Goal: Task Accomplishment & Management: Use online tool/utility

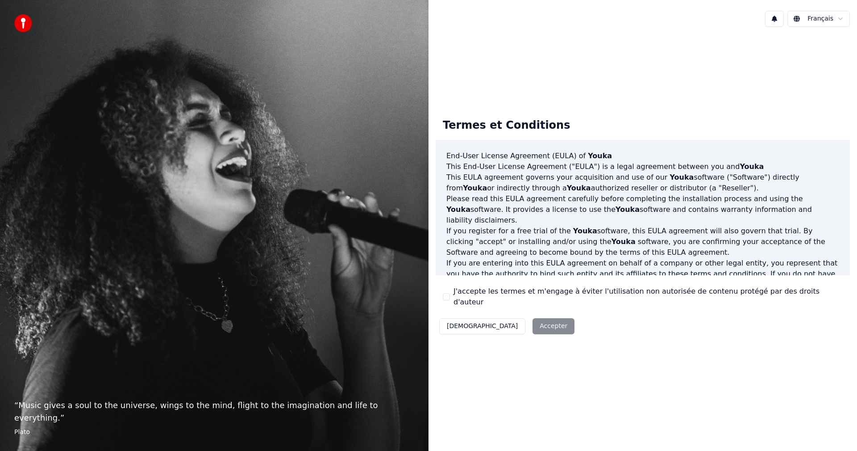
click at [494, 317] on div "Décliner Accepter" at bounding box center [507, 325] width 142 height 23
click at [450, 296] on div "J'accepte les termes et m'engage à éviter l'utilisation non autorisée de conten…" at bounding box center [643, 296] width 400 height 21
click at [449, 297] on button "J'accepte les termes et m'engage à éviter l'utilisation non autorisée de conten…" at bounding box center [446, 296] width 7 height 7
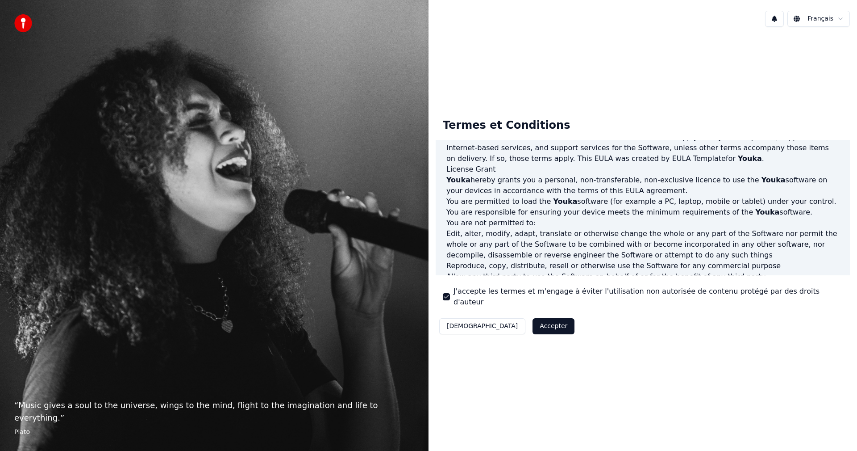
scroll to position [358, 0]
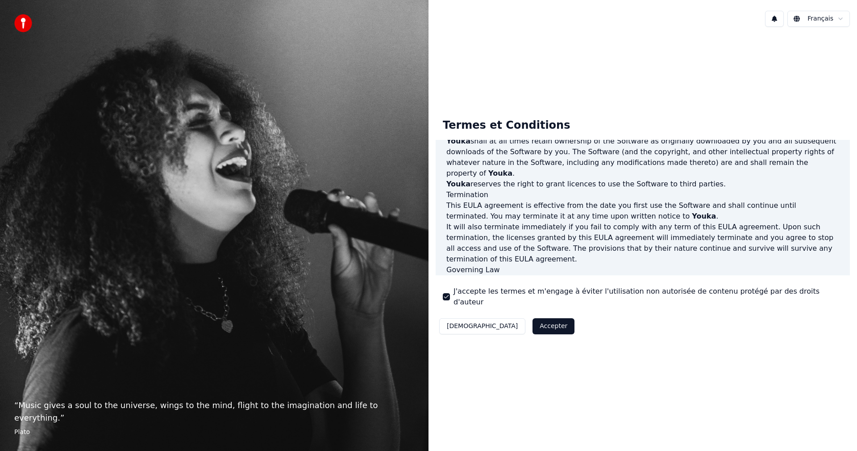
click at [533, 318] on button "Accepter" at bounding box center [554, 326] width 42 height 16
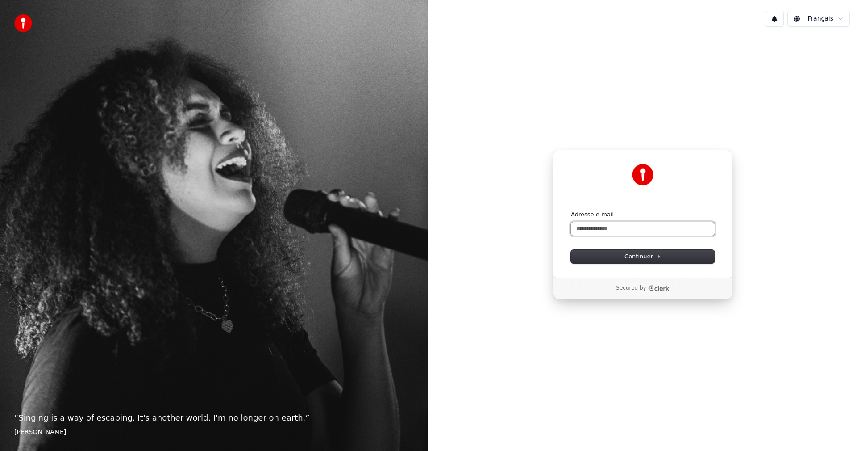
click at [609, 232] on input "Adresse e-mail" at bounding box center [643, 228] width 144 height 13
click at [571, 210] on button "submit" at bounding box center [571, 210] width 0 height 0
type input "**********"
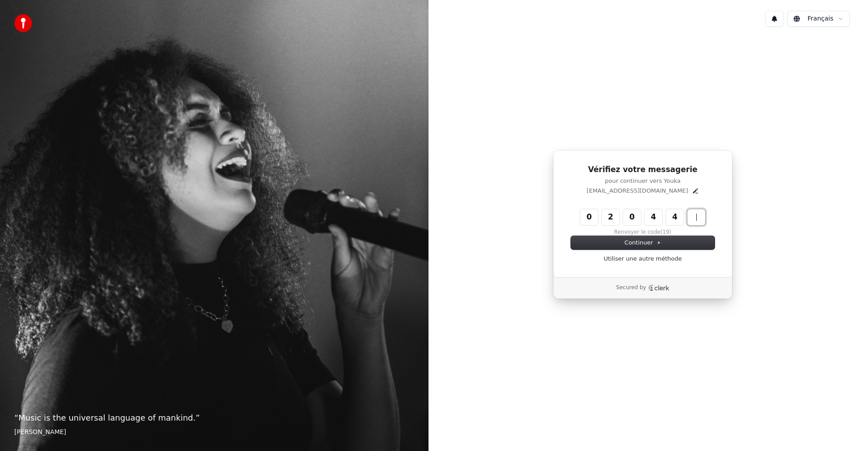
type input "******"
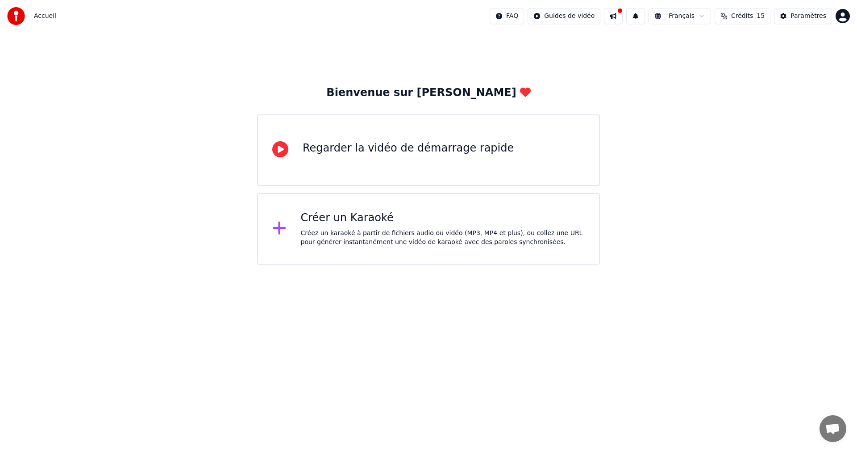
click at [415, 235] on div "Créez un karaoké à partir de fichiers audio ou vidéo (MP3, MP4 et plus), ou col…" at bounding box center [443, 238] width 284 height 18
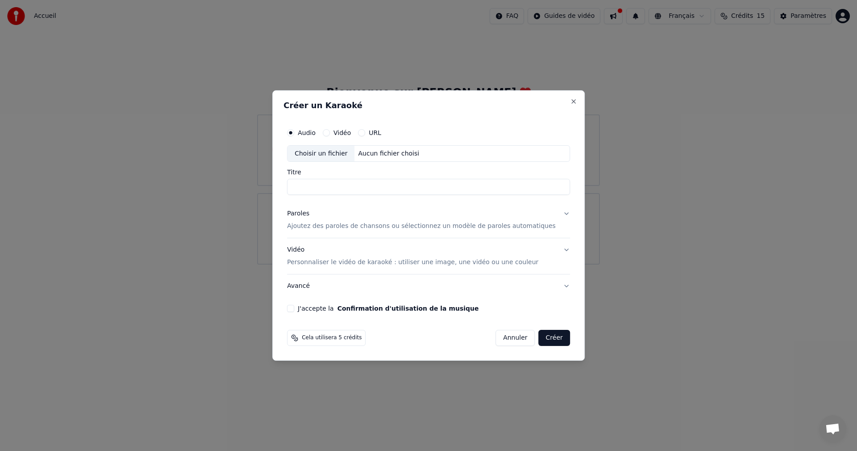
click at [330, 132] on button "Vidéo" at bounding box center [326, 132] width 7 height 7
click at [335, 149] on div "Choisir un fichier" at bounding box center [321, 154] width 67 height 16
click at [316, 131] on label "Audio" at bounding box center [307, 132] width 18 height 6
click at [294, 131] on button "Audio" at bounding box center [290, 132] width 7 height 7
click at [325, 155] on div "Choisir un fichier" at bounding box center [321, 154] width 67 height 16
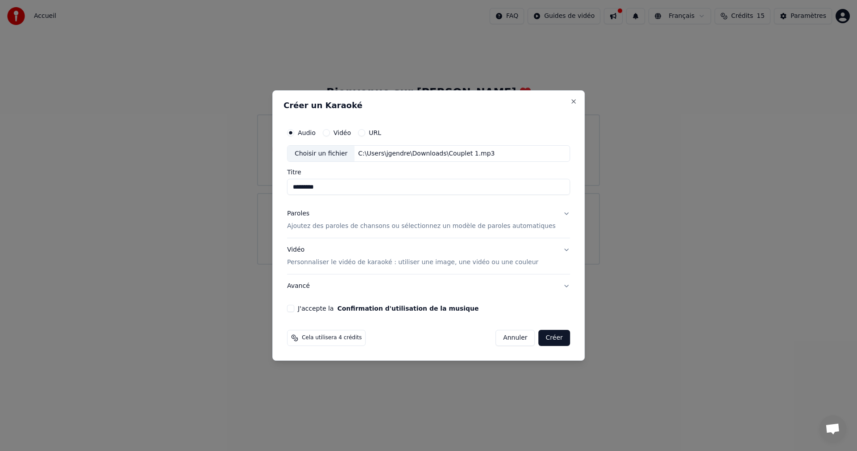
drag, startPoint x: 354, startPoint y: 183, endPoint x: 279, endPoint y: 180, distance: 75.1
click at [279, 180] on body "Accueil FAQ Guides de vidéo Français Crédits 15 Paramètres Bienvenue sur Youka …" at bounding box center [428, 132] width 857 height 264
type input "*"
type input "**********"
click at [380, 228] on p "Ajoutez des paroles de chansons ou sélectionnez un modèle de paroles automatiqu…" at bounding box center [421, 226] width 269 height 9
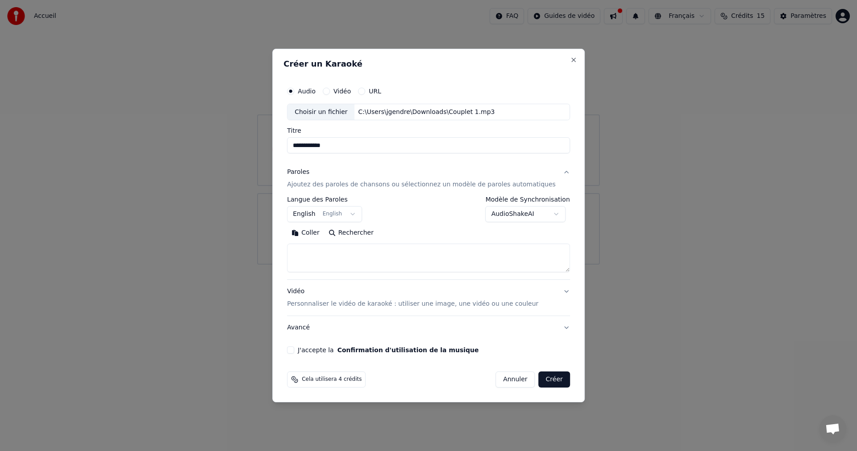
click at [352, 217] on button "English English" at bounding box center [324, 214] width 75 height 16
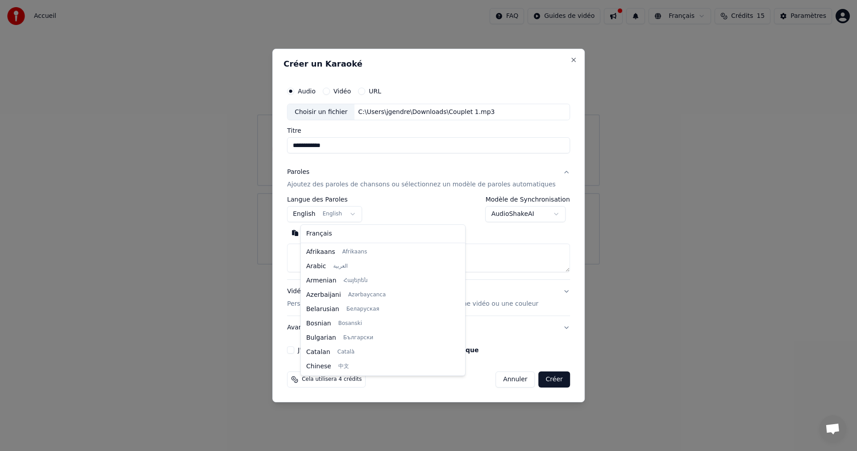
scroll to position [71, 0]
select select "**"
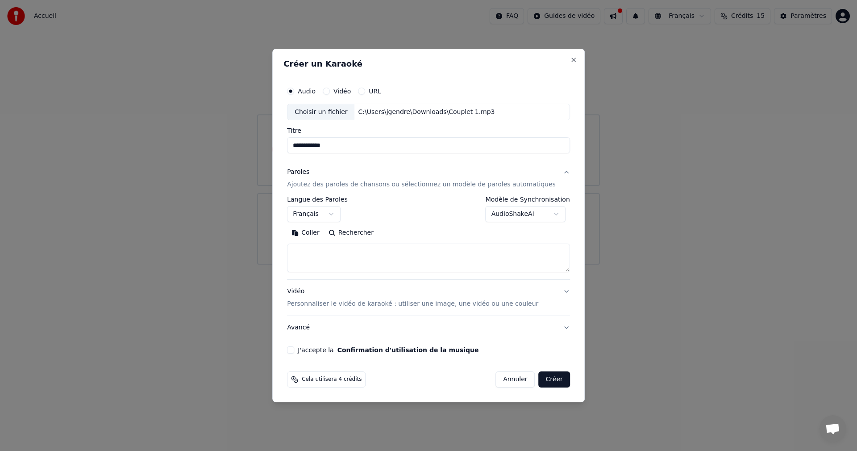
click at [357, 299] on div "Vidéo Personnaliser le vidéo de karaoké : utiliser une image, une vidéo ou une …" at bounding box center [412, 297] width 251 height 21
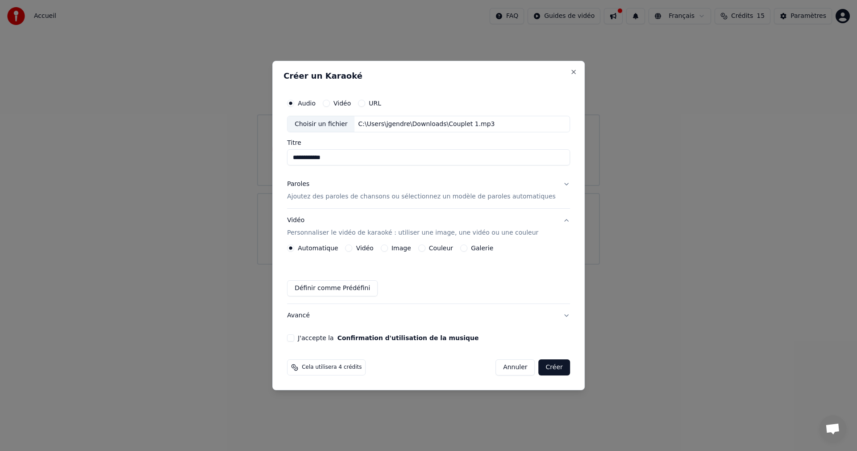
click at [294, 335] on button "J'accepte la Confirmation d'utilisation de la musique" at bounding box center [290, 337] width 7 height 7
click at [546, 366] on button "Créer" at bounding box center [554, 367] width 31 height 16
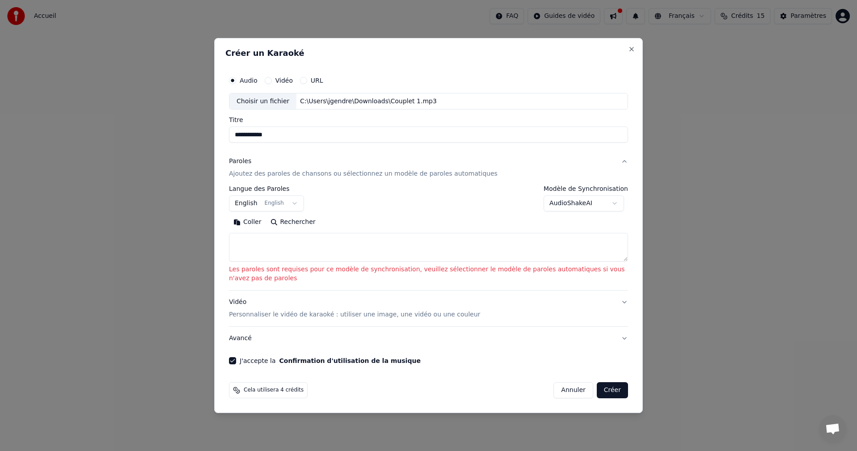
click at [264, 250] on textarea at bounding box center [428, 247] width 399 height 29
paste textarea "**********"
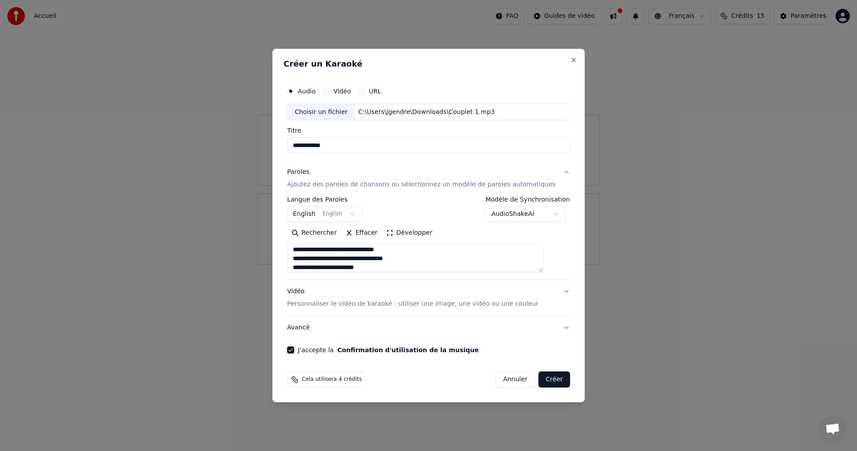
scroll to position [363, 0]
type textarea "**********"
click at [543, 376] on button "Créer" at bounding box center [554, 379] width 31 height 16
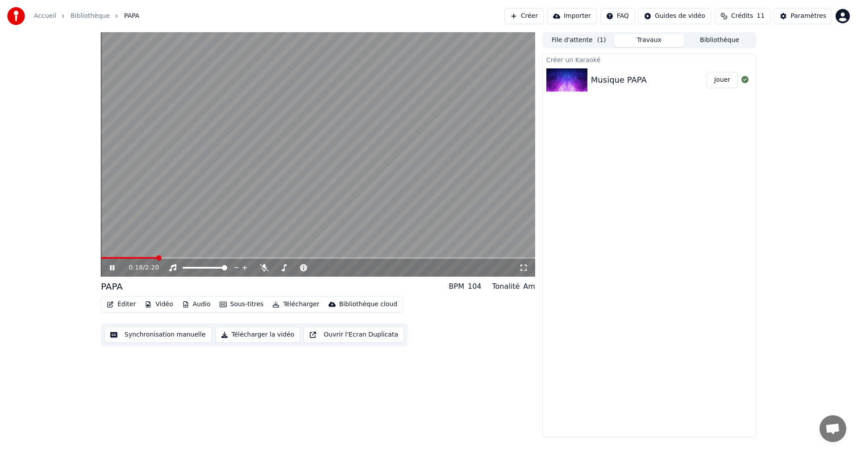
click at [109, 267] on icon at bounding box center [118, 267] width 21 height 7
click at [101, 260] on span at bounding box center [103, 257] width 5 height 5
click at [264, 269] on icon at bounding box center [264, 267] width 9 height 7
click at [225, 306] on button "Sous-titres" at bounding box center [241, 304] width 51 height 13
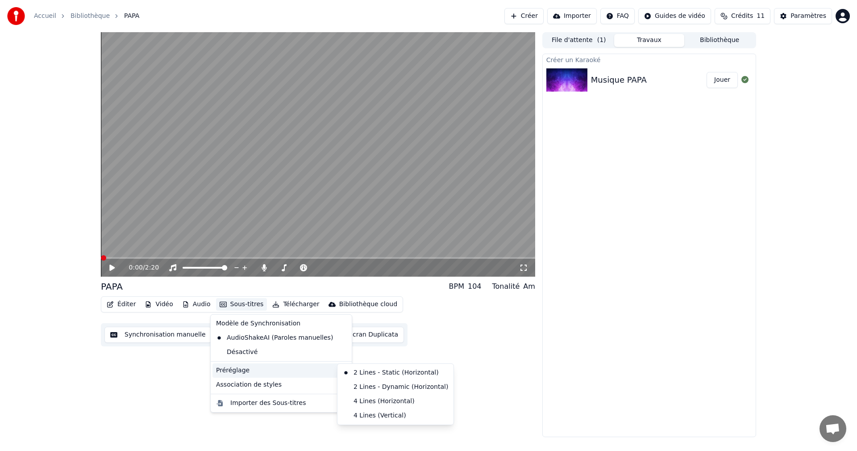
click at [242, 370] on div "Préréglage" at bounding box center [282, 370] width 138 height 14
click at [364, 401] on div "4 Lines (Horizontal)" at bounding box center [395, 401] width 113 height 14
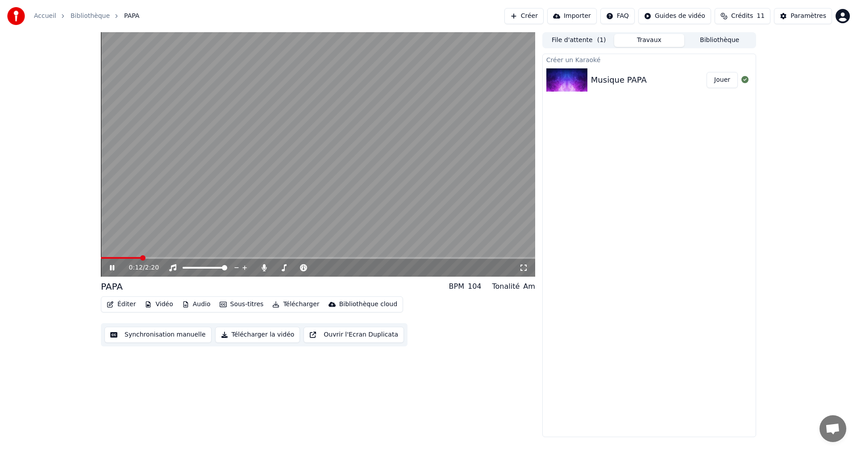
click at [114, 264] on icon at bounding box center [118, 267] width 21 height 7
click at [101, 259] on span at bounding box center [103, 257] width 5 height 5
click at [112, 267] on icon at bounding box center [111, 267] width 5 height 6
click at [111, 267] on icon at bounding box center [112, 267] width 4 height 5
click at [121, 305] on button "Éditer" at bounding box center [121, 304] width 36 height 13
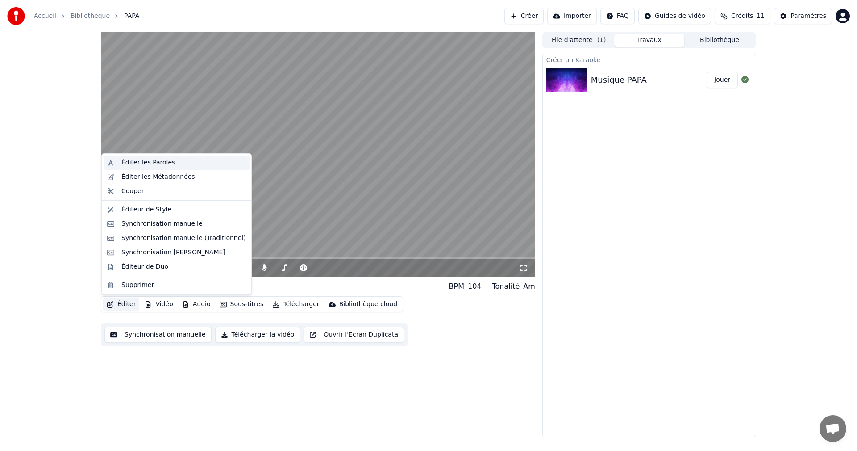
click at [159, 161] on div "Éditer les Paroles" at bounding box center [148, 162] width 54 height 9
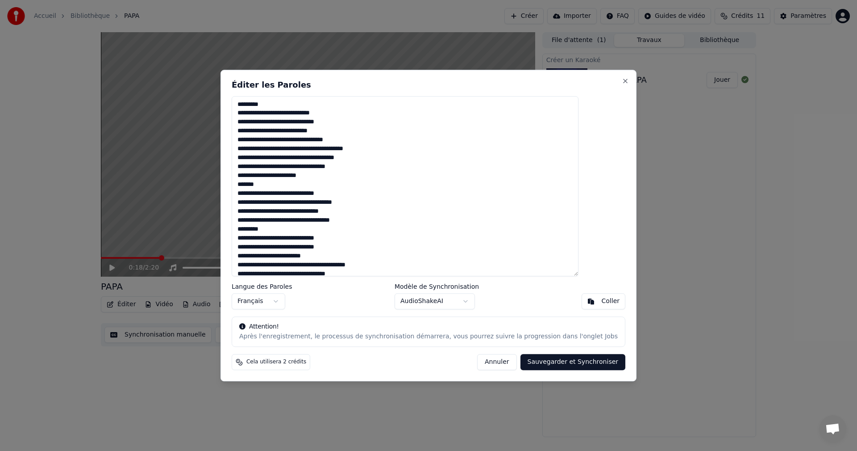
drag, startPoint x: 287, startPoint y: 103, endPoint x: 262, endPoint y: 102, distance: 25.0
click at [262, 102] on textarea at bounding box center [405, 186] width 347 height 180
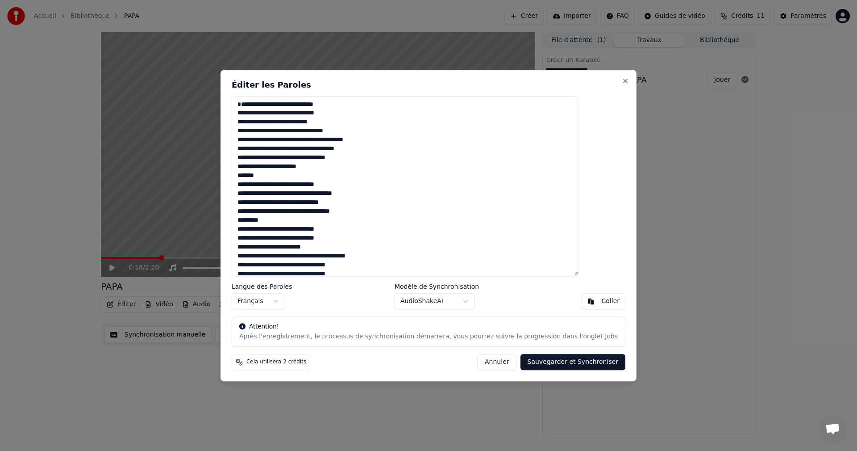
drag, startPoint x: 286, startPoint y: 229, endPoint x: 255, endPoint y: 230, distance: 31.3
click at [255, 230] on textarea at bounding box center [405, 186] width 347 height 180
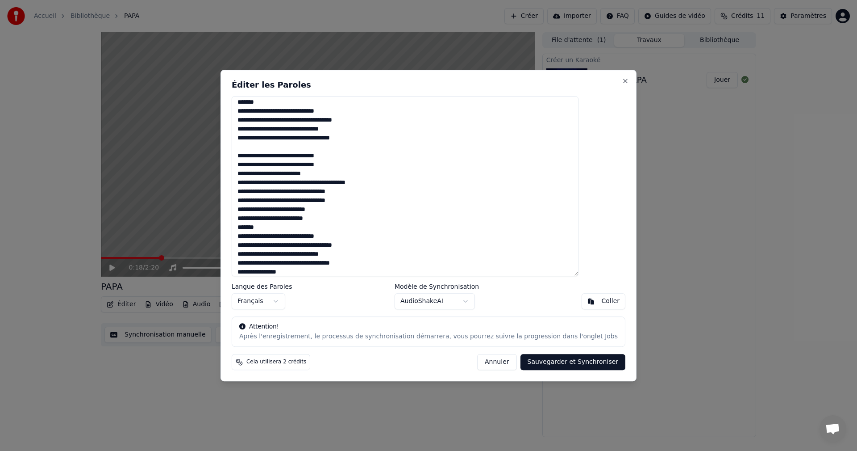
scroll to position [45, 0]
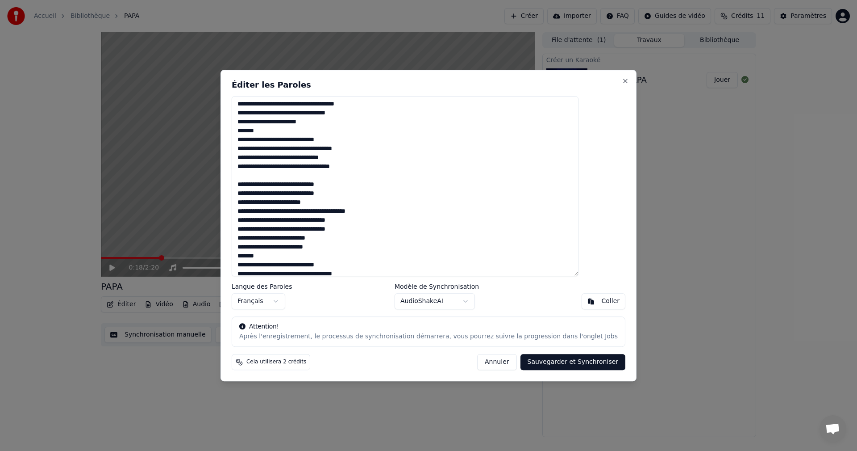
drag, startPoint x: 281, startPoint y: 138, endPoint x: 251, endPoint y: 139, distance: 30.4
click at [251, 139] on div "Éditer les Paroles Langue des Paroles Français Modèle de Synchronisation AudioS…" at bounding box center [429, 225] width 416 height 311
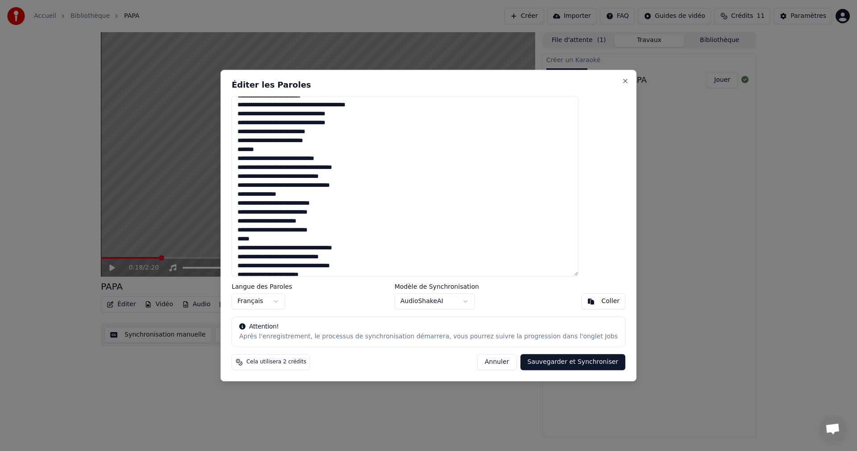
scroll to position [167, 0]
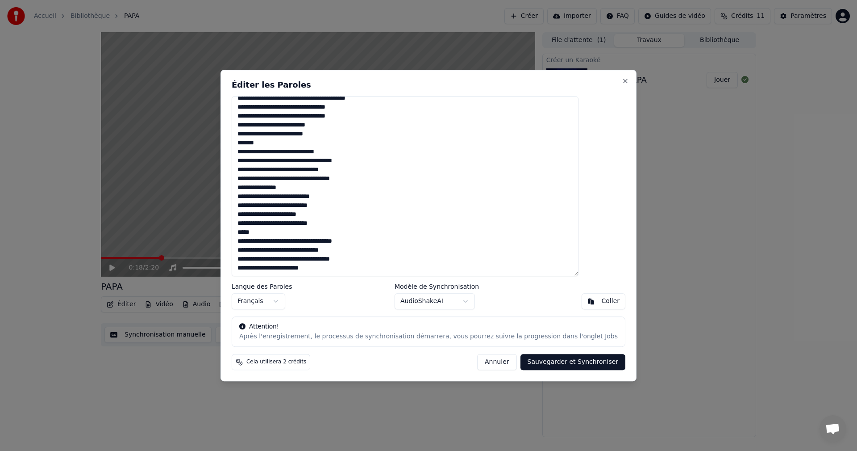
drag, startPoint x: 288, startPoint y: 144, endPoint x: 258, endPoint y: 143, distance: 30.4
click at [258, 143] on textarea at bounding box center [405, 186] width 347 height 180
drag, startPoint x: 279, startPoint y: 230, endPoint x: 249, endPoint y: 230, distance: 30.4
click at [249, 230] on div "Éditer les Paroles Langue des Paroles Français Modèle de Synchronisation AudioS…" at bounding box center [429, 225] width 416 height 311
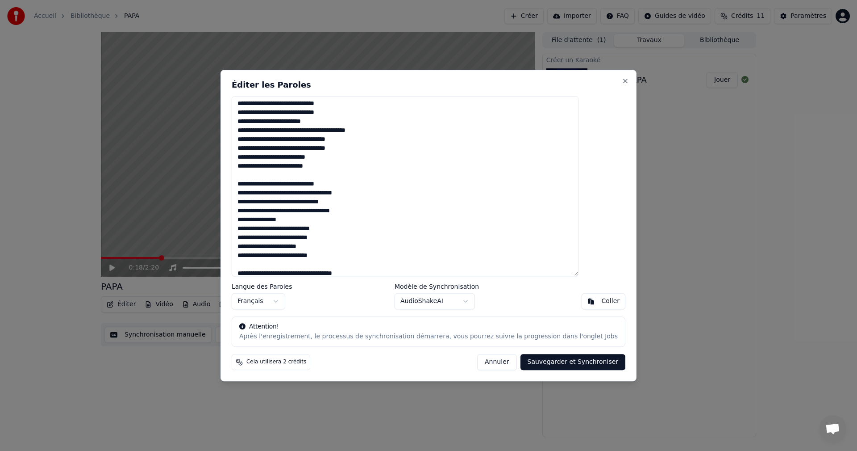
scroll to position [122, 0]
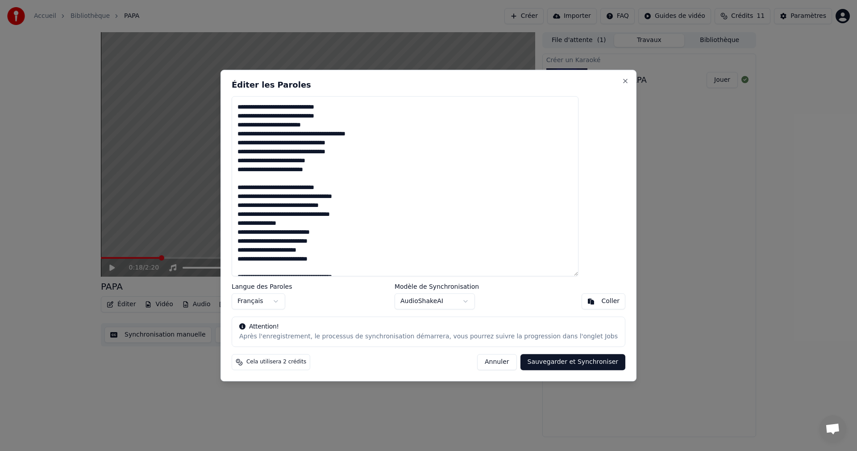
drag, startPoint x: 316, startPoint y: 229, endPoint x: 261, endPoint y: 229, distance: 55.4
click at [261, 229] on textarea at bounding box center [405, 186] width 347 height 180
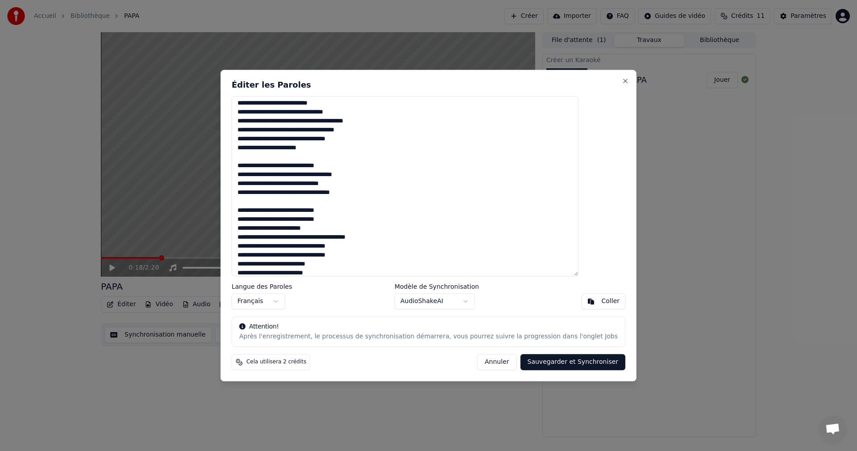
scroll to position [0, 0]
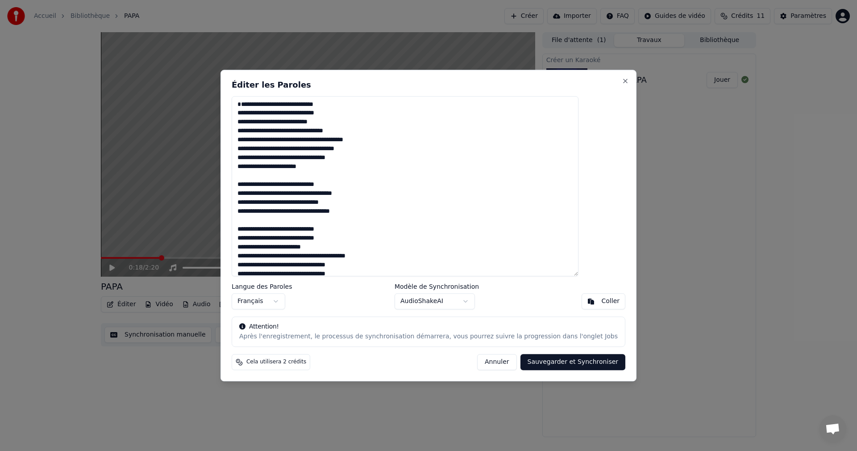
click at [547, 361] on button "Sauvegarder et Synchroniser" at bounding box center [573, 362] width 105 height 16
type textarea "**********"
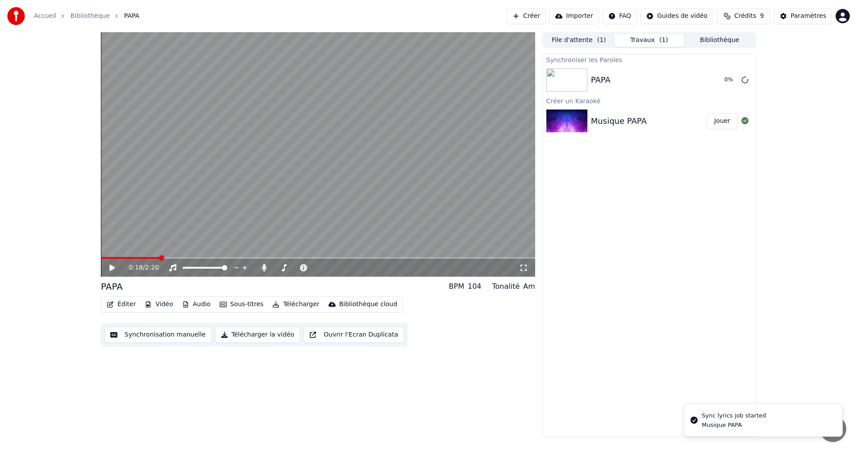
drag, startPoint x: 140, startPoint y: 259, endPoint x: 96, endPoint y: 263, distance: 43.5
click at [90, 262] on div "0:18 / 2:20 PAPA BPM 104 Tonalité Am Éditer Vidéo Audio Sous-titres Télécharger…" at bounding box center [428, 234] width 857 height 405
click at [104, 259] on span at bounding box center [106, 257] width 5 height 5
click at [109, 268] on icon at bounding box center [118, 267] width 21 height 7
click at [110, 271] on icon at bounding box center [118, 267] width 21 height 7
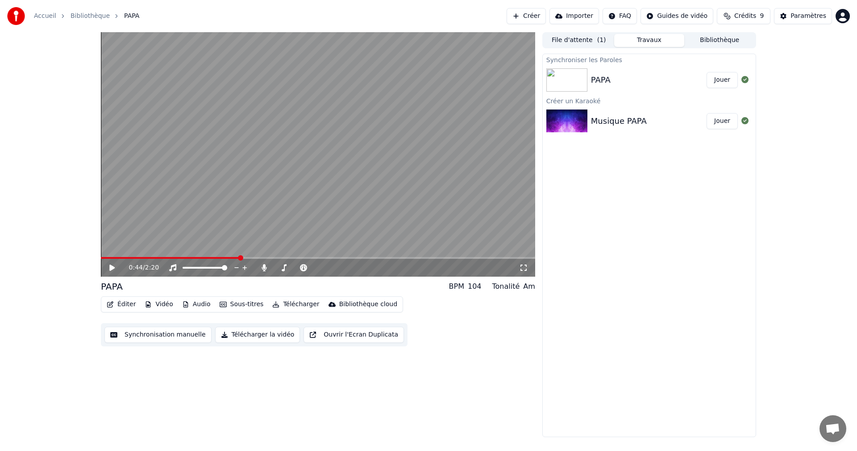
click at [715, 79] on button "Jouer" at bounding box center [722, 80] width 31 height 16
click at [110, 267] on icon at bounding box center [118, 267] width 21 height 7
click at [109, 264] on icon at bounding box center [118, 267] width 21 height 7
click at [142, 334] on button "Synchronisation manuelle" at bounding box center [157, 334] width 107 height 16
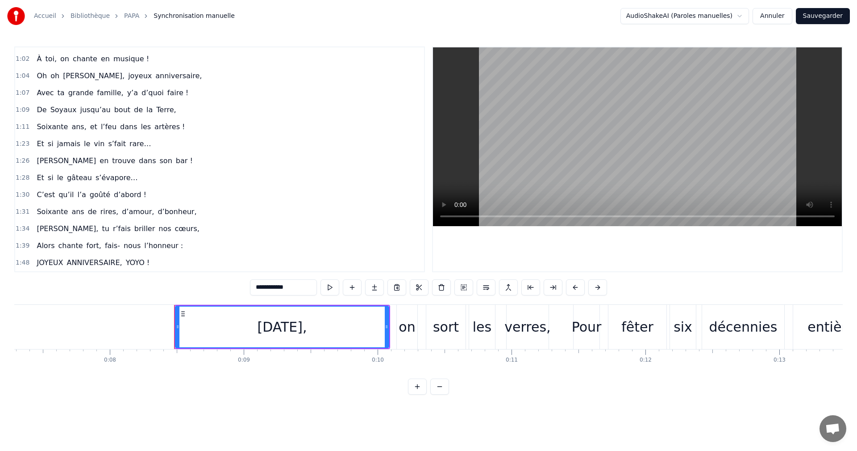
scroll to position [0, 1091]
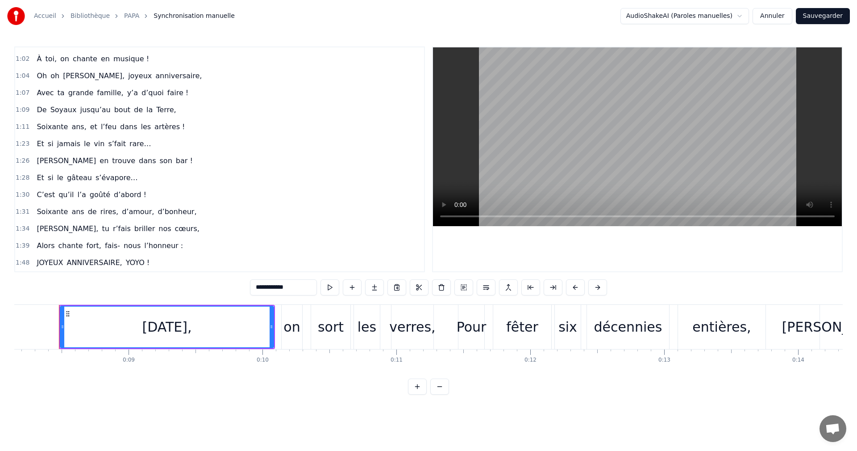
click at [68, 192] on div "C’est qu’il l’a goûté d’abord !" at bounding box center [91, 195] width 117 height 16
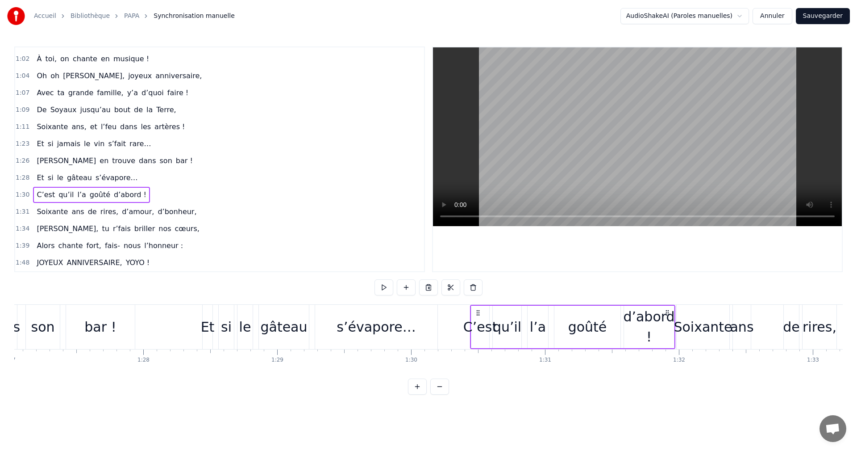
scroll to position [0, 12070]
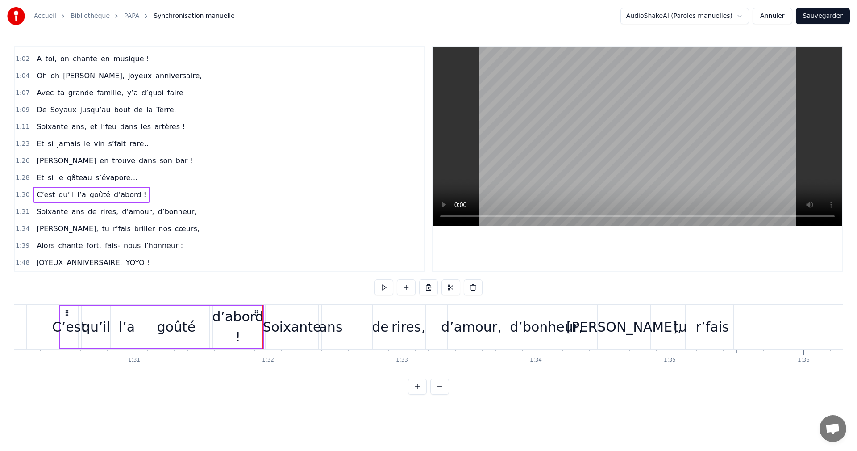
click at [60, 212] on span "Soixante" at bounding box center [52, 211] width 33 height 10
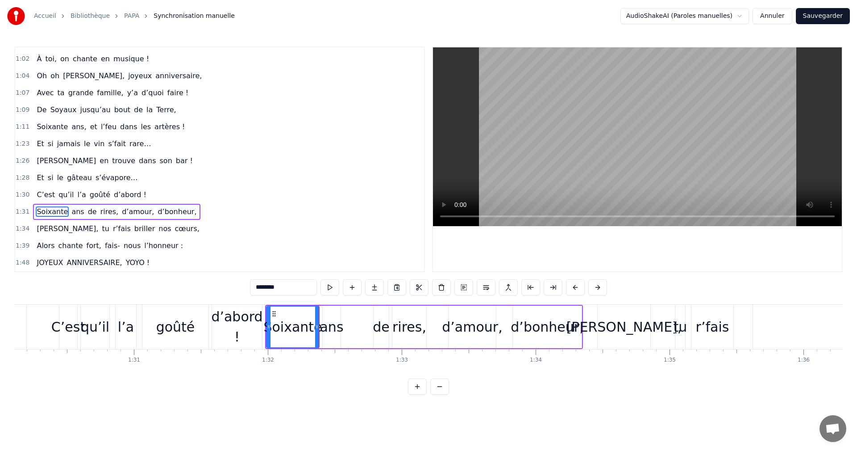
click at [73, 211] on span "ans" at bounding box center [78, 211] width 14 height 10
click at [87, 211] on span "de" at bounding box center [92, 211] width 11 height 10
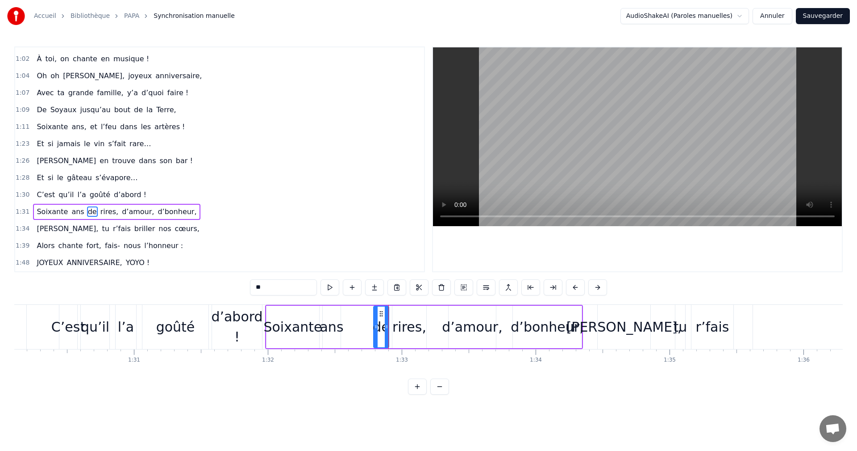
click at [100, 211] on span "rires," at bounding box center [110, 211] width 20 height 10
click at [121, 212] on span "d’amour," at bounding box center [138, 211] width 34 height 10
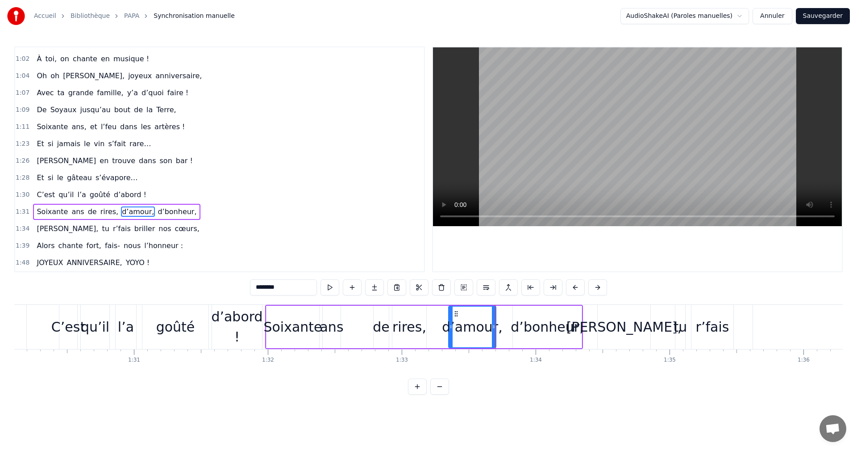
click at [157, 209] on span "d’bonheur," at bounding box center [177, 211] width 41 height 10
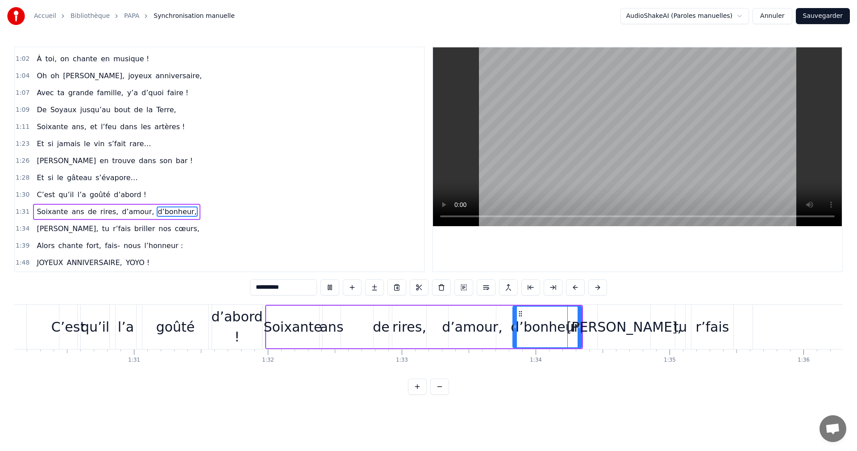
click at [46, 229] on span "[PERSON_NAME]," at bounding box center [67, 228] width 63 height 10
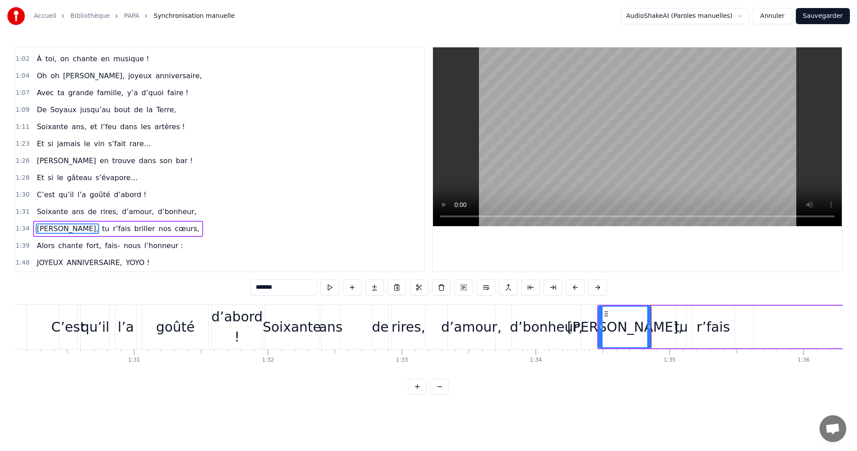
click at [101, 228] on span "tu" at bounding box center [105, 228] width 9 height 10
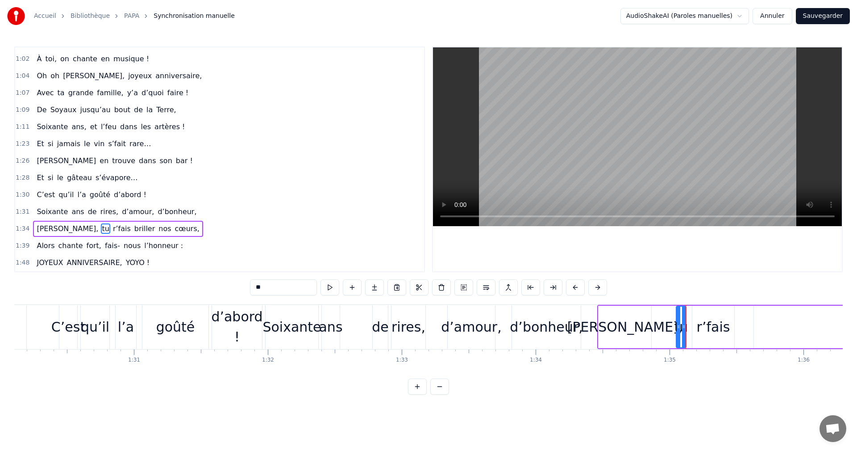
click at [112, 227] on span "r’fais" at bounding box center [122, 228] width 20 height 10
click at [134, 227] on span "briller" at bounding box center [145, 228] width 23 height 10
click at [158, 228] on span "nos" at bounding box center [165, 228] width 14 height 10
type input "***"
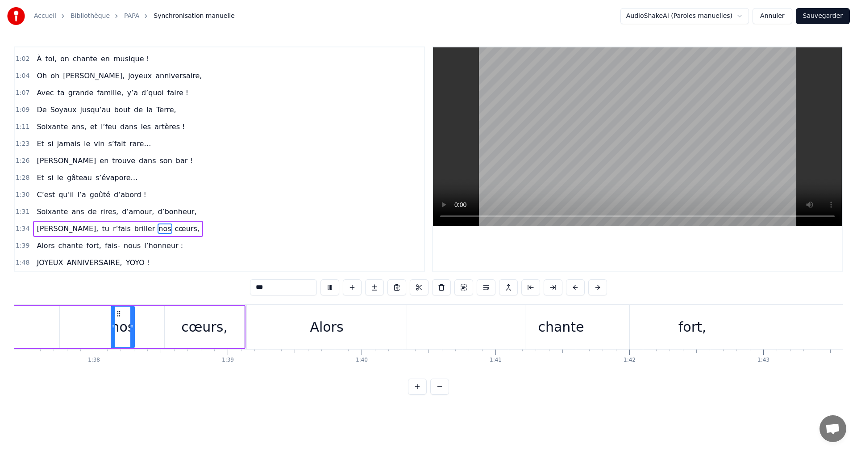
click at [86, 229] on div "[PERSON_NAME], tu r’fais briller nos cœurs," at bounding box center [118, 229] width 170 height 16
click at [134, 229] on span "briller" at bounding box center [145, 228] width 23 height 10
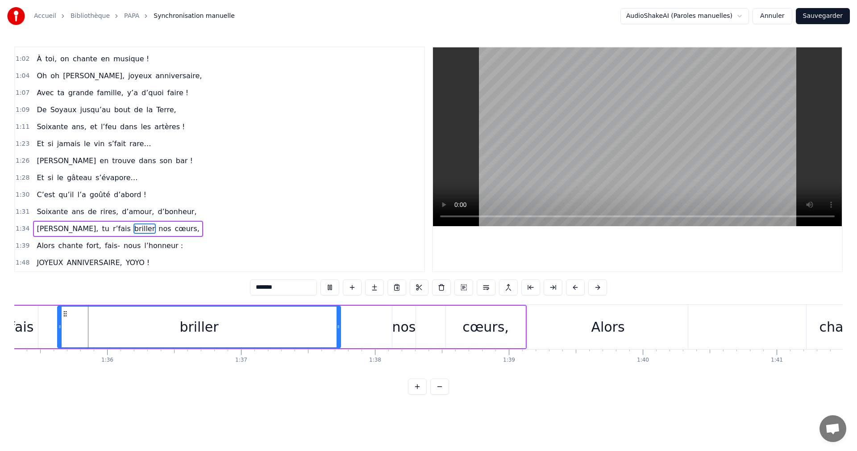
scroll to position [0, 12764]
click at [158, 226] on span "nos" at bounding box center [165, 228] width 14 height 10
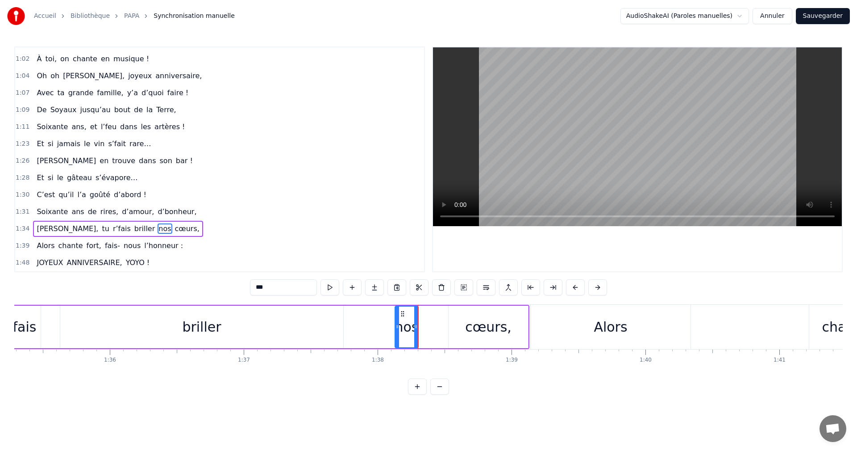
click at [209, 327] on div "briller" at bounding box center [201, 327] width 39 height 20
type input "*******"
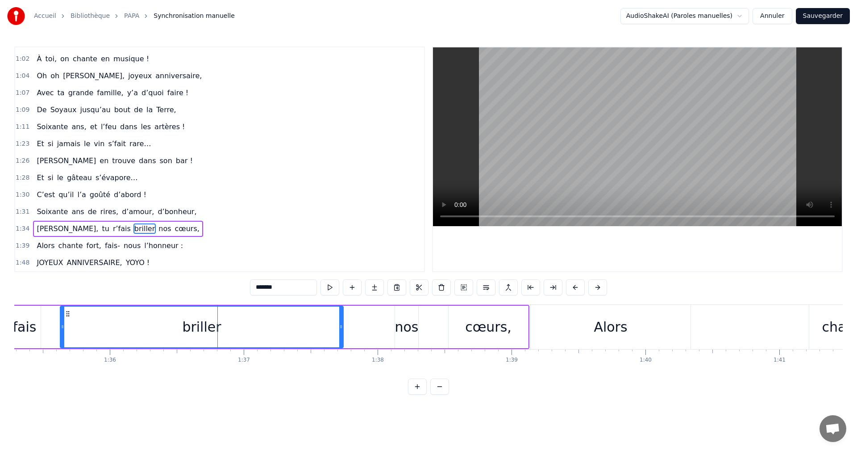
click at [340, 329] on div "briller" at bounding box center [202, 326] width 284 height 42
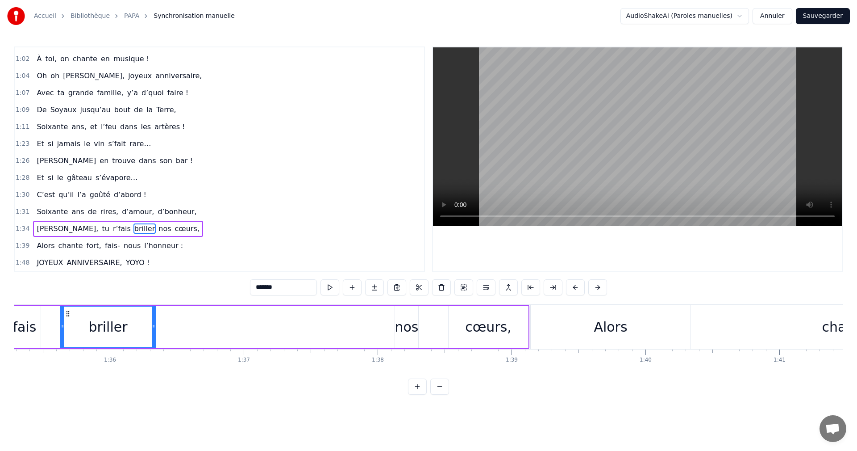
drag, startPoint x: 341, startPoint y: 329, endPoint x: 141, endPoint y: 336, distance: 200.2
click at [152, 336] on div at bounding box center [154, 326] width 4 height 41
drag, startPoint x: 142, startPoint y: 324, endPoint x: 114, endPoint y: 327, distance: 27.4
click at [114, 327] on icon at bounding box center [115, 326] width 4 height 7
click at [392, 326] on div "[PERSON_NAME], tu r’fais briller nos cœurs," at bounding box center [217, 327] width 626 height 44
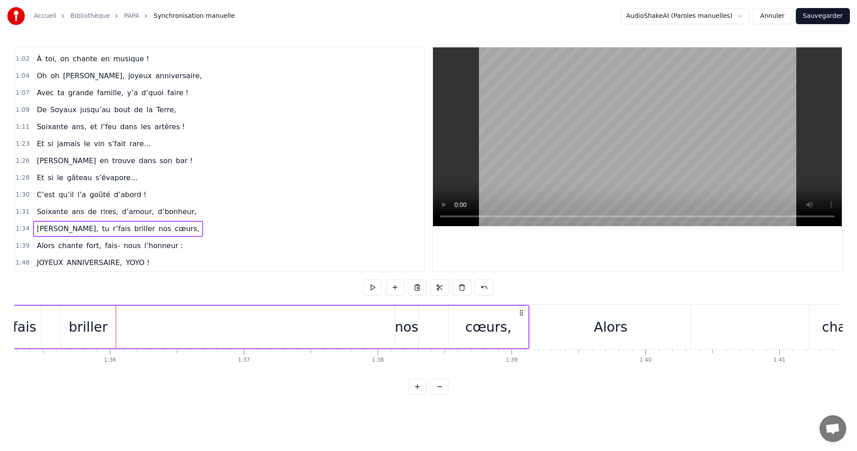
click at [278, 327] on div "[PERSON_NAME], tu r’fais briller nos cœurs," at bounding box center [217, 327] width 626 height 44
click at [405, 326] on div "nos" at bounding box center [407, 327] width 24 height 20
drag, startPoint x: 406, startPoint y: 326, endPoint x: 359, endPoint y: 327, distance: 46.9
click at [358, 328] on div "[PERSON_NAME], tu r’fais briller nos cœurs," at bounding box center [217, 327] width 626 height 44
click at [405, 317] on div "nos" at bounding box center [407, 327] width 24 height 20
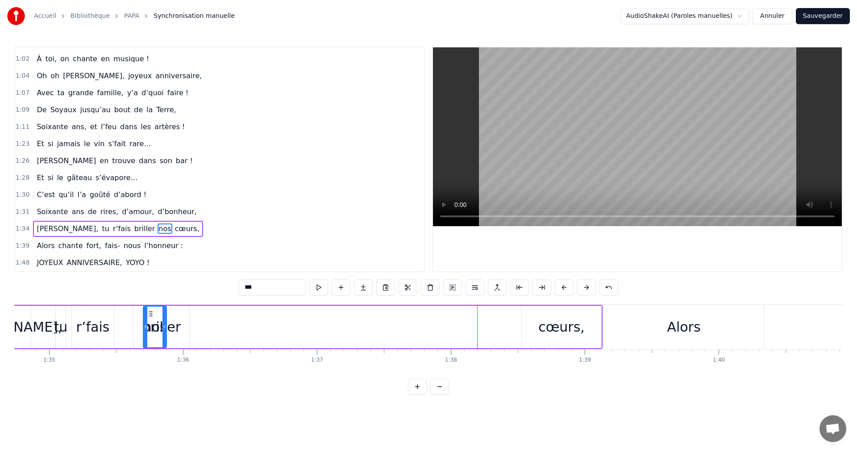
scroll to position [0, 12686]
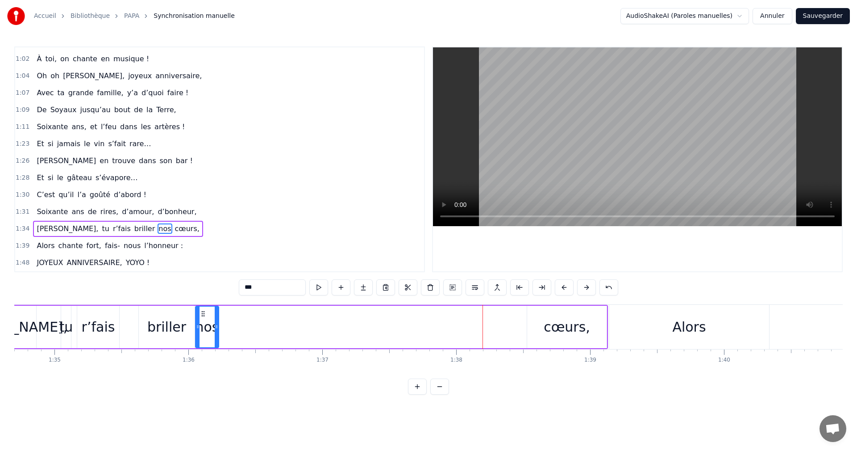
drag, startPoint x: 403, startPoint y: 313, endPoint x: 203, endPoint y: 322, distance: 200.3
click at [203, 322] on div "nos" at bounding box center [207, 326] width 22 height 41
click at [205, 325] on div "nos" at bounding box center [207, 327] width 24 height 20
drag, startPoint x: 217, startPoint y: 323, endPoint x: 233, endPoint y: 323, distance: 16.1
click at [230, 323] on icon at bounding box center [228, 326] width 4 height 7
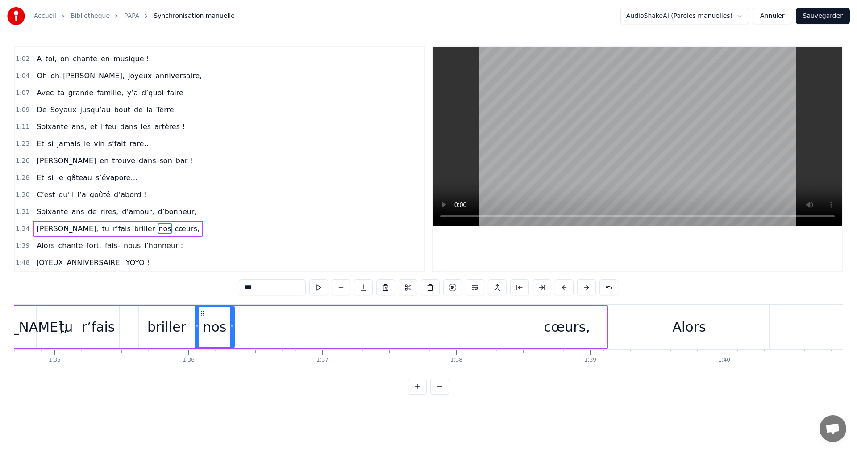
click at [244, 325] on div "[PERSON_NAME], tu r’fais briller nos cœurs," at bounding box center [295, 327] width 626 height 44
click at [565, 325] on div "cœurs," at bounding box center [567, 327] width 46 height 20
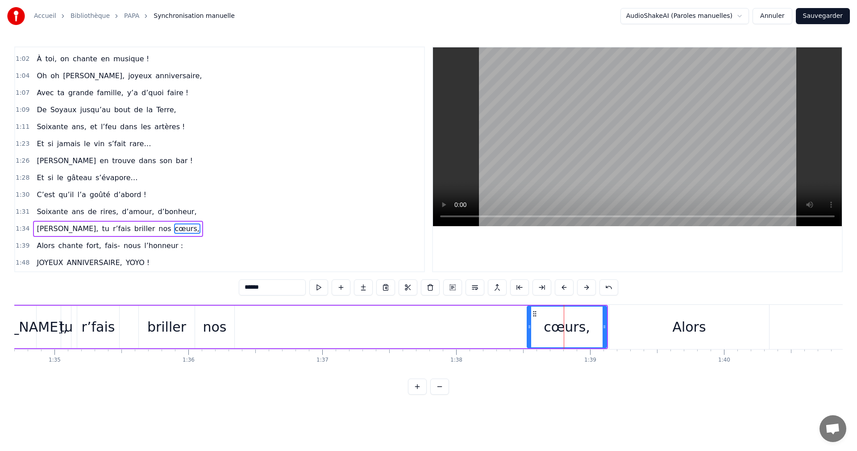
drag, startPoint x: 559, startPoint y: 326, endPoint x: 383, endPoint y: 325, distance: 175.9
click at [344, 327] on div "[PERSON_NAME], tu r’fais briller nos cœurs," at bounding box center [295, 327] width 626 height 44
click at [549, 315] on div "cœurs," at bounding box center [566, 326] width 79 height 42
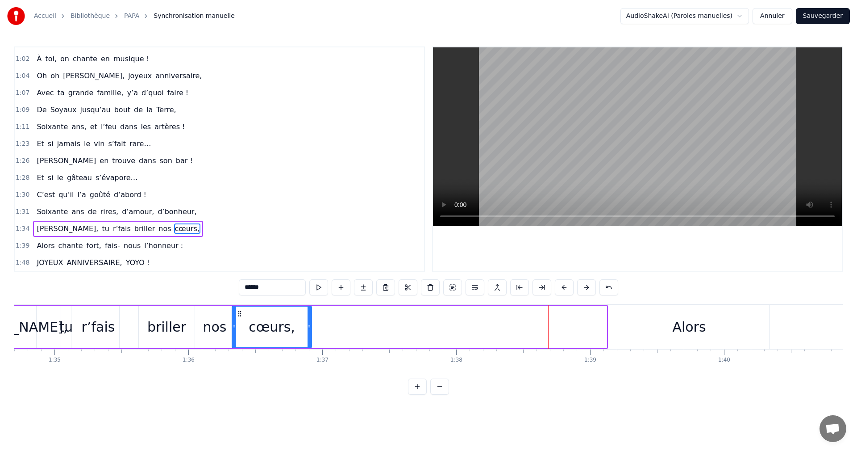
drag, startPoint x: 535, startPoint y: 314, endPoint x: 240, endPoint y: 323, distance: 295.3
click at [240, 323] on div "cœurs," at bounding box center [272, 326] width 79 height 41
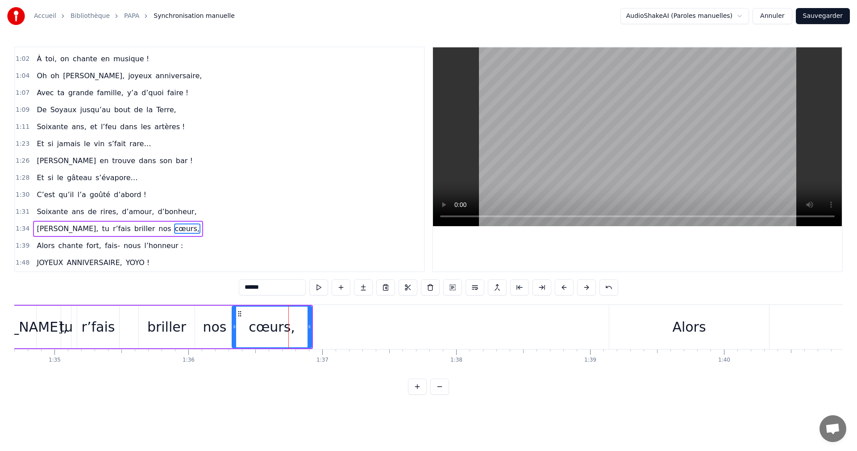
click at [311, 325] on div "cœurs," at bounding box center [272, 326] width 80 height 42
drag, startPoint x: 311, startPoint y: 325, endPoint x: 284, endPoint y: 324, distance: 27.2
click at [282, 325] on icon at bounding box center [282, 326] width 4 height 7
click at [676, 321] on div "Alors" at bounding box center [688, 327] width 33 height 20
type input "*****"
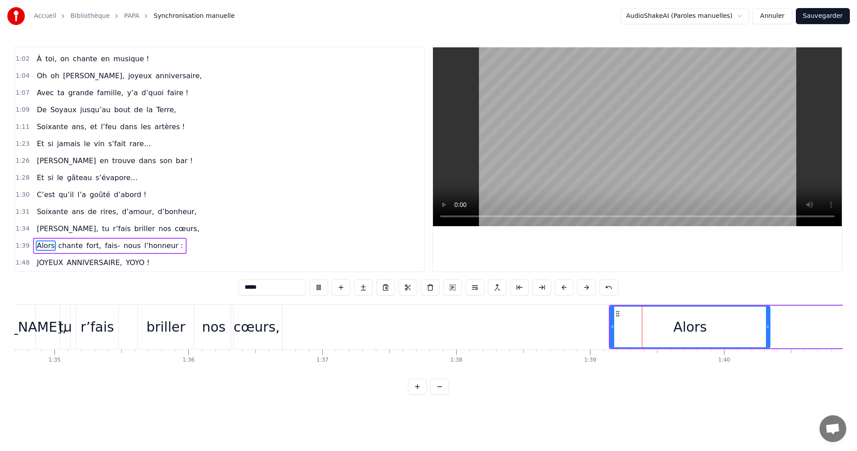
drag, startPoint x: 693, startPoint y: 326, endPoint x: 661, endPoint y: 329, distance: 32.7
click at [661, 329] on div "Alors" at bounding box center [690, 326] width 159 height 41
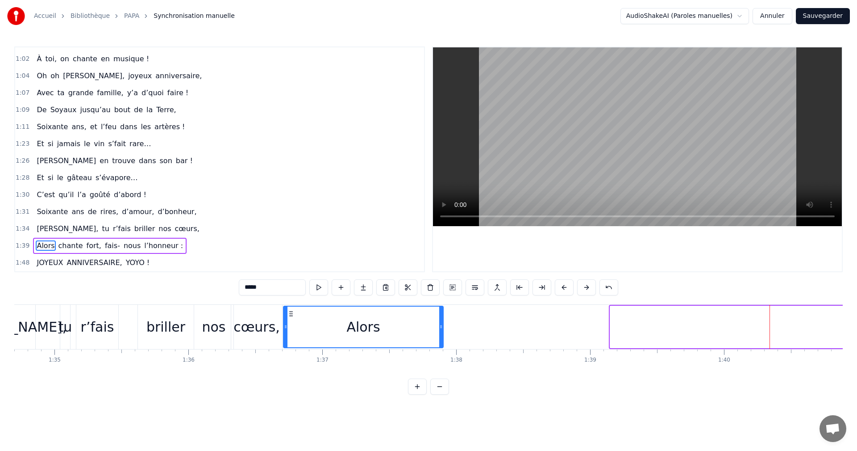
drag, startPoint x: 614, startPoint y: 313, endPoint x: 297, endPoint y: 318, distance: 316.6
click at [292, 319] on div "Alors" at bounding box center [363, 326] width 159 height 41
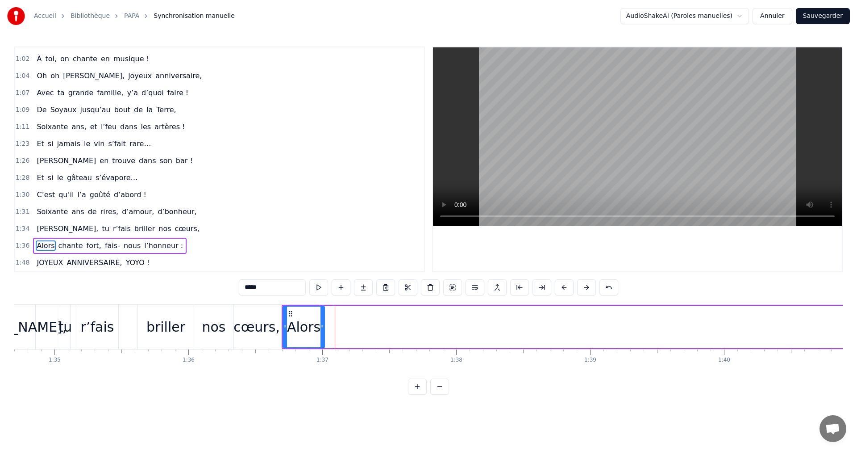
drag, startPoint x: 442, startPoint y: 320, endPoint x: 323, endPoint y: 328, distance: 118.6
click at [323, 328] on div at bounding box center [323, 326] width 4 height 41
click at [532, 387] on div "0:08 [DATE], 0:10 on sort les verres, 0:11 Pour fêter six décennies entières, 0…" at bounding box center [428, 220] width 829 height 348
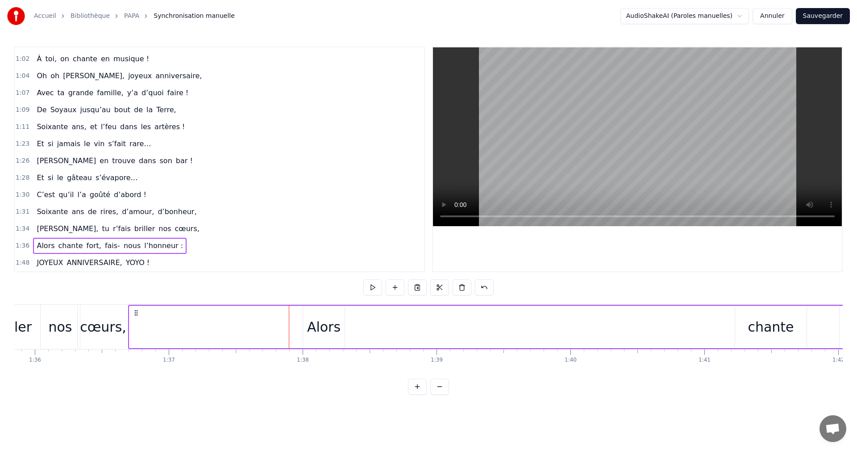
scroll to position [0, 12859]
click at [750, 325] on div "chante" at bounding box center [751, 327] width 46 height 20
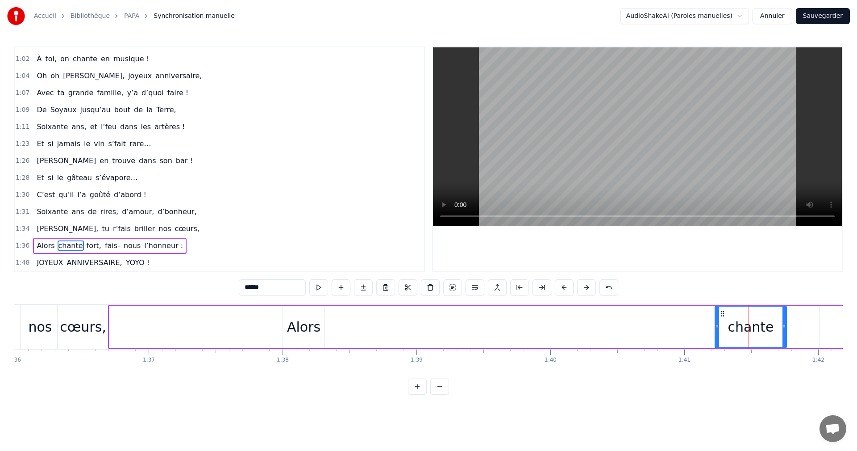
drag, startPoint x: 725, startPoint y: 316, endPoint x: 604, endPoint y: 317, distance: 121.0
click at [597, 318] on div "Alors chante fort, fais- nous l’honneur :" at bounding box center [874, 327] width 1532 height 44
click at [730, 322] on div "chante" at bounding box center [750, 326] width 71 height 42
drag, startPoint x: 724, startPoint y: 314, endPoint x: 457, endPoint y: 321, distance: 266.7
click at [452, 321] on div "Alors chante fort, fais- nous l’honneur :" at bounding box center [874, 327] width 1532 height 44
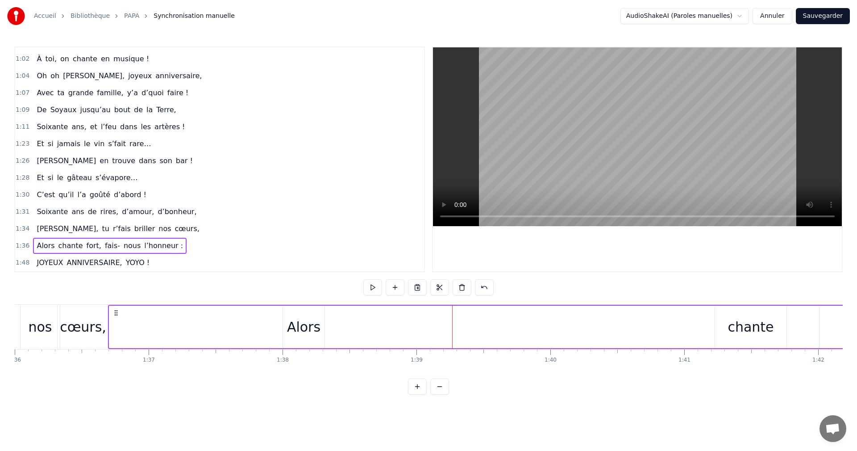
click at [727, 319] on div "chante" at bounding box center [750, 326] width 71 height 42
drag, startPoint x: 720, startPoint y: 313, endPoint x: 679, endPoint y: 319, distance: 41.5
click at [679, 319] on div "Alors chante fort, fais- nous l’honneur :" at bounding box center [874, 327] width 1532 height 44
click at [723, 316] on div "chante" at bounding box center [750, 326] width 71 height 42
drag, startPoint x: 722, startPoint y: 313, endPoint x: 682, endPoint y: 320, distance: 40.2
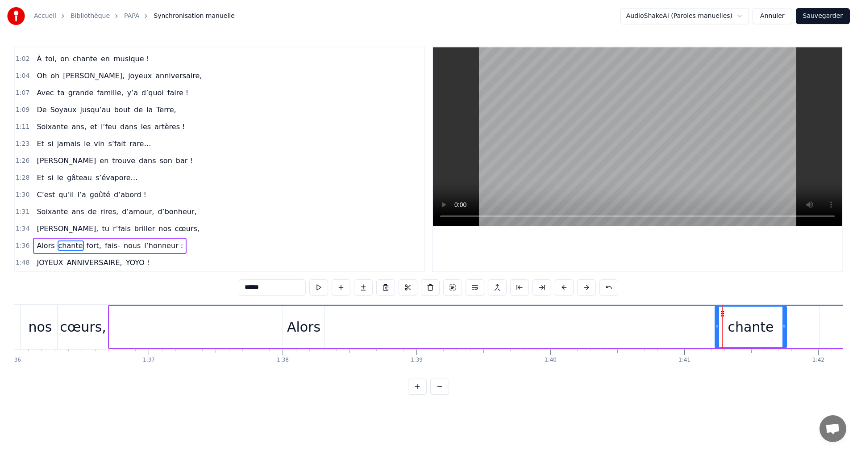
click at [682, 320] on div "Alors chante fort, fais- nous l’honneur :" at bounding box center [874, 327] width 1532 height 44
click at [732, 326] on div "chante" at bounding box center [751, 327] width 46 height 20
drag, startPoint x: 748, startPoint y: 328, endPoint x: 602, endPoint y: 334, distance: 146.6
click at [598, 337] on div "Alors chante fort, fais- nous l’honneur :" at bounding box center [874, 327] width 1532 height 44
click at [727, 327] on div "chante" at bounding box center [750, 326] width 71 height 42
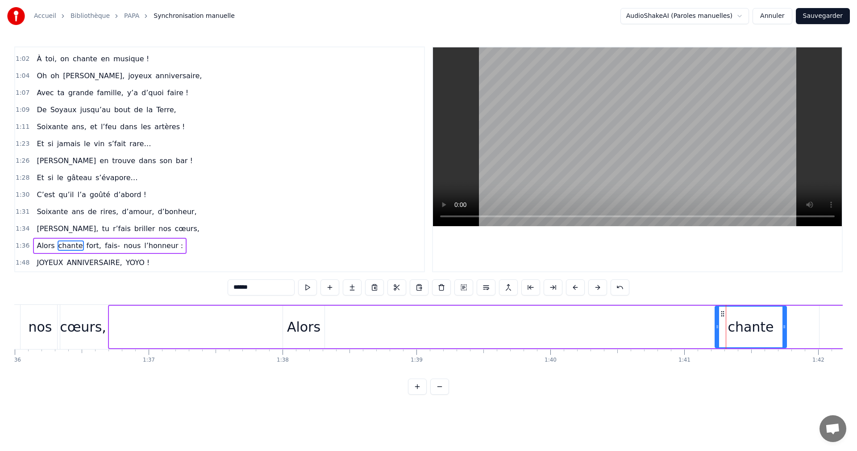
click at [637, 329] on div "Alors chante fort, fais- nous l’honneur :" at bounding box center [874, 327] width 1532 height 44
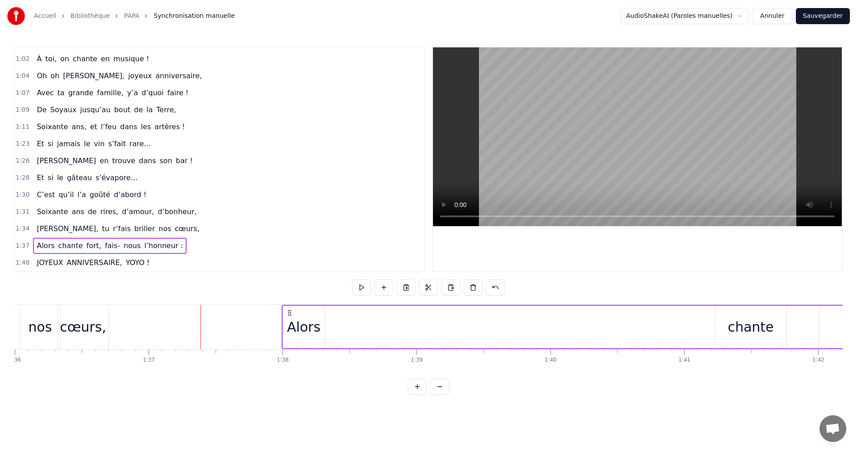
click at [313, 325] on div "Alors" at bounding box center [303, 327] width 33 height 20
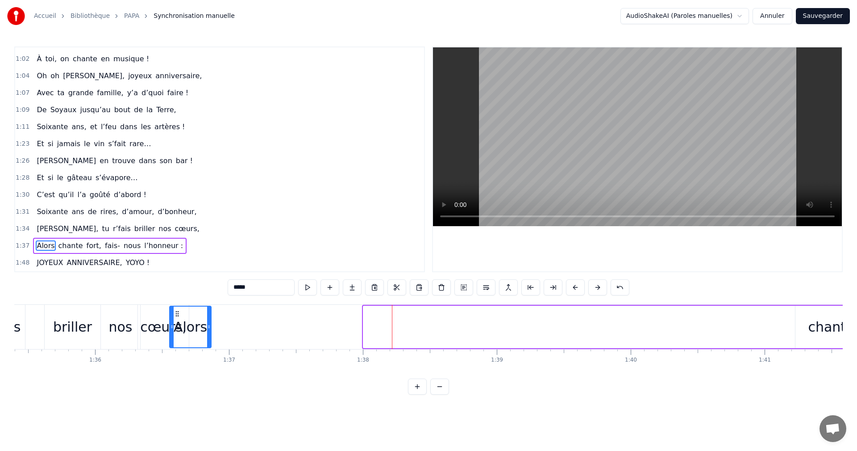
scroll to position [0, 12778]
drag, startPoint x: 292, startPoint y: 311, endPoint x: 201, endPoint y: 319, distance: 90.6
click at [202, 319] on div "Alors" at bounding box center [222, 326] width 41 height 41
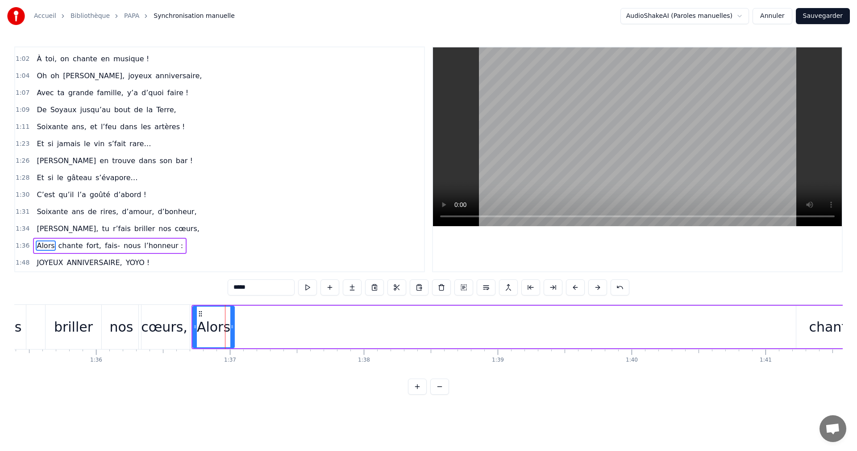
click at [819, 327] on div "chante" at bounding box center [832, 327] width 46 height 20
type input "******"
drag, startPoint x: 802, startPoint y: 314, endPoint x: 766, endPoint y: 320, distance: 36.6
click at [826, 326] on div "chante" at bounding box center [832, 327] width 46 height 20
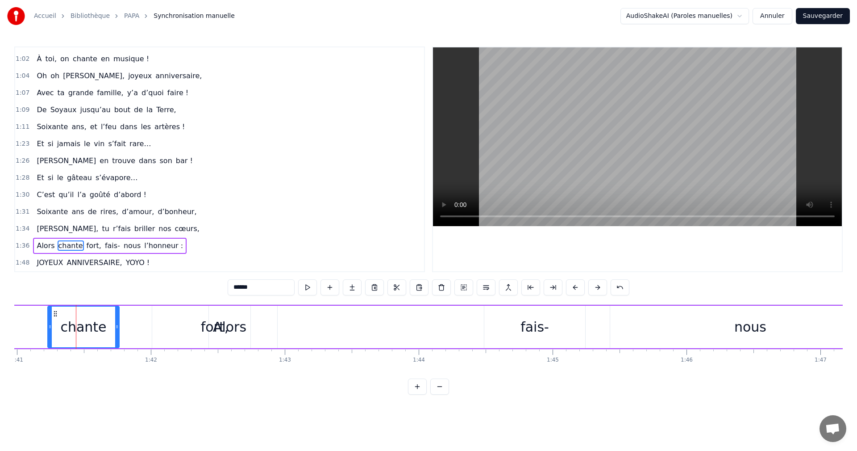
scroll to position [0, 13544]
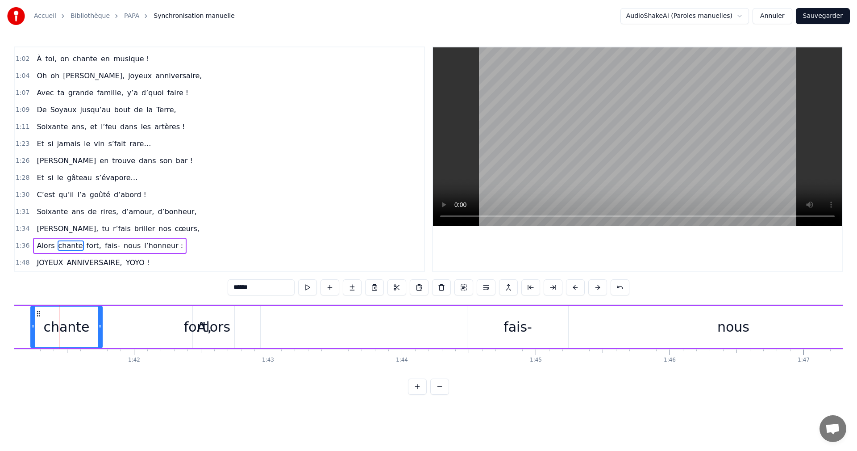
click at [61, 249] on span "chante" at bounding box center [71, 245] width 26 height 10
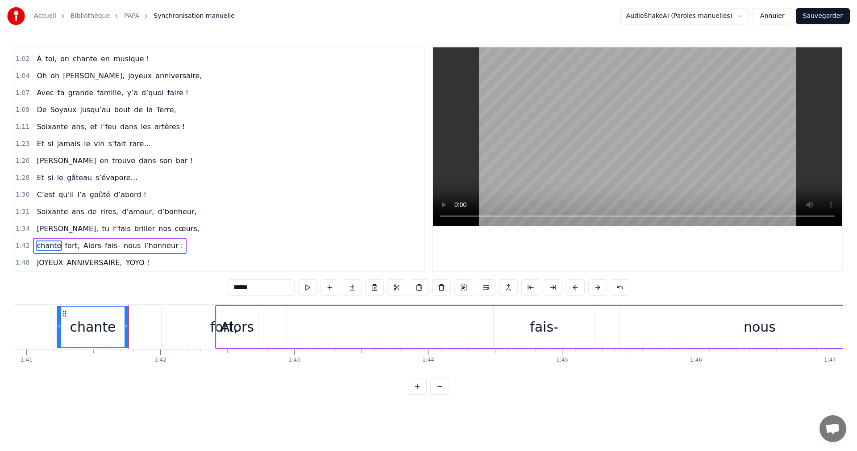
click at [64, 246] on span "fort," at bounding box center [72, 245] width 17 height 10
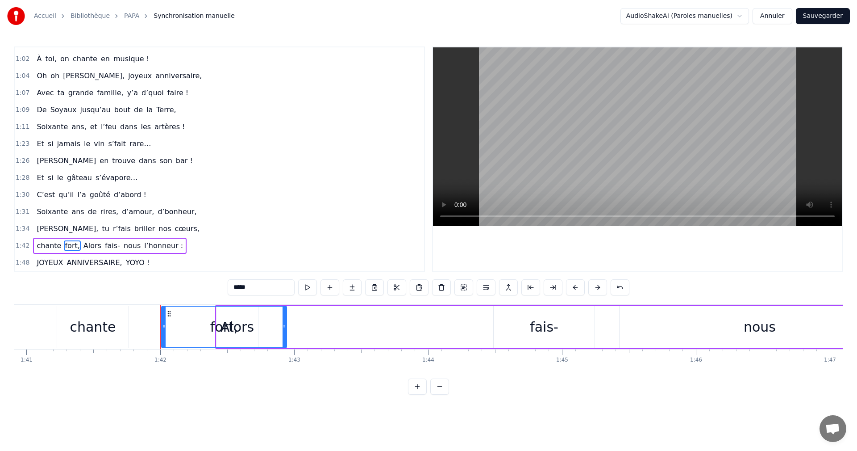
click at [84, 322] on div "chante" at bounding box center [93, 327] width 46 height 20
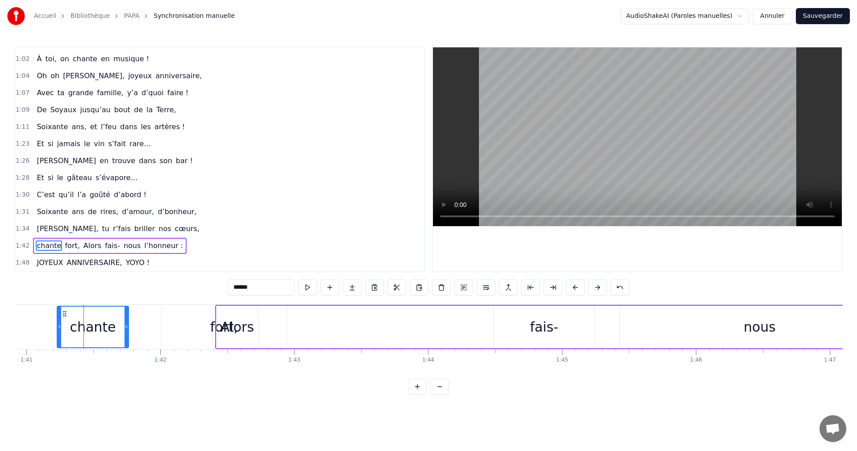
drag, startPoint x: 96, startPoint y: 327, endPoint x: 83, endPoint y: 323, distance: 13.6
click at [57, 329] on div "chante" at bounding box center [93, 326] width 72 height 42
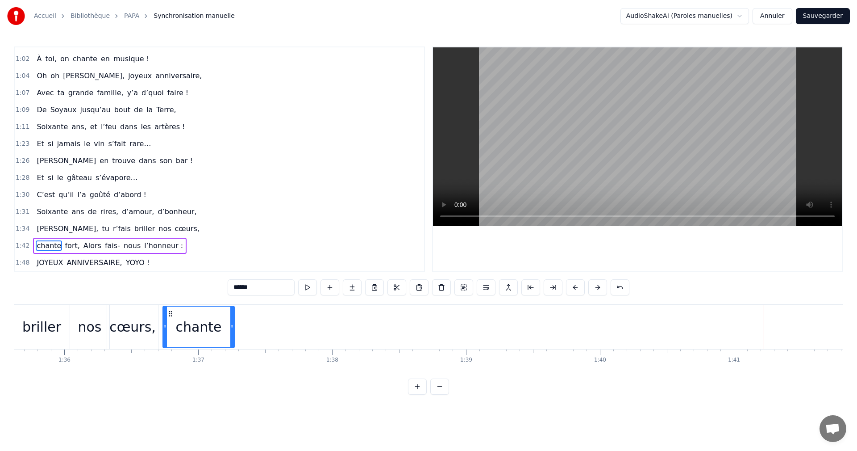
scroll to position [0, 12799]
drag, startPoint x: 69, startPoint y: 311, endPoint x: 180, endPoint y: 319, distance: 111.4
click at [180, 319] on div "chante" at bounding box center [206, 326] width 71 height 41
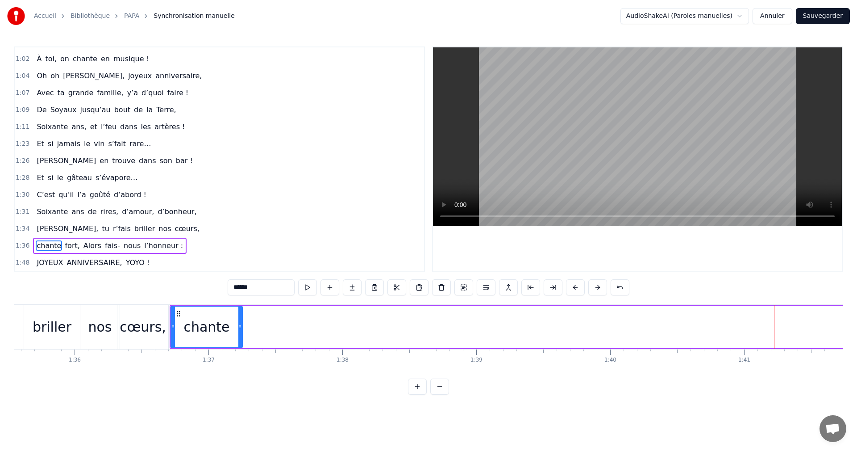
click at [68, 247] on span "fort," at bounding box center [72, 245] width 17 height 10
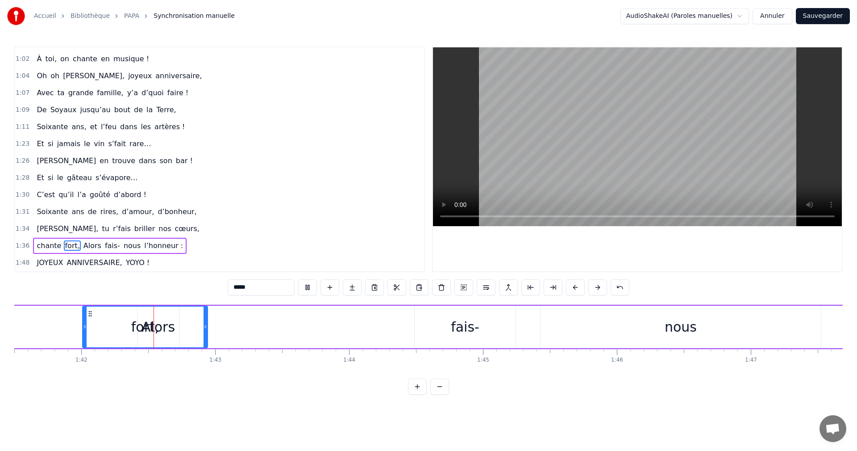
scroll to position [0, 13619]
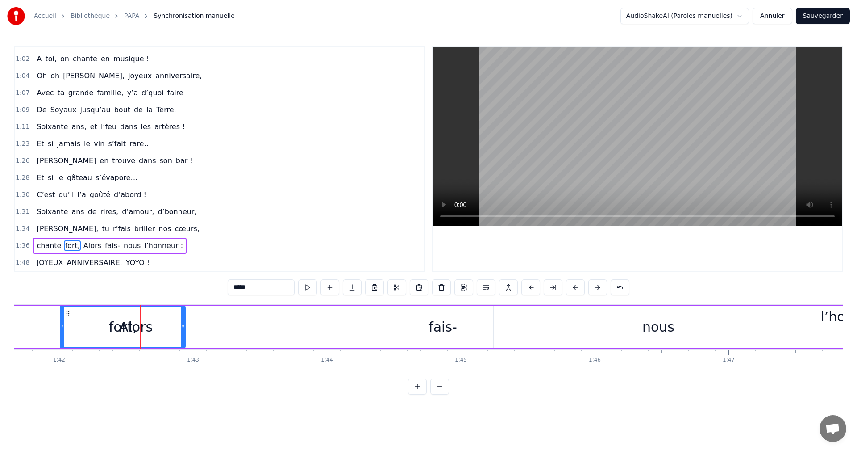
click at [132, 328] on div "fort," at bounding box center [123, 327] width 28 height 20
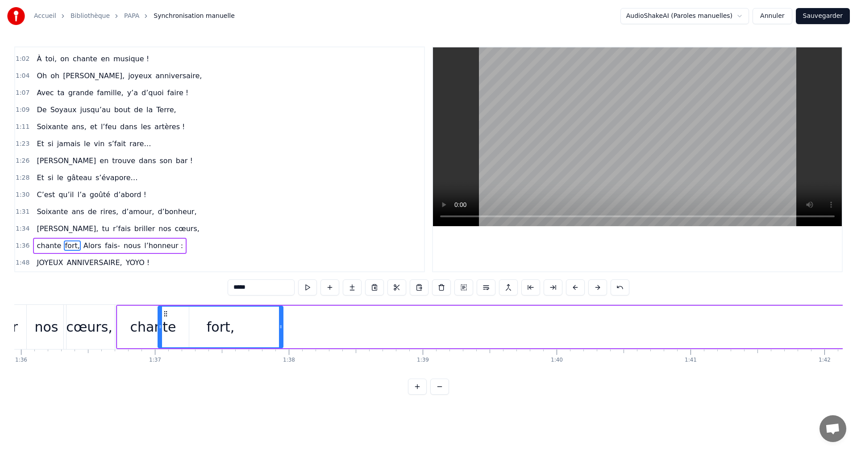
scroll to position [0, 12844]
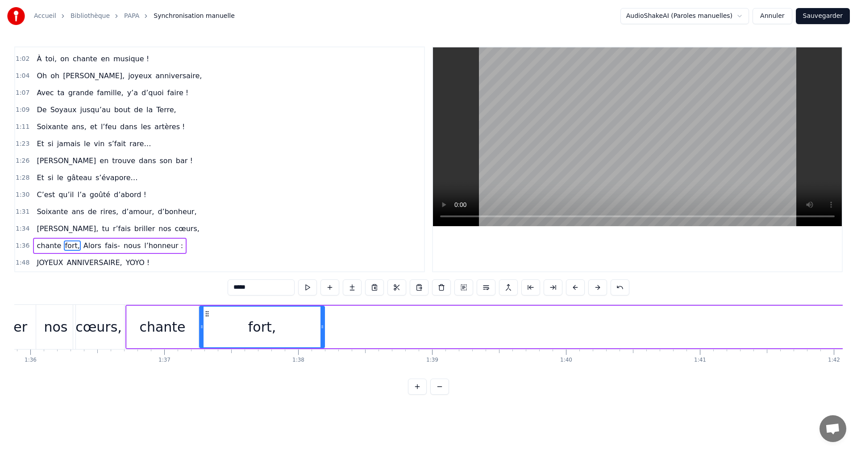
drag, startPoint x: 69, startPoint y: 311, endPoint x: 209, endPoint y: 322, distance: 139.7
click at [209, 322] on div "fort," at bounding box center [262, 326] width 124 height 41
click at [156, 322] on div "chante" at bounding box center [162, 327] width 46 height 20
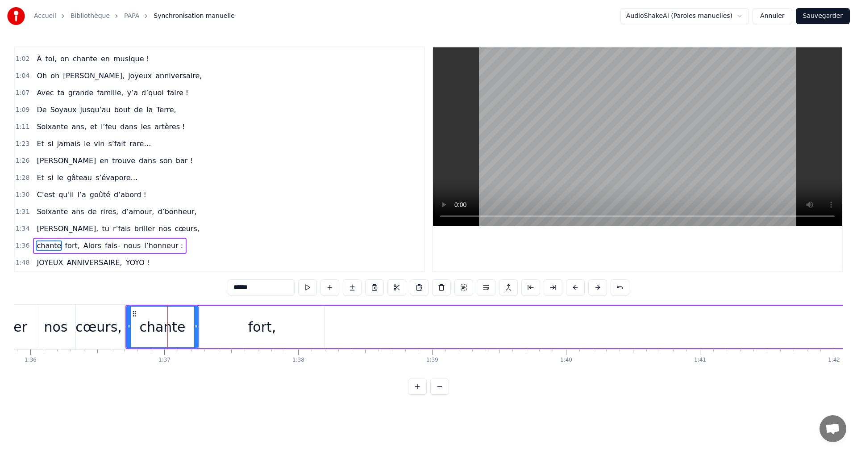
click at [224, 324] on div "fort," at bounding box center [262, 326] width 125 height 42
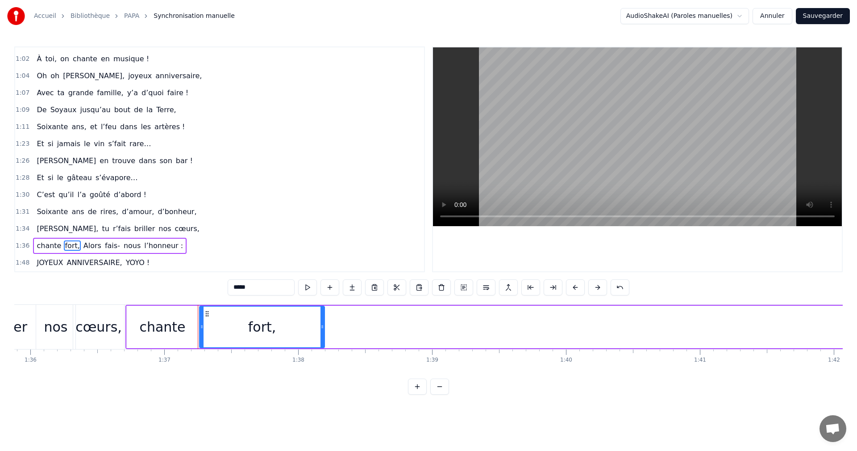
drag, startPoint x: 174, startPoint y: 323, endPoint x: 187, endPoint y: 323, distance: 13.0
click at [194, 324] on div "chante" at bounding box center [162, 326] width 71 height 42
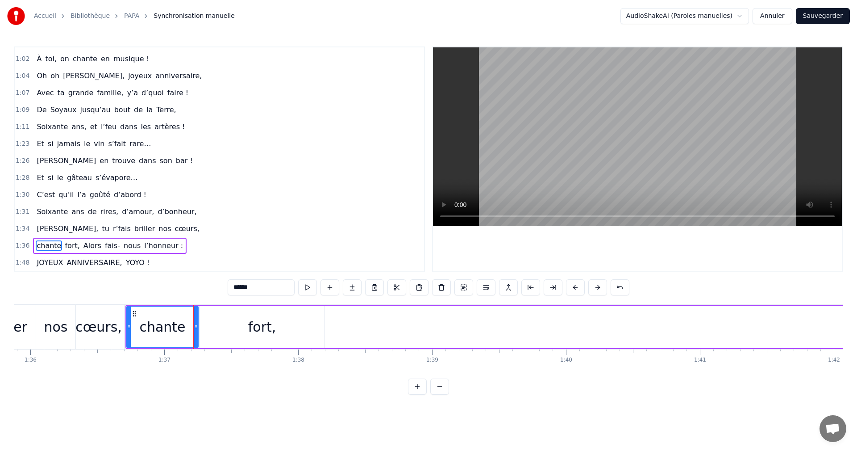
click at [209, 321] on div "fort," at bounding box center [262, 326] width 125 height 42
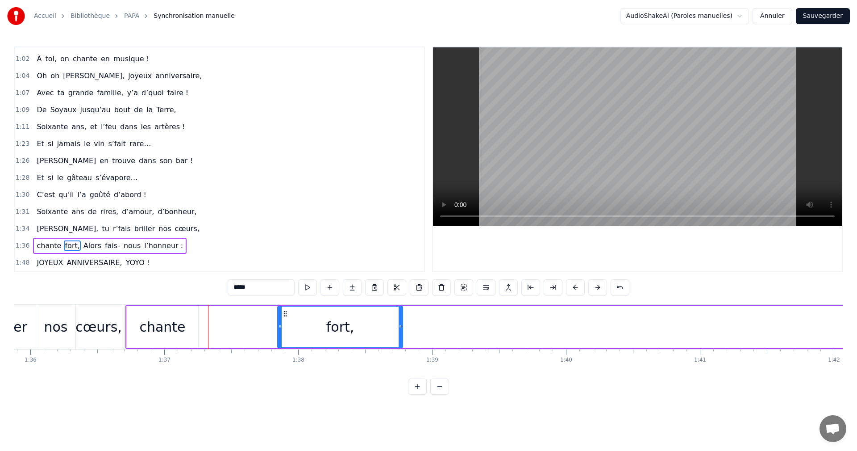
drag, startPoint x: 208, startPoint y: 314, endPoint x: 286, endPoint y: 317, distance: 78.2
click at [286, 317] on icon at bounding box center [285, 313] width 7 height 7
click at [167, 320] on div "chante" at bounding box center [162, 327] width 46 height 20
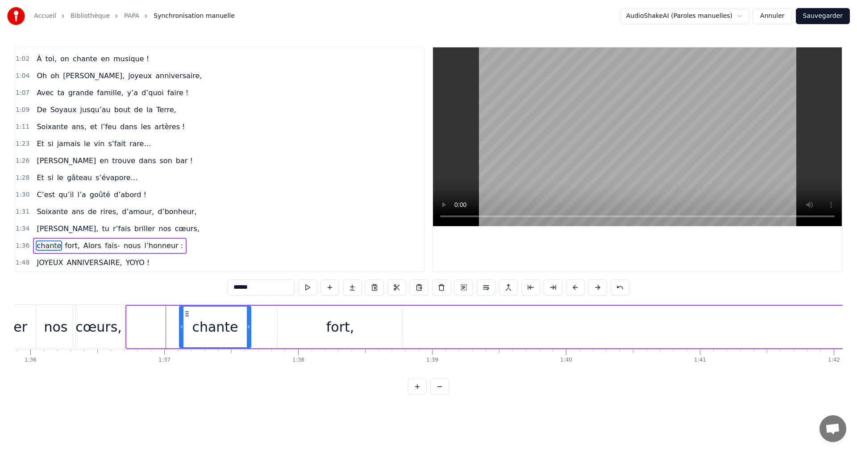
drag, startPoint x: 135, startPoint y: 313, endPoint x: 209, endPoint y: 314, distance: 74.1
click at [191, 314] on icon at bounding box center [187, 313] width 7 height 7
click at [86, 317] on div "cœurs," at bounding box center [98, 327] width 46 height 20
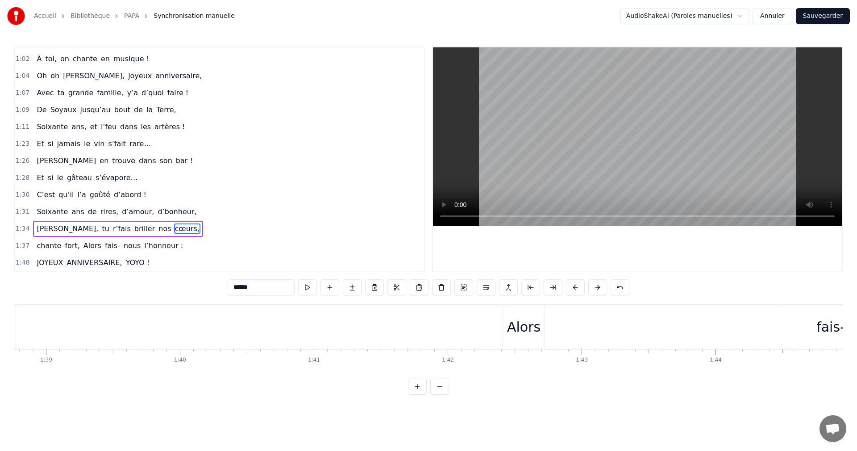
scroll to position [0, 13261]
click at [481, 331] on div "Alors" at bounding box center [492, 327] width 33 height 20
type input "*****"
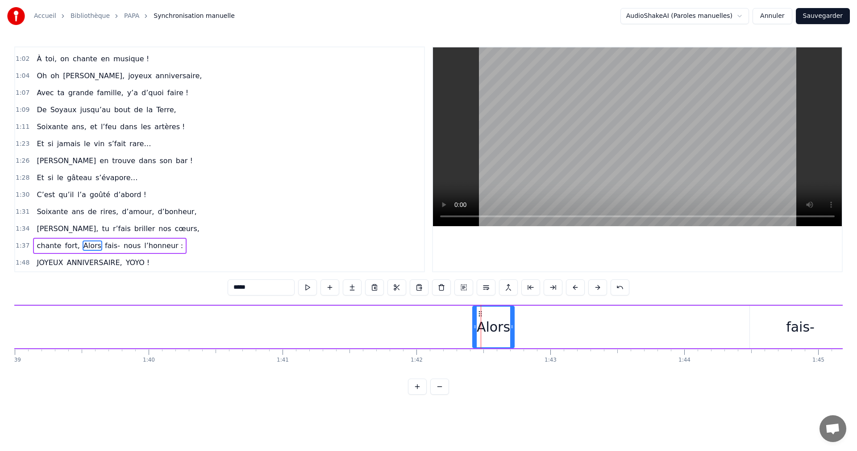
drag, startPoint x: 481, startPoint y: 312, endPoint x: 351, endPoint y: 317, distance: 130.0
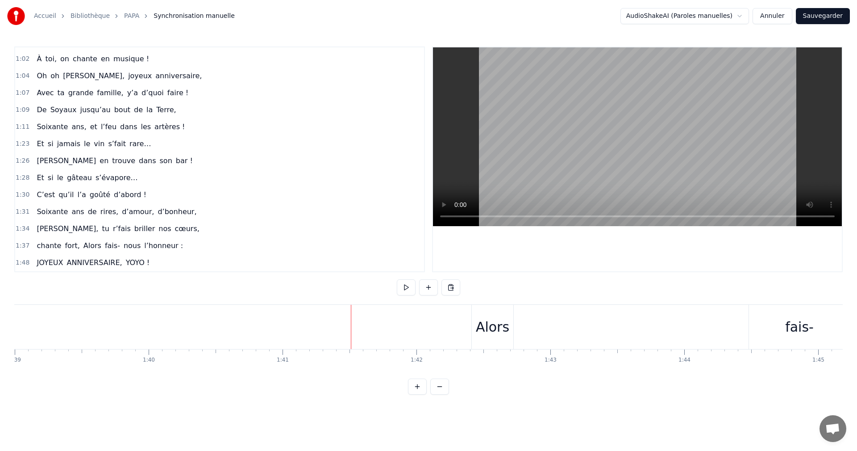
click at [478, 322] on div "Alors" at bounding box center [492, 327] width 33 height 20
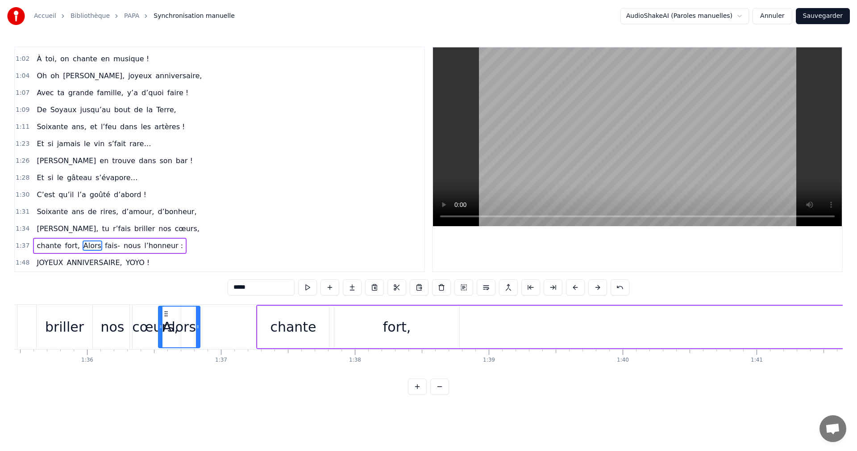
scroll to position [0, 12780]
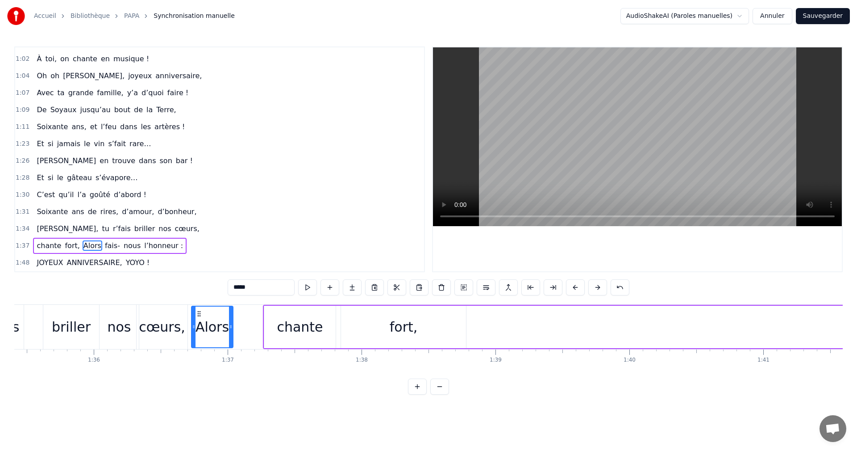
drag, startPoint x: 482, startPoint y: 315, endPoint x: 200, endPoint y: 313, distance: 281.8
click at [200, 313] on icon at bounding box center [199, 313] width 7 height 7
click at [301, 323] on div "chante" at bounding box center [300, 327] width 46 height 20
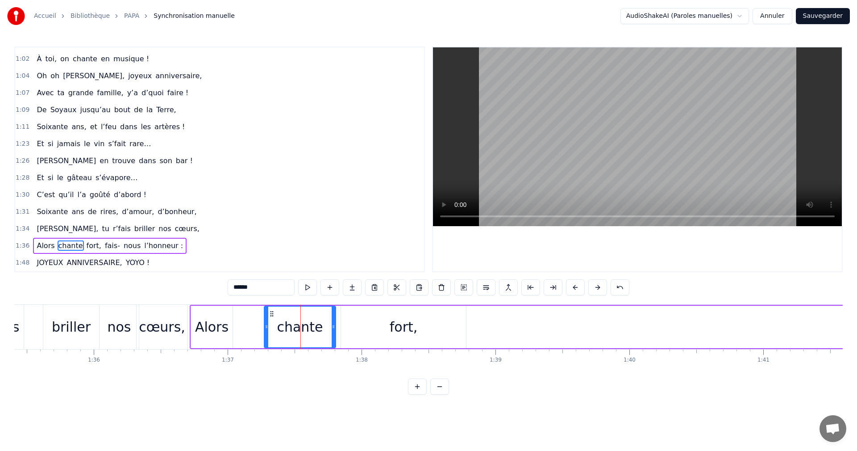
drag, startPoint x: 288, startPoint y: 328, endPoint x: 271, endPoint y: 322, distance: 18.1
click at [269, 328] on div "chante" at bounding box center [300, 326] width 71 height 41
drag, startPoint x: 270, startPoint y: 316, endPoint x: 246, endPoint y: 316, distance: 24.6
click at [246, 316] on icon at bounding box center [247, 313] width 7 height 7
click at [267, 330] on div "chante" at bounding box center [276, 327] width 46 height 20
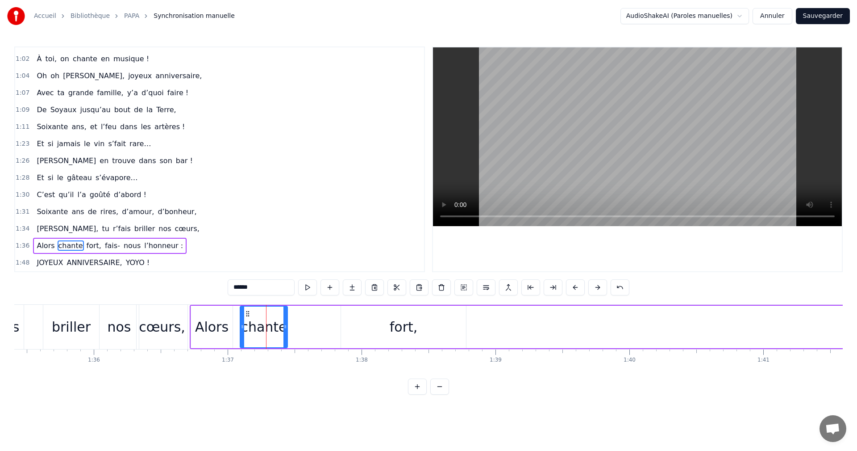
drag, startPoint x: 310, startPoint y: 326, endPoint x: 286, endPoint y: 327, distance: 24.2
click at [286, 327] on icon at bounding box center [286, 326] width 4 height 7
click at [393, 326] on div "fort," at bounding box center [404, 327] width 28 height 20
type input "*****"
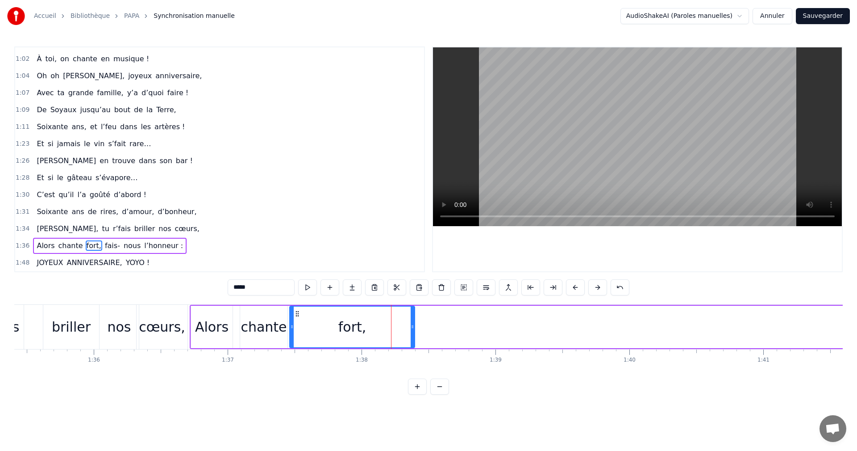
drag, startPoint x: 344, startPoint y: 313, endPoint x: 297, endPoint y: 316, distance: 46.9
click at [297, 316] on icon at bounding box center [297, 313] width 7 height 7
click at [359, 321] on div "fort," at bounding box center [352, 327] width 28 height 20
drag, startPoint x: 411, startPoint y: 329, endPoint x: 327, endPoint y: 329, distance: 83.9
click at [327, 329] on icon at bounding box center [329, 326] width 4 height 7
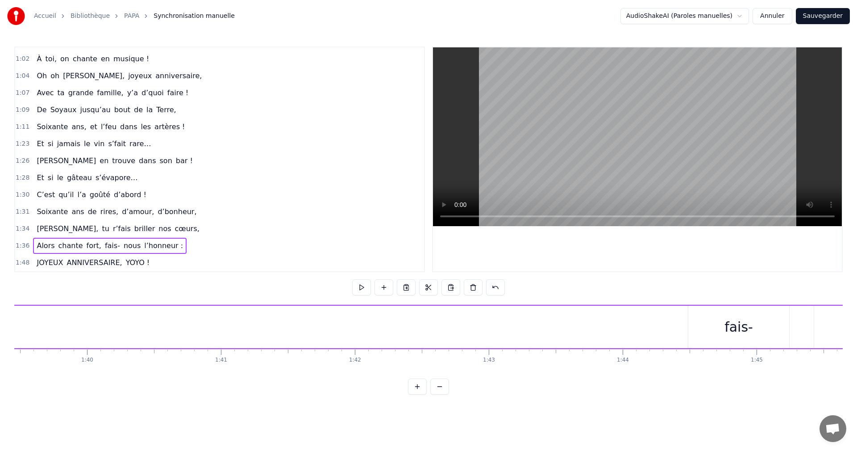
click at [739, 328] on div "fais-" at bounding box center [739, 327] width 29 height 20
drag, startPoint x: 835, startPoint y: 315, endPoint x: 806, endPoint y: 314, distance: 29.0
click at [806, 314] on div "Alors chante fort, fais- nous l’honneur :" at bounding box center [547, 327] width 1529 height 44
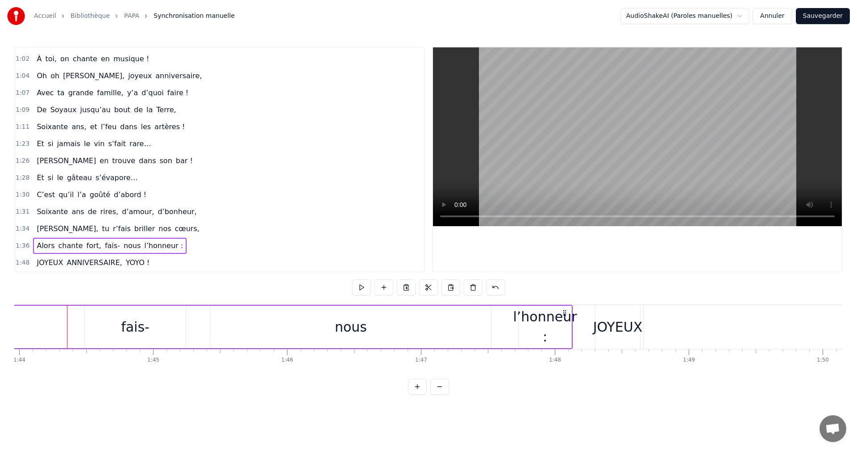
scroll to position [0, 13935]
click at [101, 317] on div "fais-" at bounding box center [127, 326] width 101 height 42
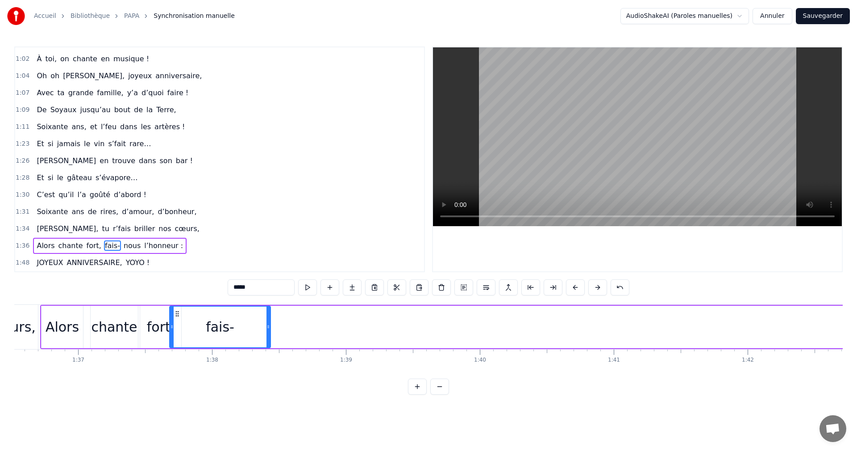
scroll to position [0, 12924]
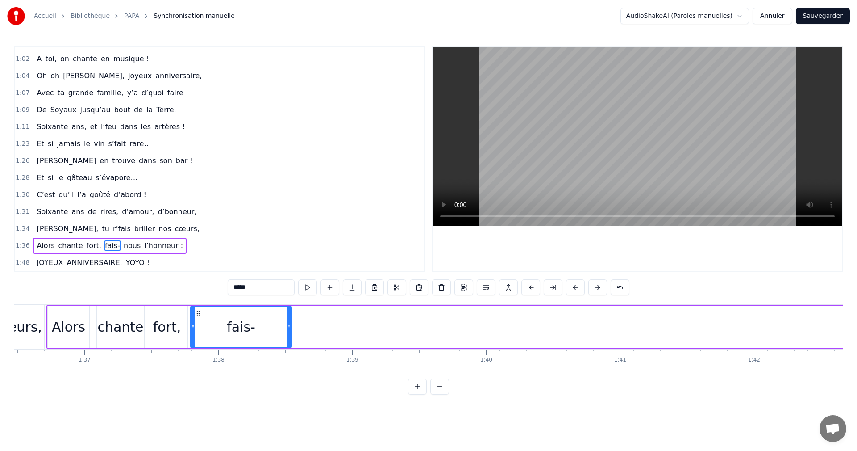
drag, startPoint x: 85, startPoint y: 312, endPoint x: 199, endPoint y: 320, distance: 114.2
click at [199, 320] on div "fais-" at bounding box center [241, 326] width 100 height 41
click at [256, 327] on div "fais-" at bounding box center [241, 326] width 100 height 41
drag, startPoint x: 289, startPoint y: 329, endPoint x: 217, endPoint y: 328, distance: 71.9
click at [217, 328] on icon at bounding box center [218, 326] width 4 height 7
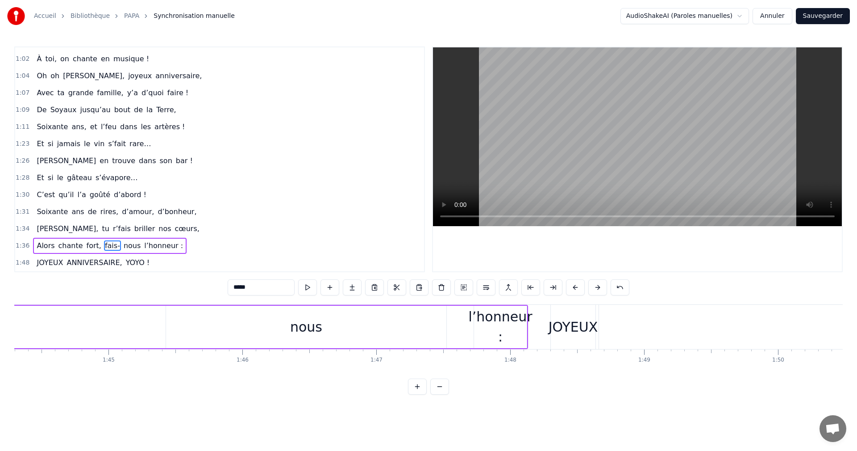
scroll to position [0, 13827]
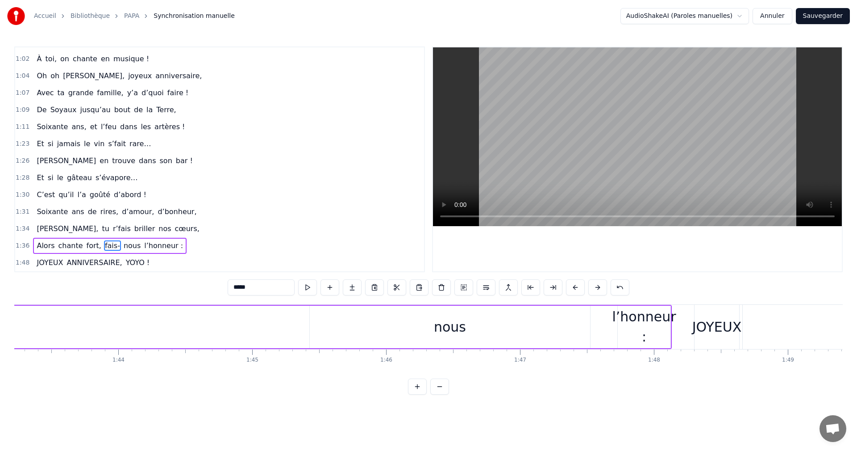
click at [451, 329] on div "nous" at bounding box center [450, 327] width 32 height 20
type input "****"
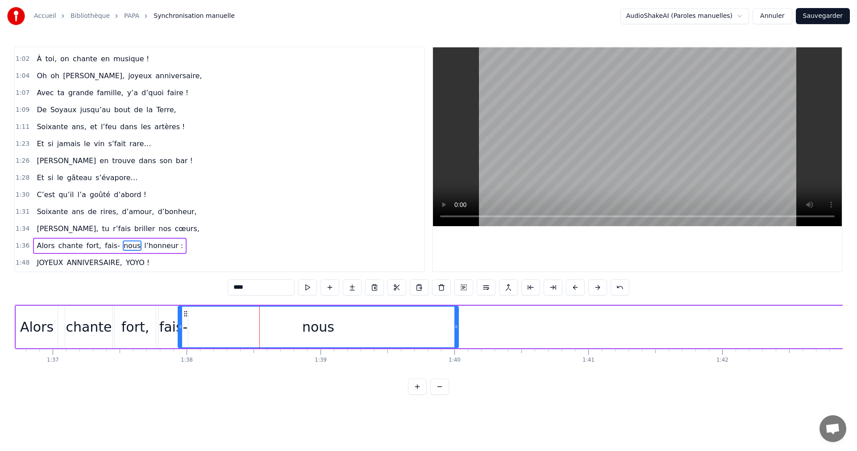
scroll to position [0, 12953]
drag, startPoint x: 678, startPoint y: 315, endPoint x: 205, endPoint y: 335, distance: 472.9
click at [205, 335] on div "nous" at bounding box center [338, 326] width 280 height 41
click at [202, 314] on icon at bounding box center [202, 313] width 7 height 7
click at [476, 328] on div "Alors chante fort, fais- nous l’honneur :" at bounding box center [781, 327] width 1529 height 44
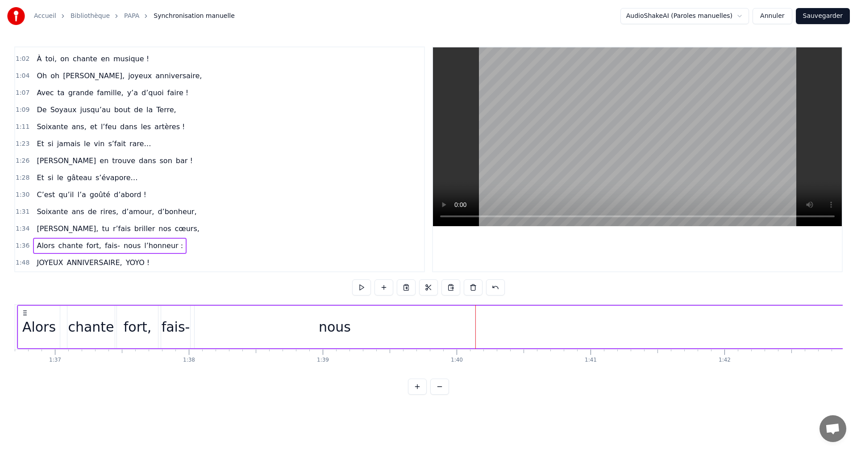
click at [463, 326] on div "nous" at bounding box center [335, 326] width 280 height 42
drag, startPoint x: 474, startPoint y: 326, endPoint x: 227, endPoint y: 325, distance: 246.9
click at [227, 325] on icon at bounding box center [226, 326] width 4 height 7
click at [329, 329] on div "Alors chante fort, fais- nous l’honneur :" at bounding box center [781, 327] width 1529 height 44
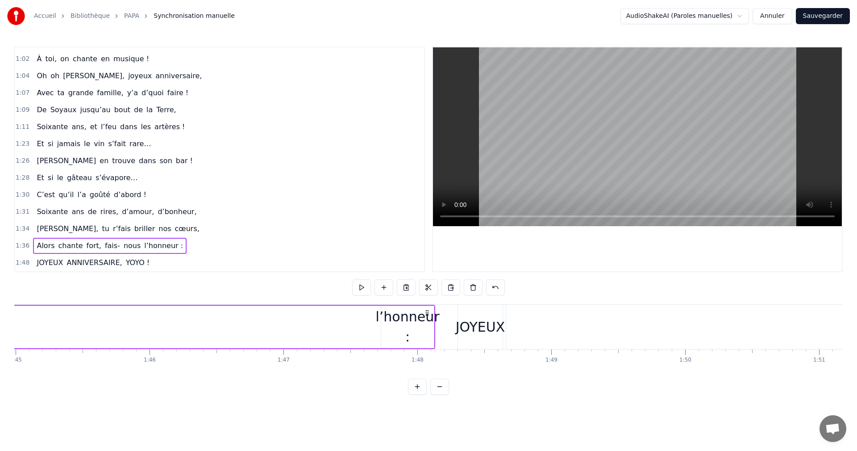
scroll to position [0, 14043]
click at [429, 316] on div "l’honneur :" at bounding box center [428, 326] width 64 height 40
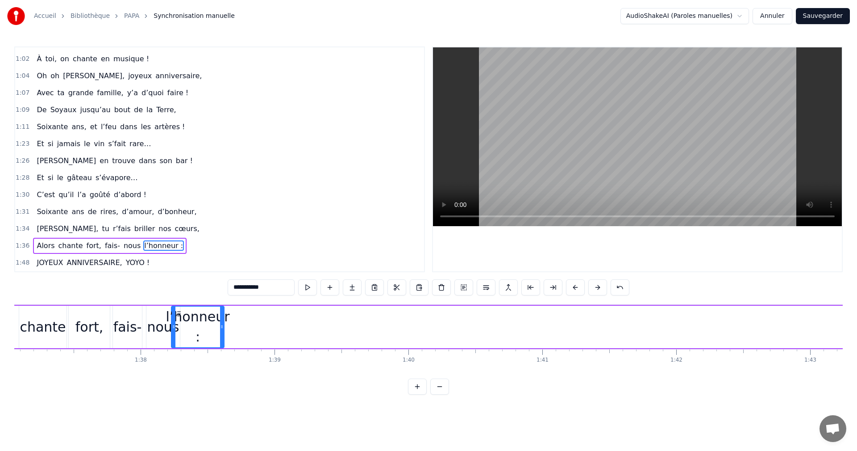
scroll to position [0, 12992]
drag, startPoint x: 409, startPoint y: 313, endPoint x: 199, endPoint y: 326, distance: 210.7
click at [199, 326] on div "l’honneur :" at bounding box center [218, 326] width 52 height 41
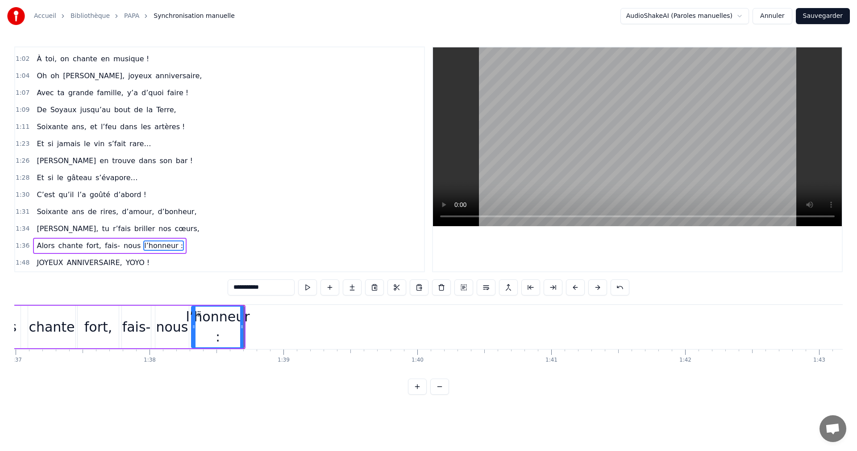
click at [245, 329] on div "l’honneur :" at bounding box center [218, 326] width 64 height 40
drag, startPoint x: 242, startPoint y: 329, endPoint x: 265, endPoint y: 330, distance: 22.8
click at [257, 330] on div at bounding box center [256, 326] width 4 height 41
drag, startPoint x: 263, startPoint y: 329, endPoint x: 272, endPoint y: 330, distance: 9.4
click at [272, 330] on icon at bounding box center [270, 326] width 4 height 7
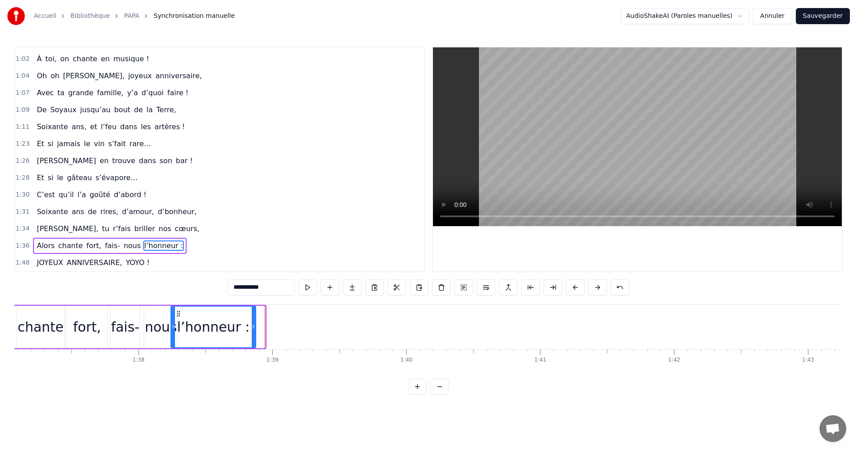
scroll to position [0, 12983]
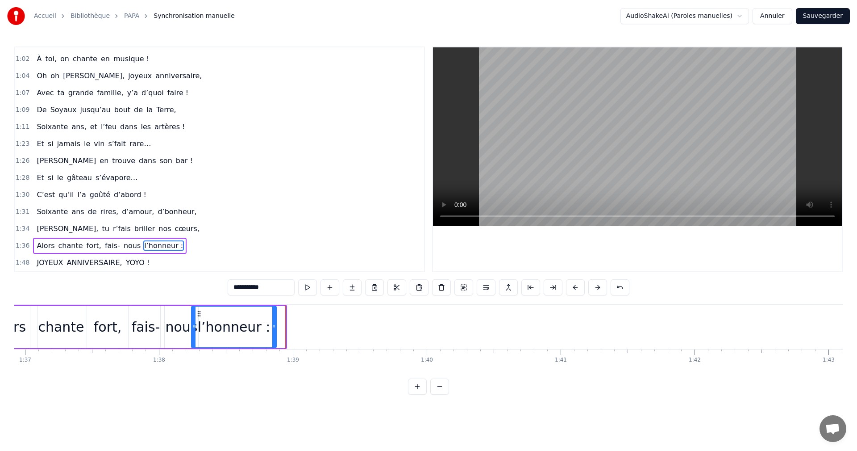
drag, startPoint x: 274, startPoint y: 327, endPoint x: 288, endPoint y: 330, distance: 14.0
click at [287, 330] on icon at bounding box center [285, 326] width 4 height 7
drag, startPoint x: 319, startPoint y: 386, endPoint x: 334, endPoint y: 354, distance: 34.8
click at [319, 386] on div "0:08 [DATE], 0:10 on sort les verres, 0:11 Pour fêter six décennies entières, 0…" at bounding box center [428, 220] width 829 height 348
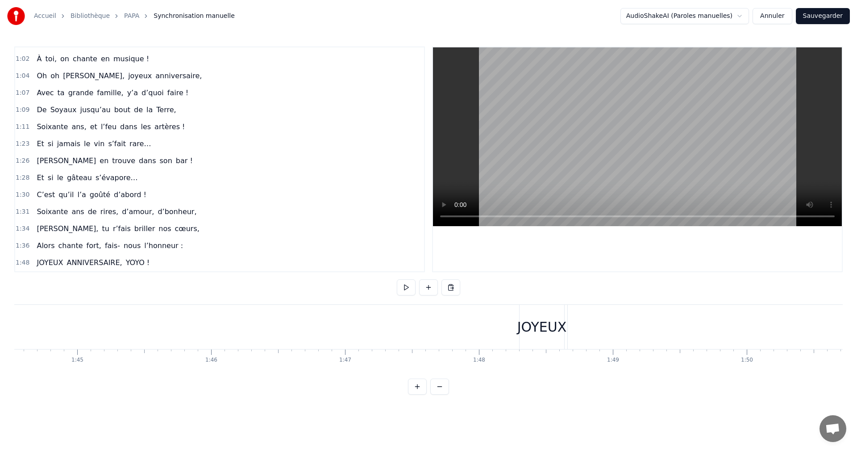
scroll to position [0, 13972]
click at [593, 338] on div "JOYEUX" at bounding box center [573, 327] width 45 height 44
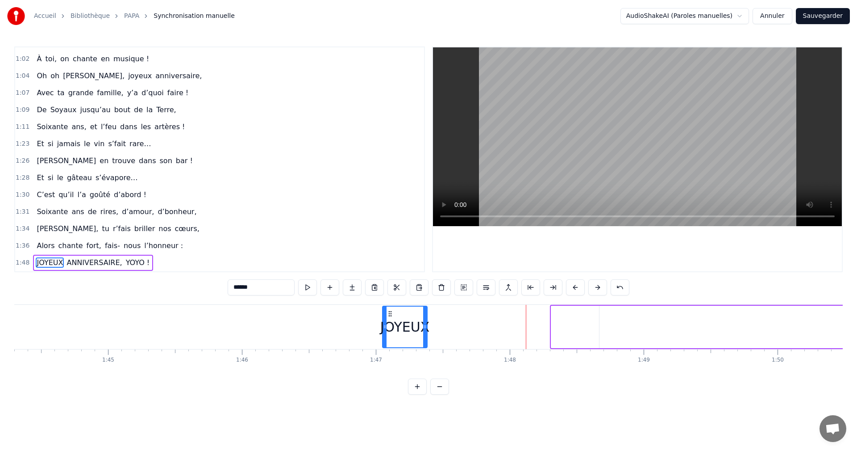
drag, startPoint x: 559, startPoint y: 313, endPoint x: 386, endPoint y: 310, distance: 172.4
click at [387, 310] on icon at bounding box center [390, 313] width 7 height 7
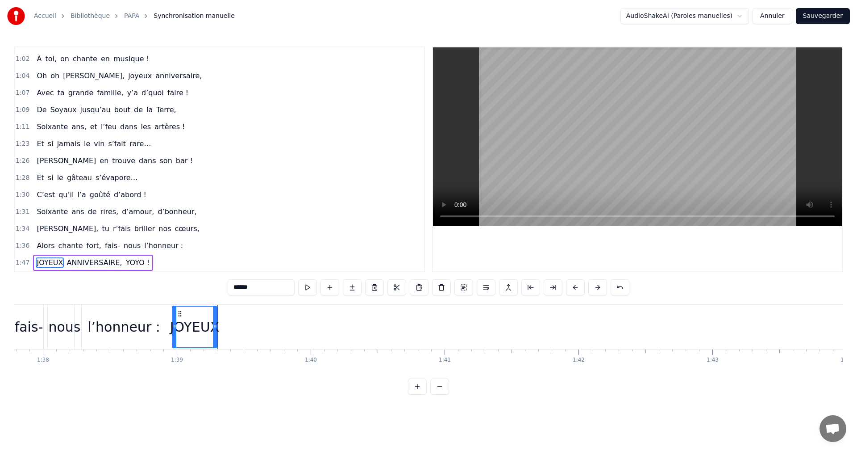
scroll to position [0, 13097]
drag, startPoint x: 384, startPoint y: 310, endPoint x: 189, endPoint y: 317, distance: 194.3
click at [189, 317] on icon at bounding box center [192, 313] width 7 height 7
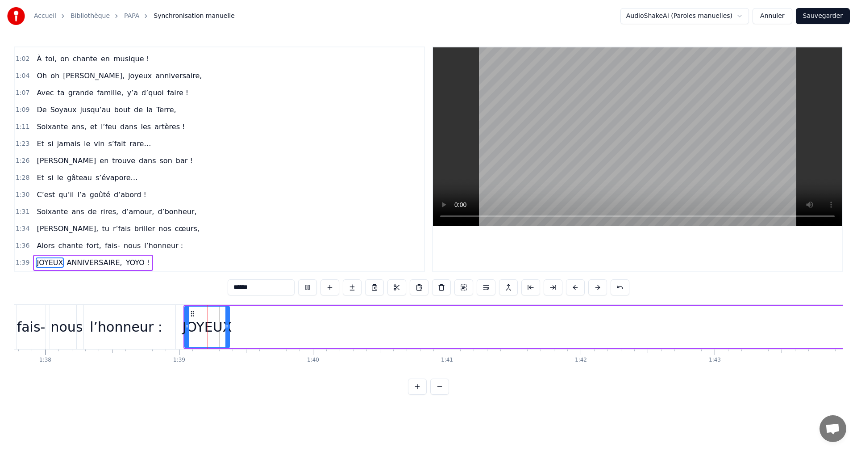
drag, startPoint x: 207, startPoint y: 326, endPoint x: 197, endPoint y: 326, distance: 9.8
click at [197, 326] on div "JOYEUX" at bounding box center [208, 327] width 50 height 20
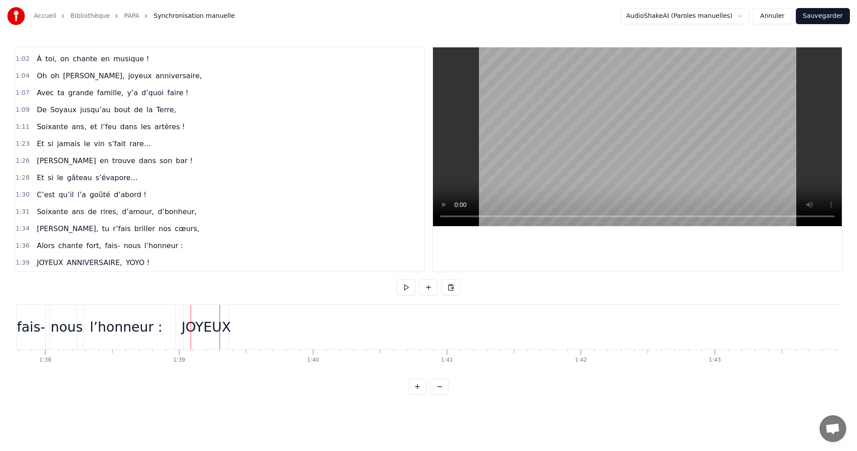
click at [196, 314] on div "JOYEUX" at bounding box center [206, 327] width 45 height 44
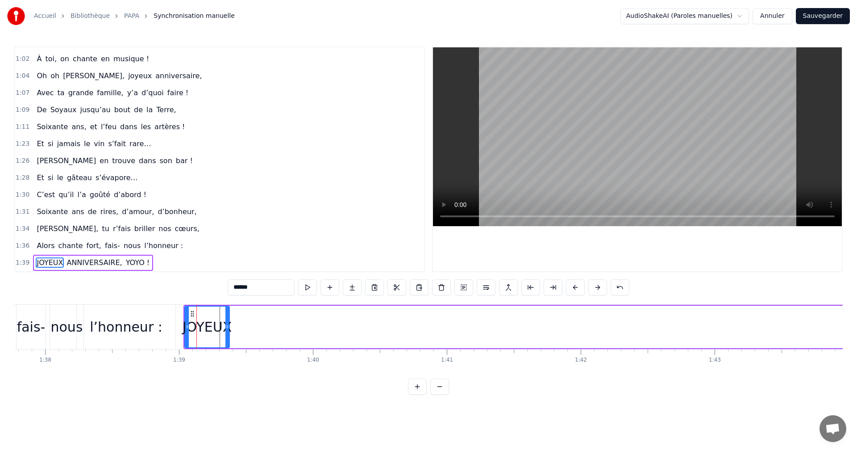
drag, startPoint x: 190, startPoint y: 312, endPoint x: 178, endPoint y: 313, distance: 11.7
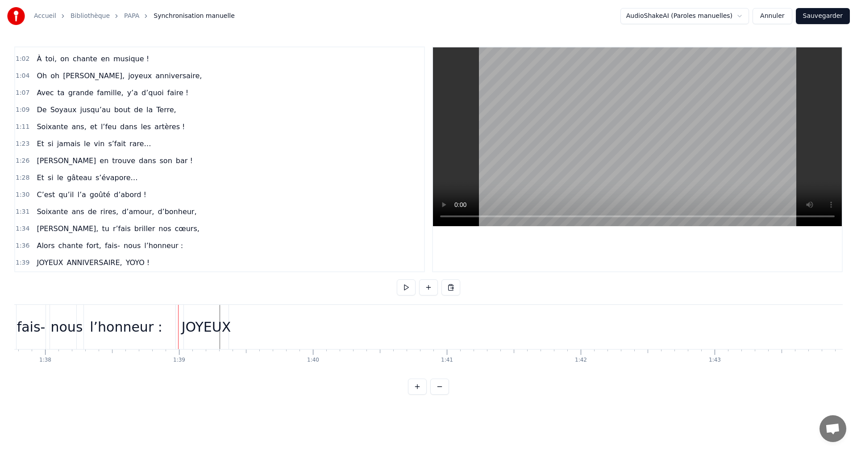
click at [189, 313] on div "JOYEUX" at bounding box center [206, 327] width 45 height 44
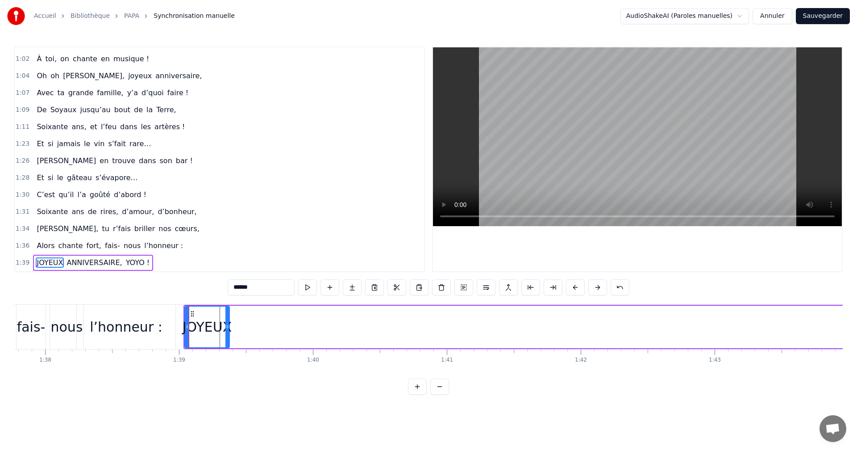
click at [187, 314] on div "JOYEUX" at bounding box center [207, 326] width 44 height 41
drag, startPoint x: 228, startPoint y: 324, endPoint x: 268, endPoint y: 326, distance: 40.7
click at [268, 326] on icon at bounding box center [267, 326] width 4 height 7
drag, startPoint x: 269, startPoint y: 326, endPoint x: 223, endPoint y: 328, distance: 46.0
click at [223, 328] on icon at bounding box center [222, 326] width 4 height 7
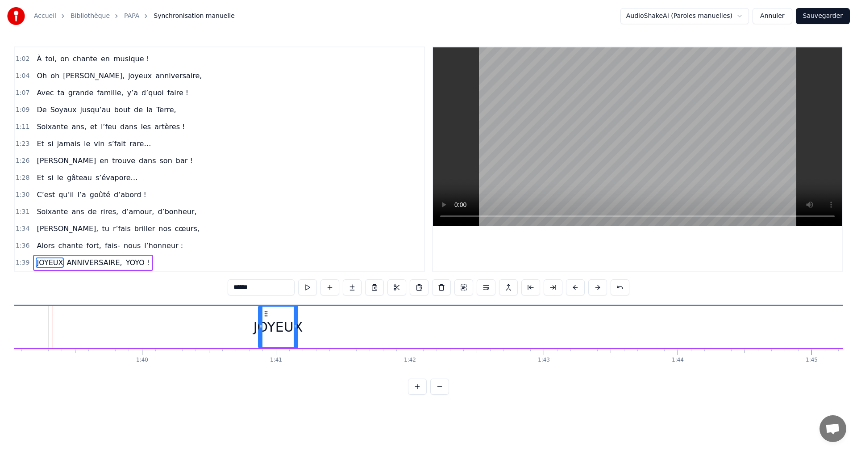
scroll to position [0, 14949]
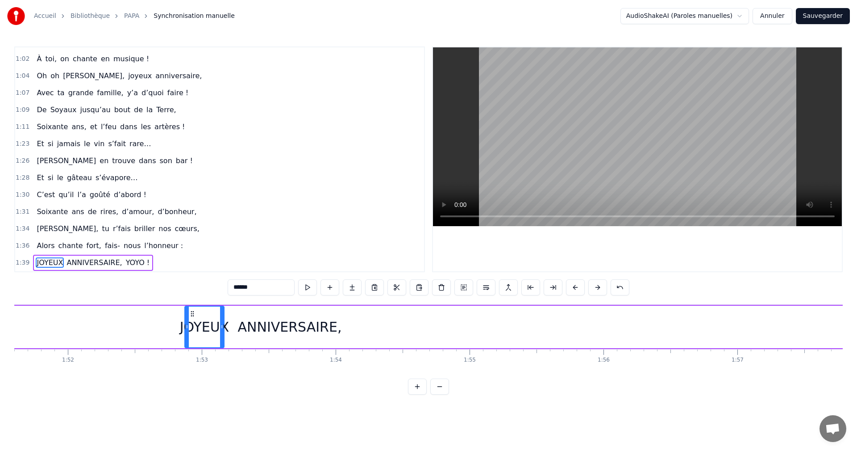
click at [274, 324] on div "ANNIVERSAIRE," at bounding box center [290, 327] width 104 height 20
type input "**********"
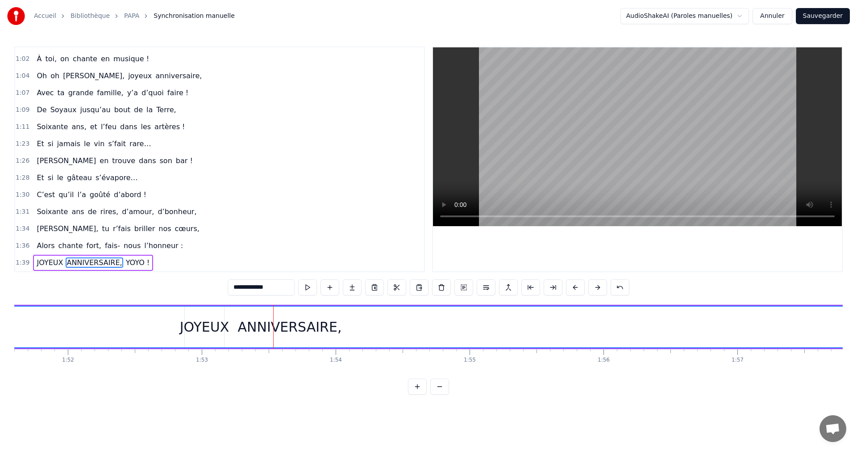
click at [218, 326] on div "ANNIVERSAIRE," at bounding box center [289, 326] width 1335 height 41
click at [192, 323] on div "ANNIVERSAIRE," at bounding box center [289, 326] width 1335 height 41
click at [214, 409] on html "Accueil Bibliothèque PAPA Synchronisation manuelle AudioShakeAI (Paroles manuel…" at bounding box center [428, 204] width 857 height 409
click at [201, 326] on div "ANNIVERSAIRE," at bounding box center [289, 326] width 1335 height 41
click at [257, 327] on div "ANNIVERSAIRE," at bounding box center [290, 327] width 104 height 20
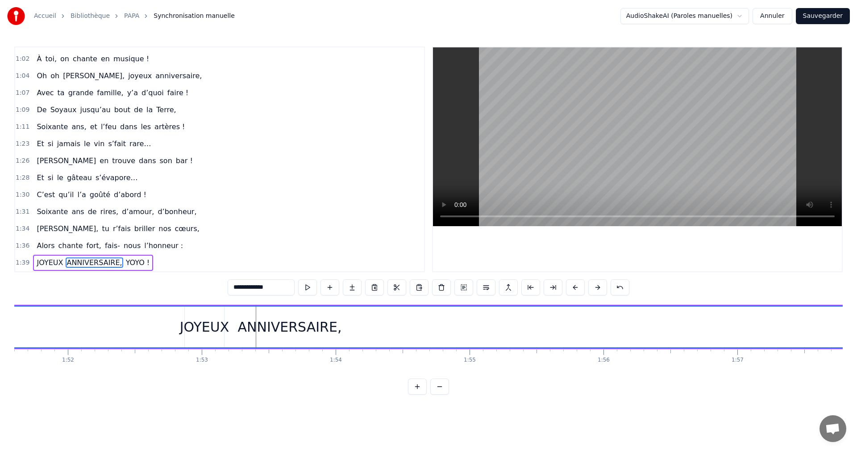
click at [257, 327] on div "ANNIVERSAIRE," at bounding box center [290, 327] width 104 height 20
click at [262, 214] on div "1:31 Soixante ans de rires, d’amour, d’bonheur," at bounding box center [219, 211] width 409 height 17
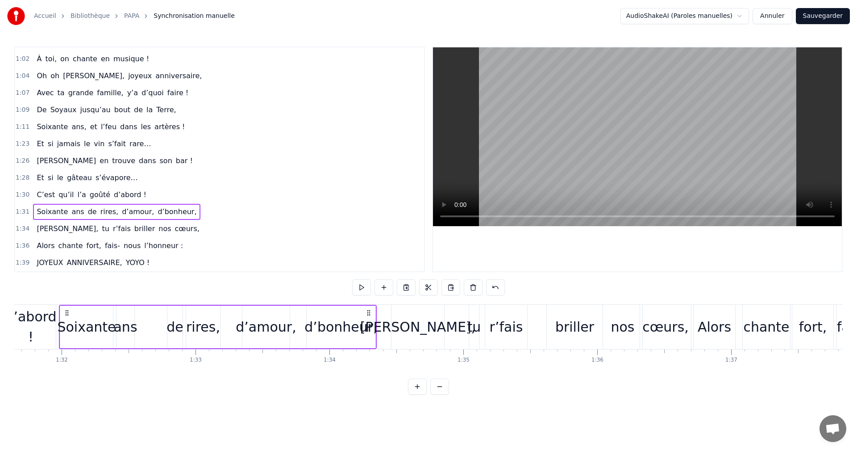
click at [101, 258] on span "ANNIVERSAIRE," at bounding box center [94, 262] width 57 height 10
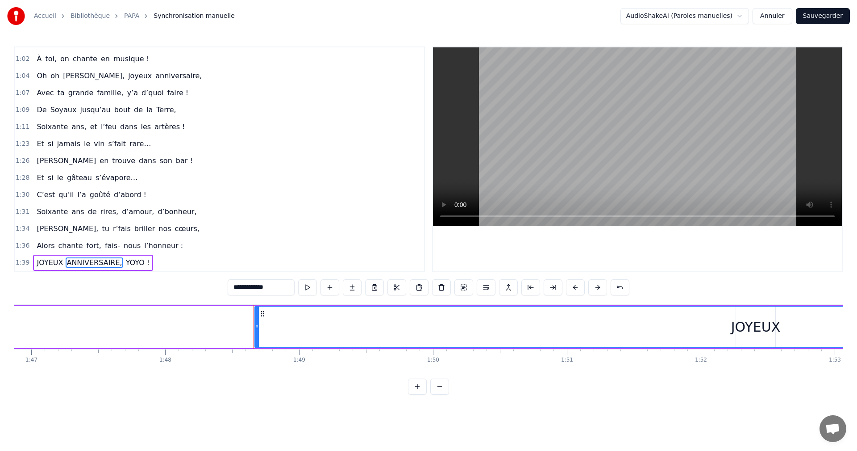
scroll to position [0, 14511]
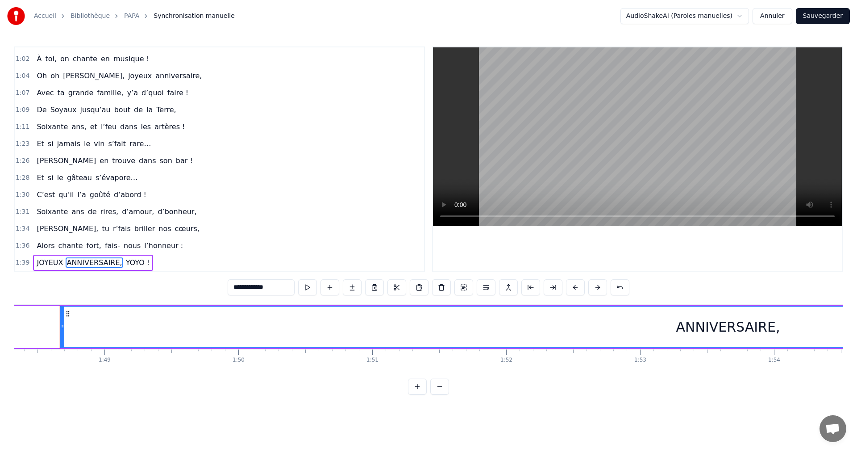
click at [46, 259] on span "JOYEUX" at bounding box center [50, 262] width 28 height 10
type input "******"
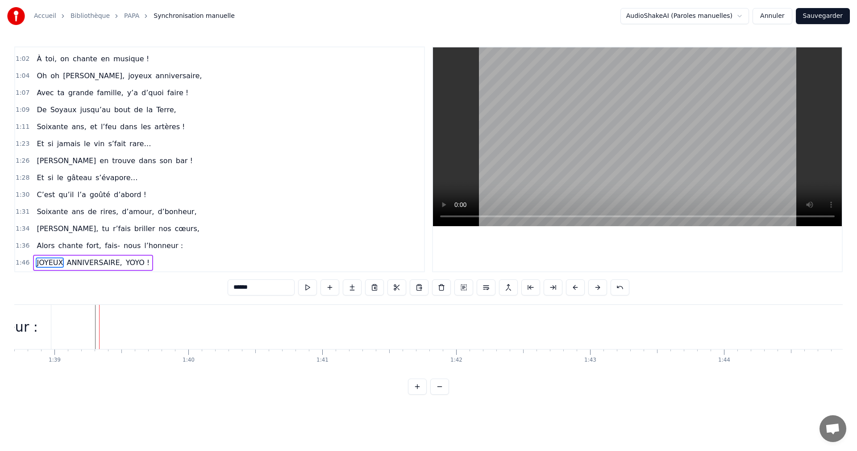
scroll to position [0, 13805]
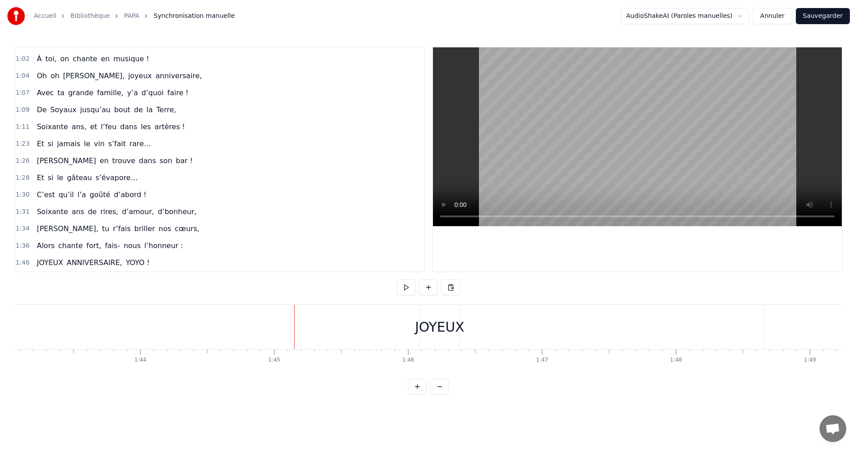
click at [447, 327] on div "JOYEUX" at bounding box center [440, 327] width 50 height 20
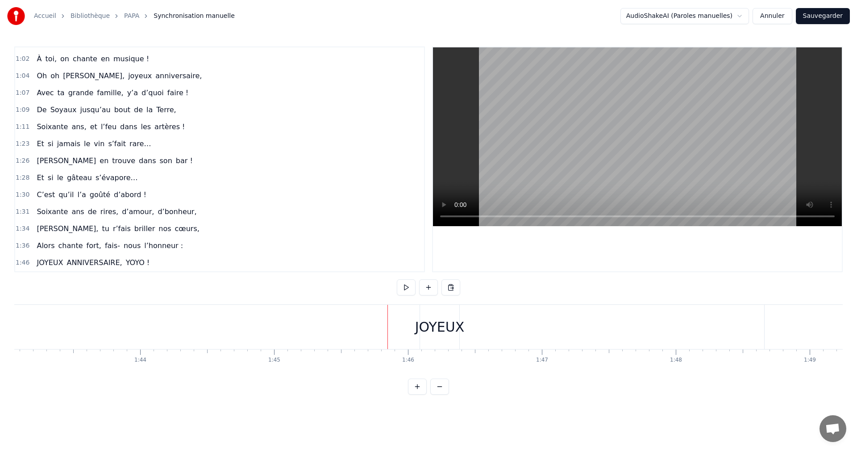
click at [437, 321] on div "JOYEUX" at bounding box center [440, 327] width 50 height 20
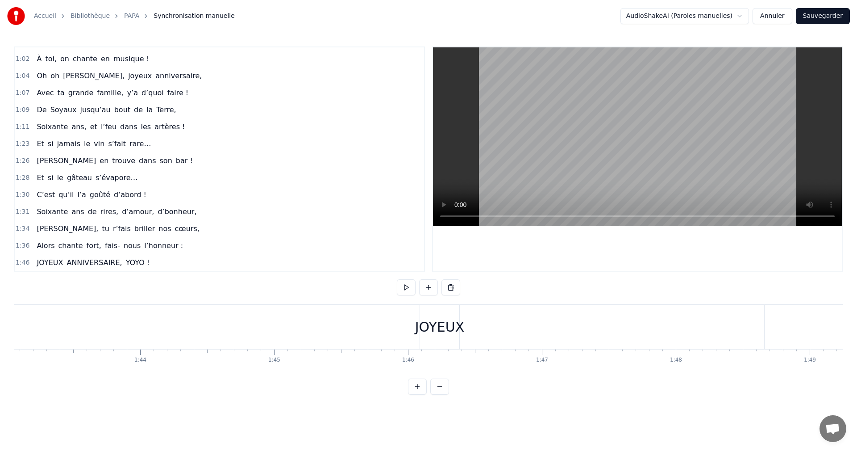
click at [40, 261] on span "JOYEUX" at bounding box center [50, 262] width 28 height 10
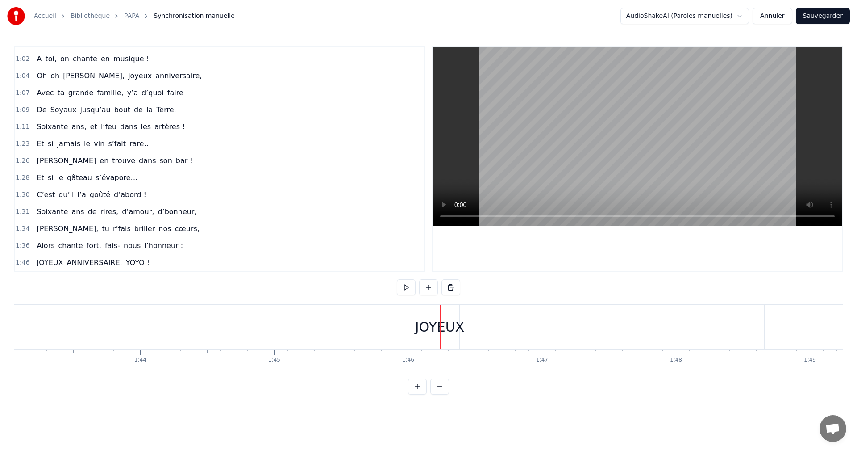
click at [422, 324] on div "JOYEUX" at bounding box center [440, 327] width 50 height 20
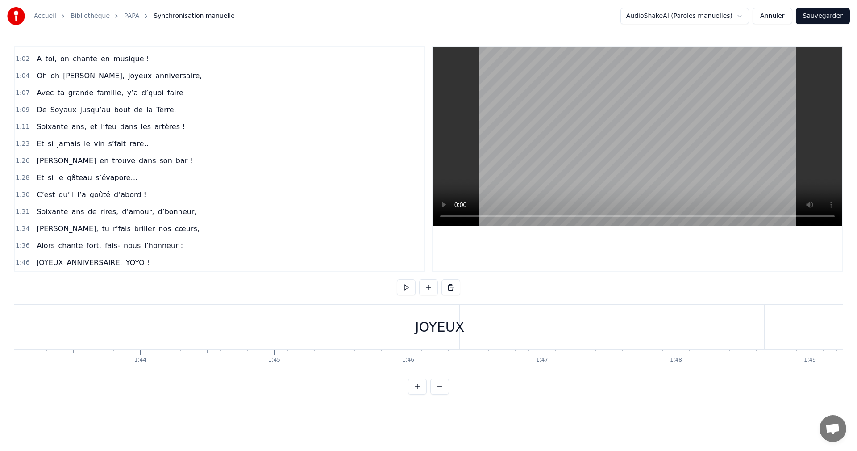
click at [433, 313] on div "JOYEUX" at bounding box center [439, 327] width 39 height 44
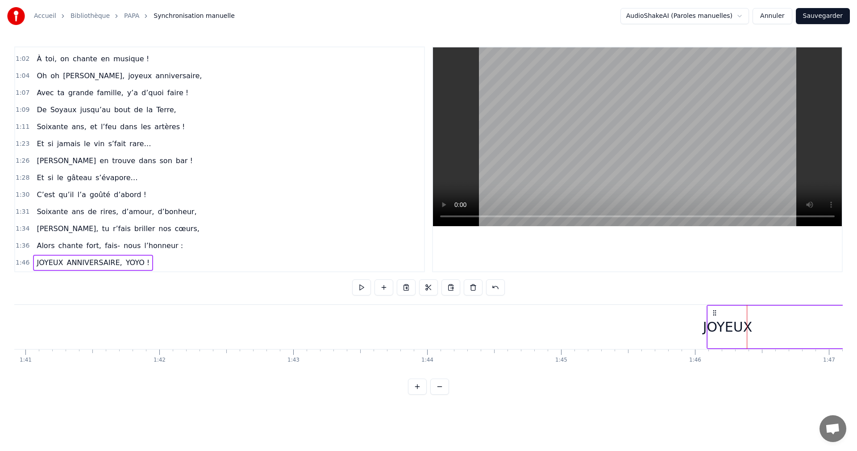
scroll to position [0, 13539]
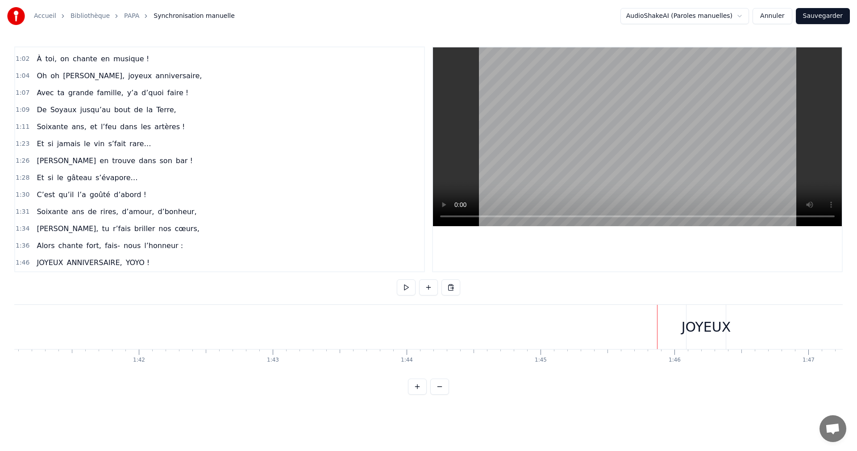
click at [695, 323] on div "JOYEUX" at bounding box center [707, 327] width 50 height 20
click at [689, 326] on div "JOYEUX" at bounding box center [707, 327] width 50 height 20
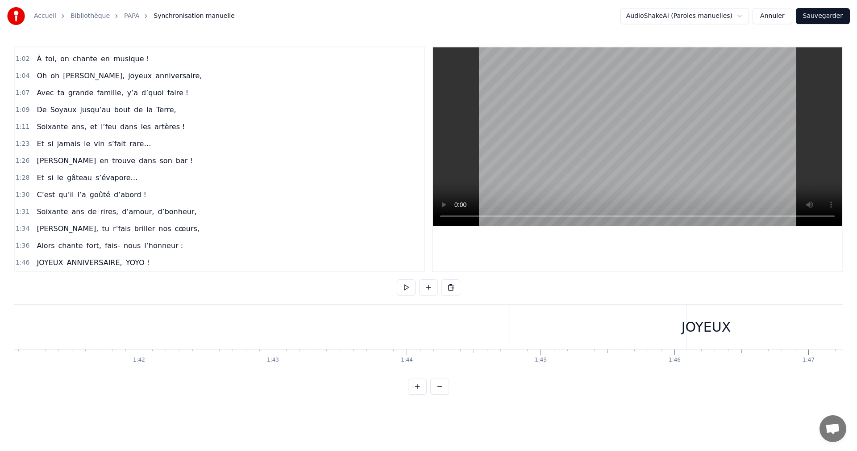
click at [509, 326] on div at bounding box center [509, 327] width 0 height 44
click at [447, 322] on div at bounding box center [447, 327] width 0 height 44
click at [22, 263] on span "1:46" at bounding box center [23, 262] width 14 height 9
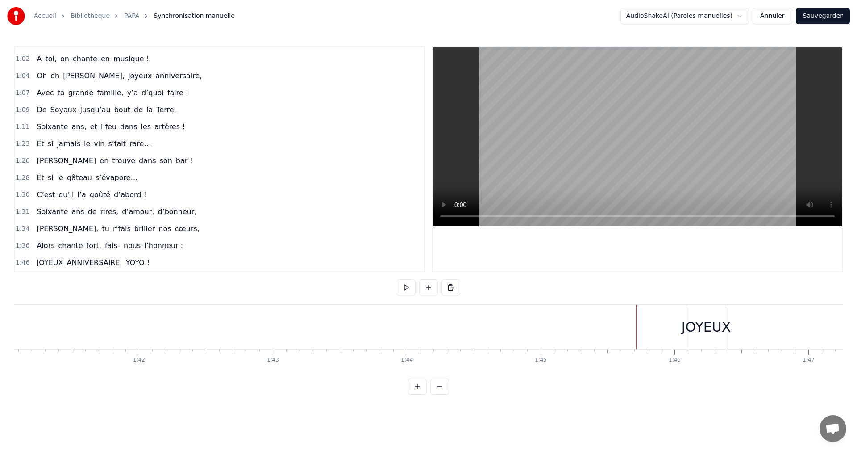
click at [714, 314] on div "JOYEUX" at bounding box center [706, 327] width 39 height 44
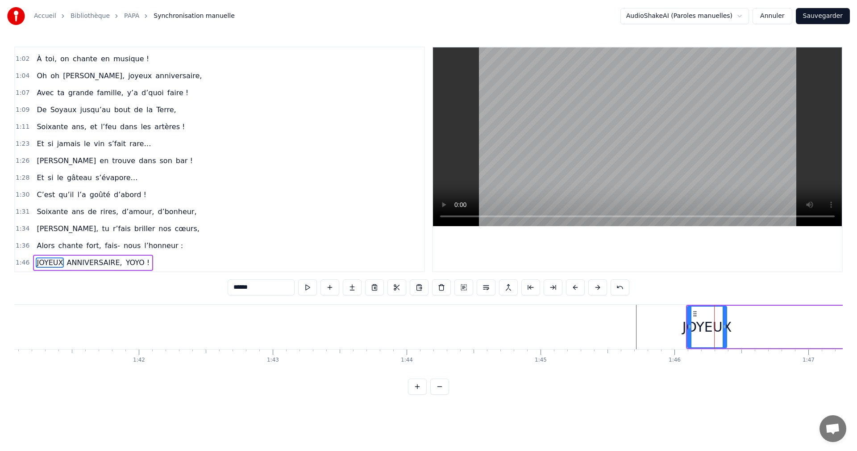
drag, startPoint x: 693, startPoint y: 314, endPoint x: 578, endPoint y: 318, distance: 115.3
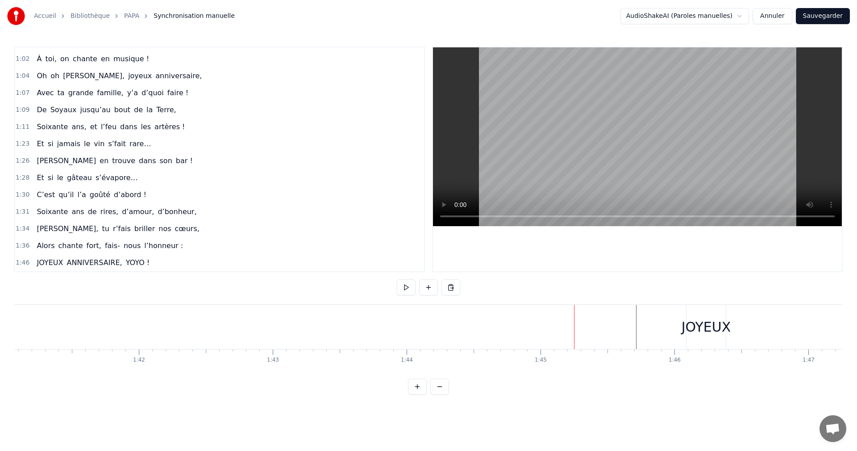
click at [709, 320] on div "JOYEUX" at bounding box center [707, 327] width 50 height 20
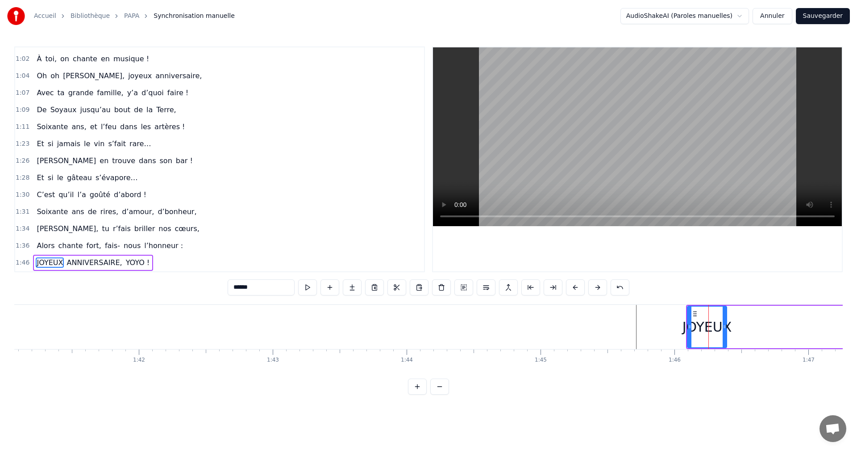
drag, startPoint x: 693, startPoint y: 313, endPoint x: 511, endPoint y: 321, distance: 181.9
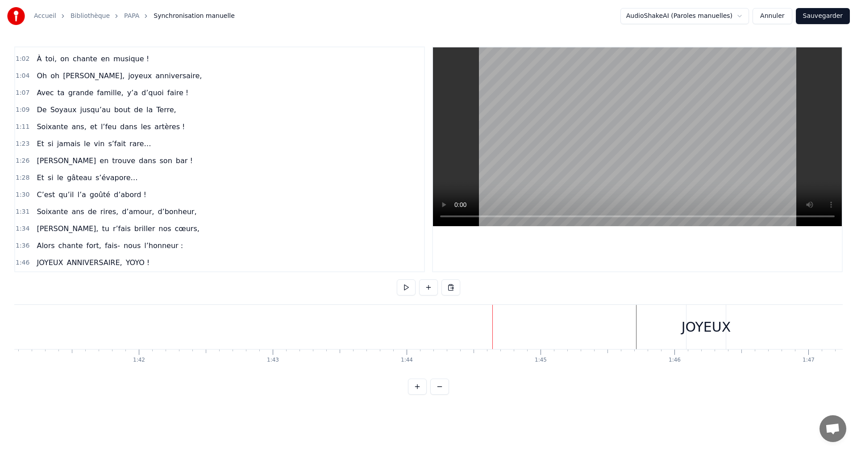
click at [701, 330] on div "JOYEUX" at bounding box center [707, 327] width 50 height 20
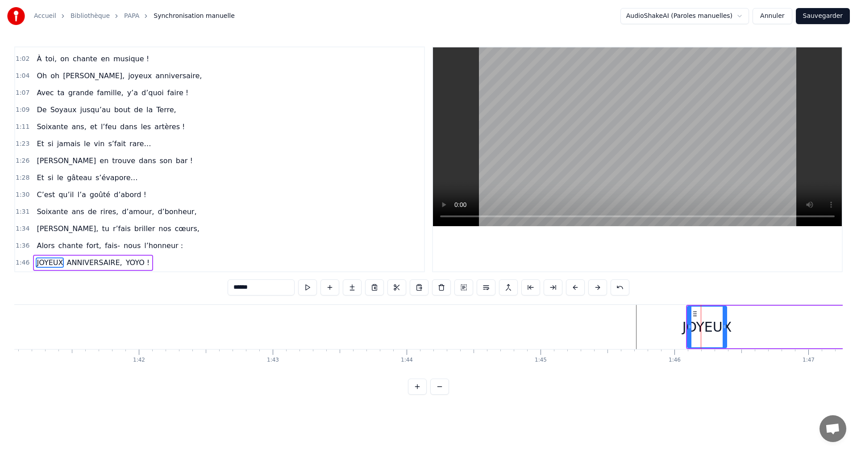
drag, startPoint x: 695, startPoint y: 314, endPoint x: 574, endPoint y: 321, distance: 121.2
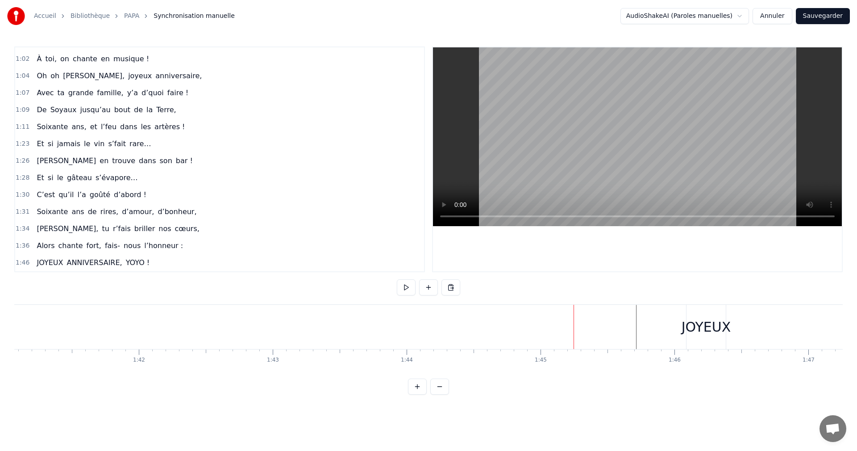
drag, startPoint x: 731, startPoint y: 332, endPoint x: 711, endPoint y: 331, distance: 20.1
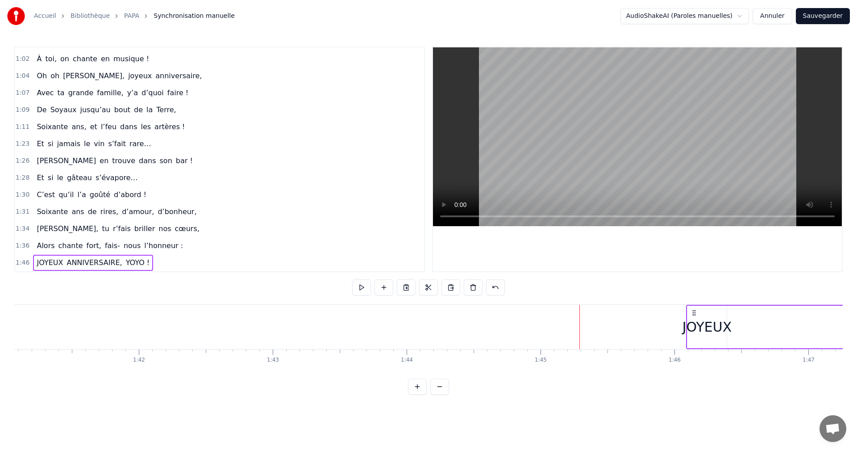
drag, startPoint x: 711, startPoint y: 330, endPoint x: 478, endPoint y: 339, distance: 233.7
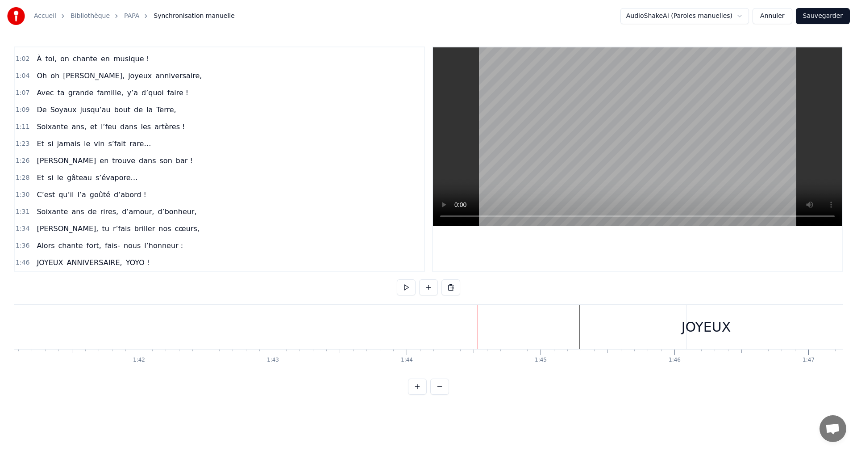
drag, startPoint x: 622, startPoint y: 378, endPoint x: 606, endPoint y: 377, distance: 16.5
click at [599, 371] on div "[DATE], on sort les verres, Pour fêter six décennies entières, [PERSON_NAME], r…" at bounding box center [428, 337] width 829 height 67
click at [695, 328] on div "JOYEUX" at bounding box center [707, 327] width 50 height 20
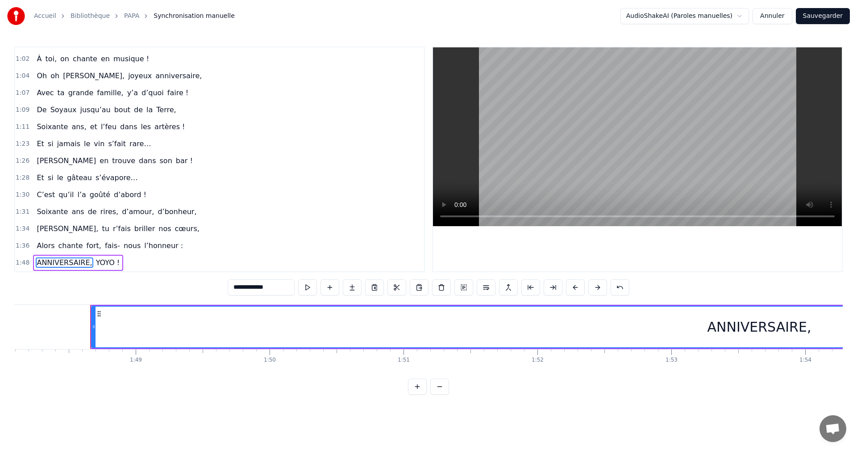
scroll to position [0, 14511]
click at [732, 322] on div "ANNIVERSAIRE," at bounding box center [728, 327] width 104 height 20
type input "******"
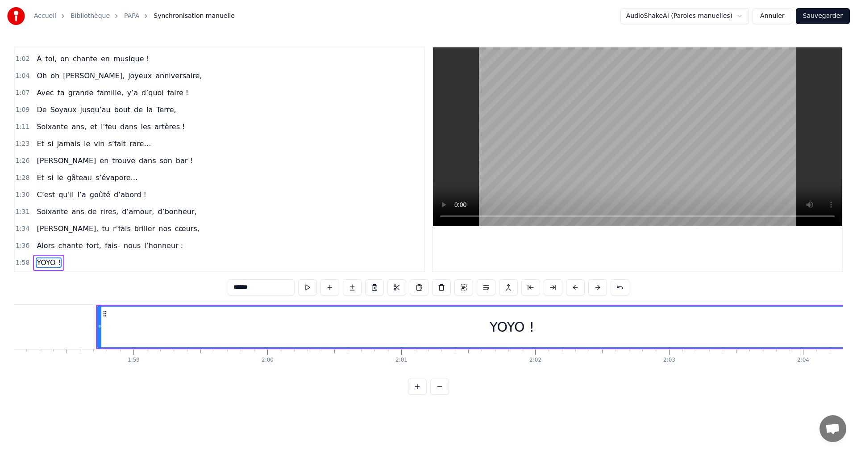
scroll to position [0, 15859]
click at [485, 326] on div "YOYO !" at bounding box center [475, 327] width 45 height 20
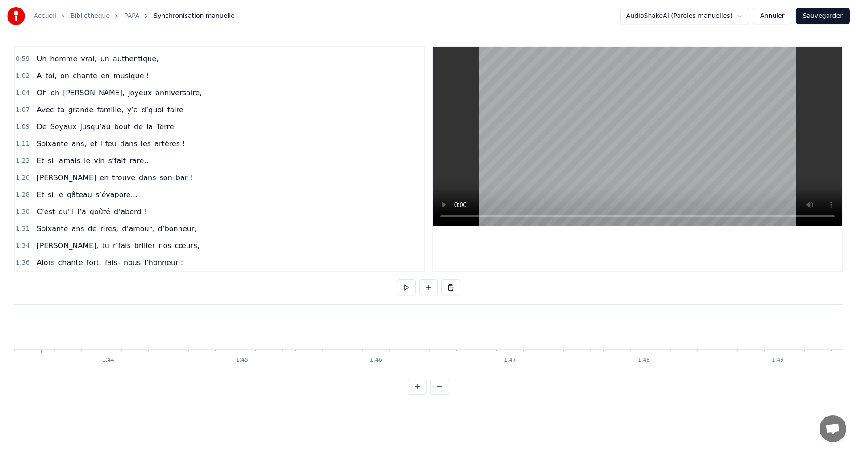
scroll to position [0, 12962]
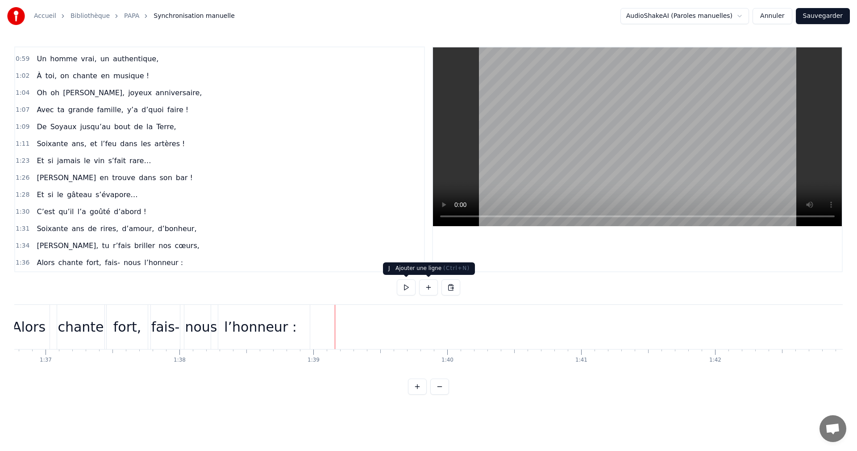
click at [430, 286] on button at bounding box center [428, 287] width 19 height 16
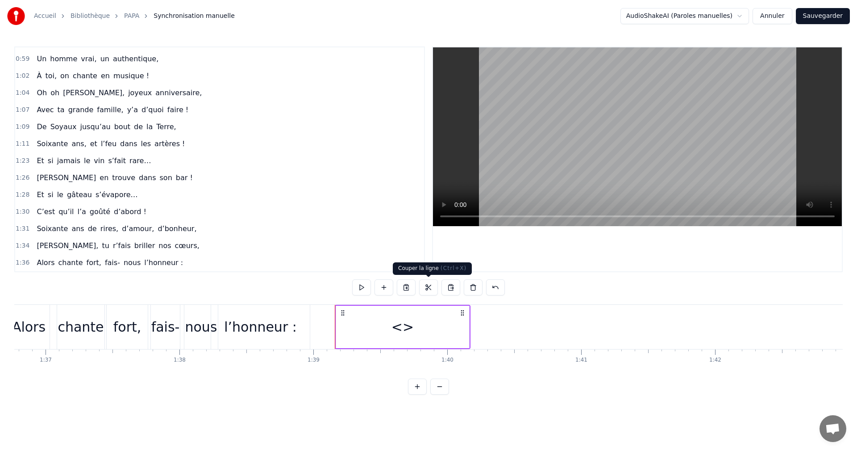
scroll to position [336, 0]
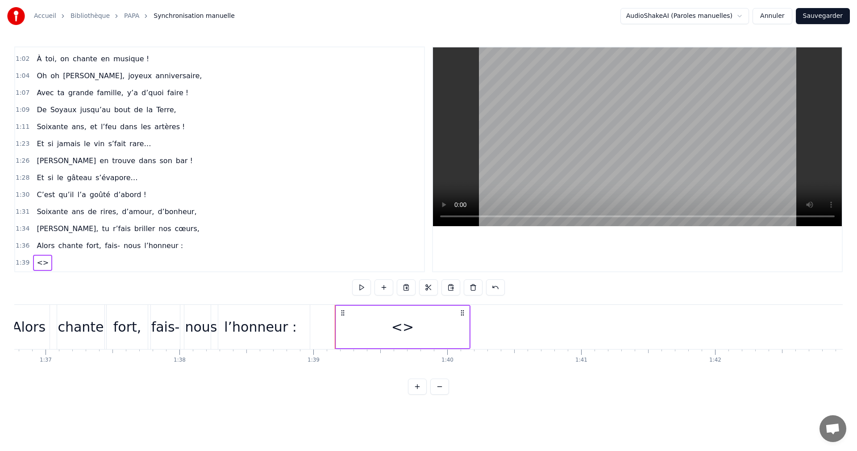
click at [38, 265] on span "<>" at bounding box center [43, 262] width 14 height 10
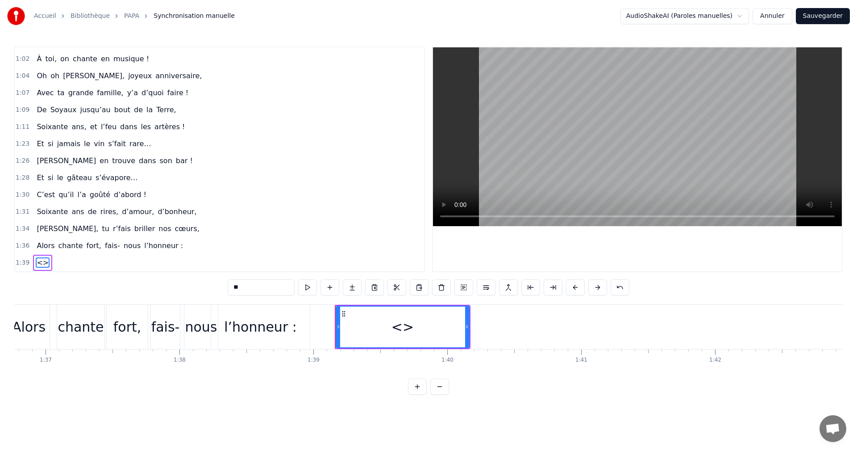
click at [38, 265] on span "<>" at bounding box center [43, 262] width 14 height 10
click at [403, 330] on div "<>" at bounding box center [403, 327] width 22 height 20
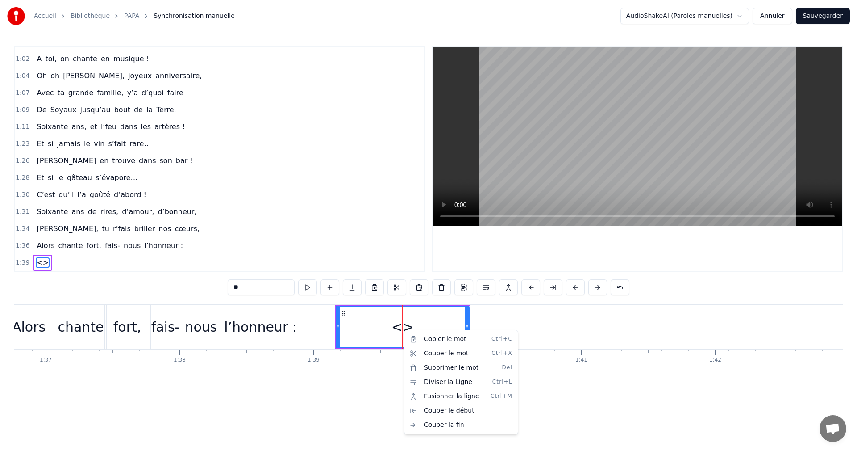
click at [41, 264] on html "Accueil Bibliothèque PAPA Synchronisation manuelle AudioShakeAI (Paroles manuel…" at bounding box center [428, 204] width 857 height 409
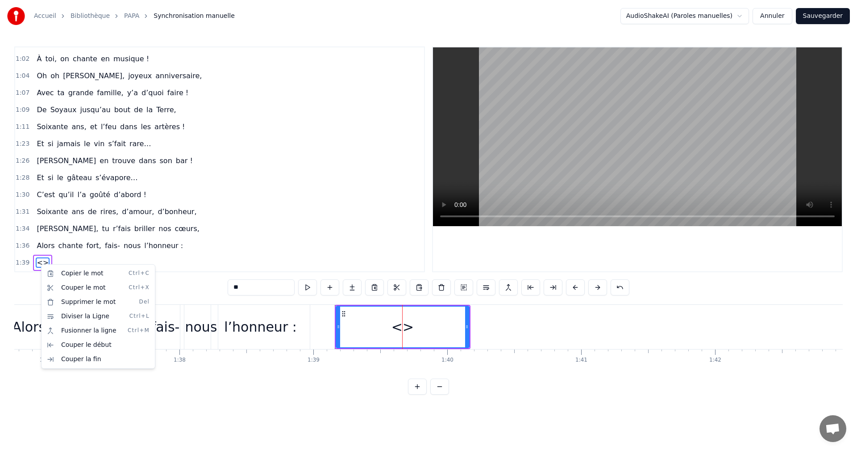
click at [38, 263] on html "Accueil Bibliothèque PAPA Synchronisation manuelle AudioShakeAI (Paroles manuel…" at bounding box center [428, 204] width 857 height 409
click at [38, 263] on span "<>" at bounding box center [43, 262] width 14 height 10
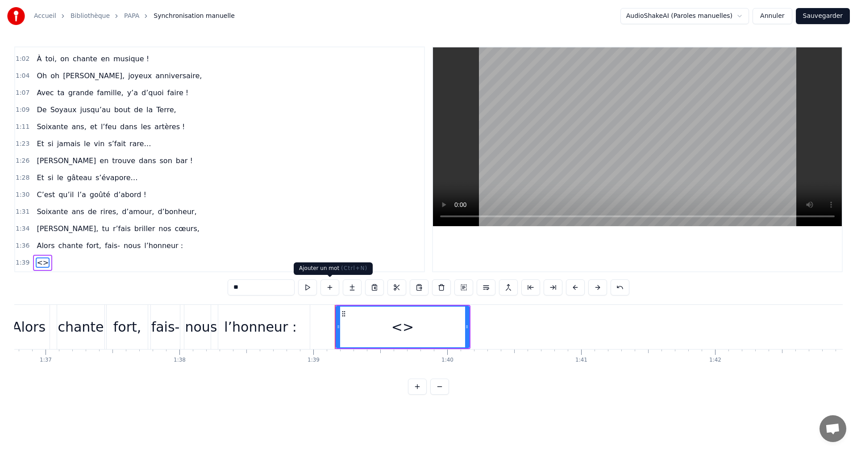
click at [335, 285] on button at bounding box center [330, 287] width 19 height 16
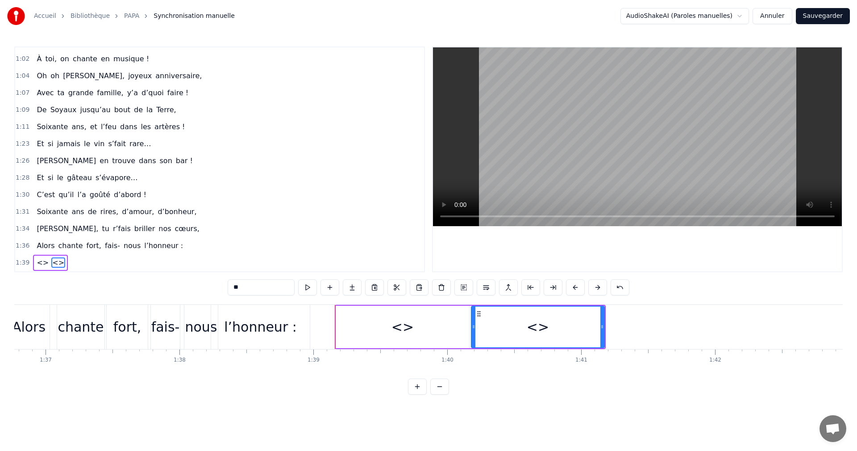
click at [557, 333] on div "<>" at bounding box center [538, 326] width 132 height 41
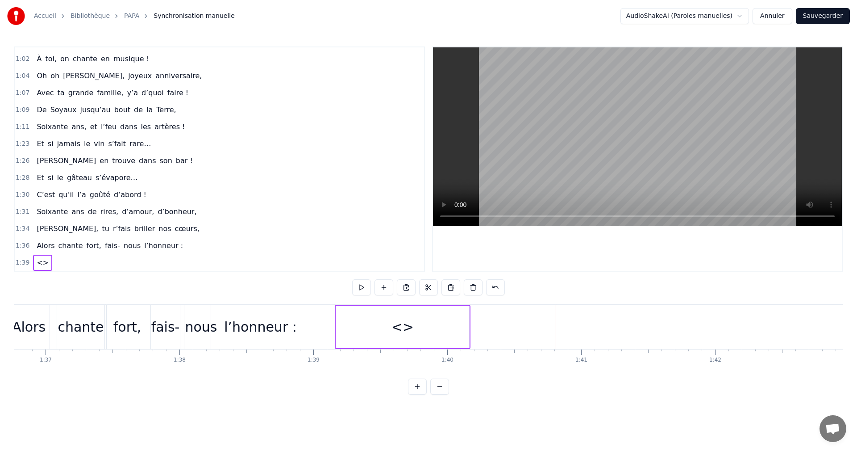
click at [433, 320] on div "<>" at bounding box center [402, 326] width 133 height 42
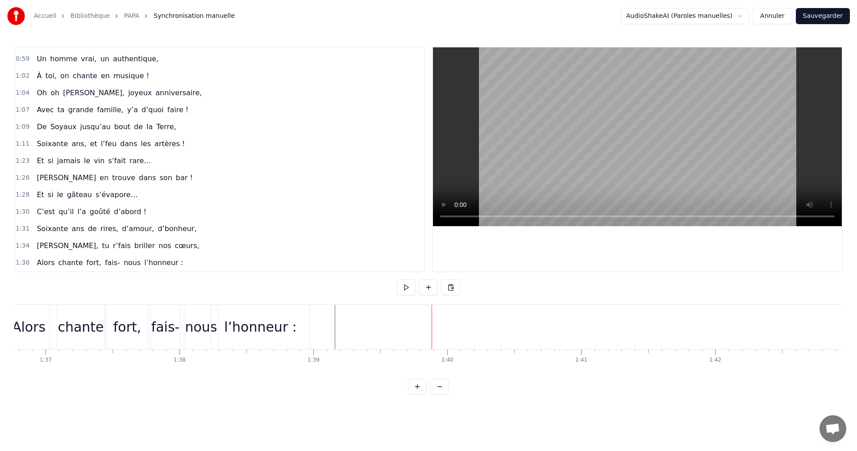
scroll to position [319, 0]
click at [599, 409] on html "Accueil Bibliothèque PAPA Synchronisation manuelle AudioShakeAI (Paroles manuel…" at bounding box center [428, 204] width 857 height 409
click at [454, 286] on button at bounding box center [451, 287] width 19 height 16
click at [153, 265] on span "l’honneur :" at bounding box center [163, 262] width 41 height 10
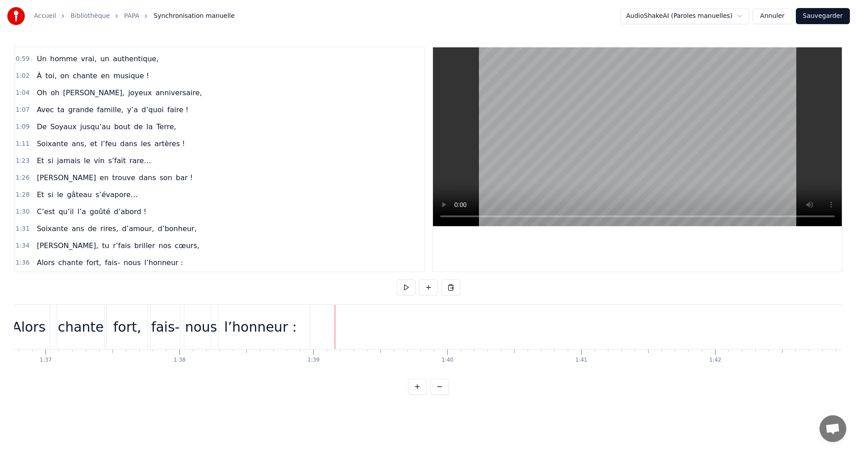
click at [428, 288] on button at bounding box center [428, 287] width 19 height 16
click at [385, 346] on div "Coller le mot Ctrl+V" at bounding box center [398, 345] width 110 height 14
click at [447, 288] on button at bounding box center [451, 287] width 19 height 16
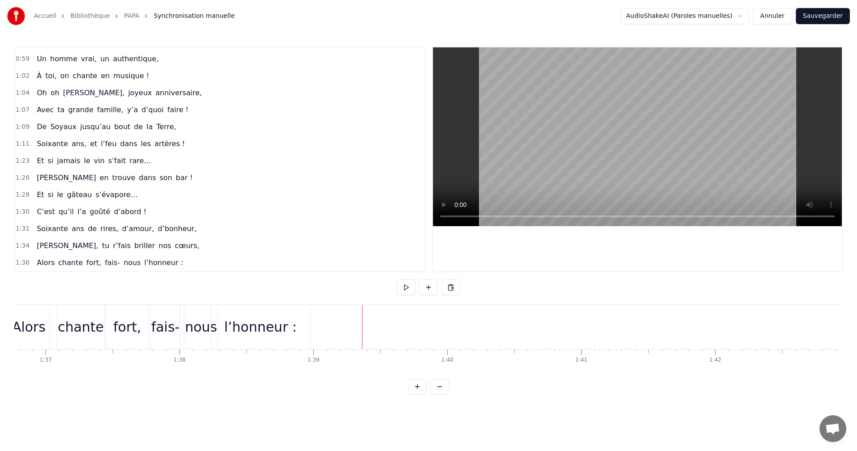
click at [362, 324] on div at bounding box center [362, 327] width 0 height 44
click at [417, 394] on button at bounding box center [417, 386] width 19 height 16
click at [270, 331] on div "l’honneur :" at bounding box center [234, 327] width 85 height 24
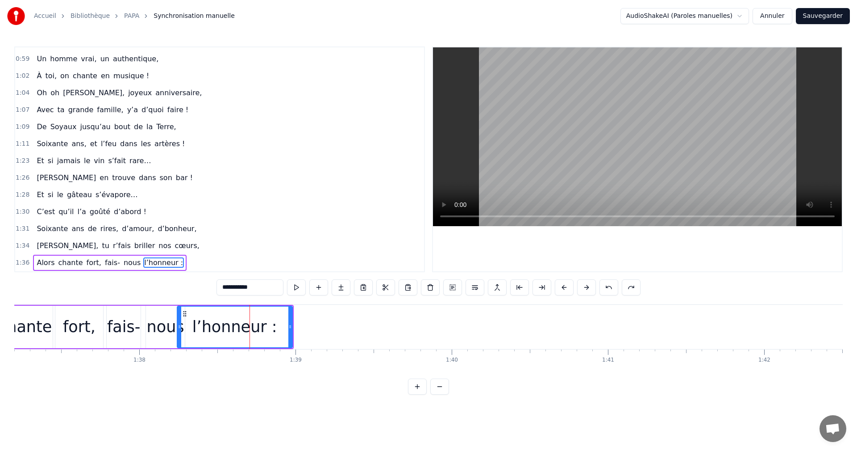
click at [830, 16] on button "Sauvegarder" at bounding box center [823, 16] width 54 height 16
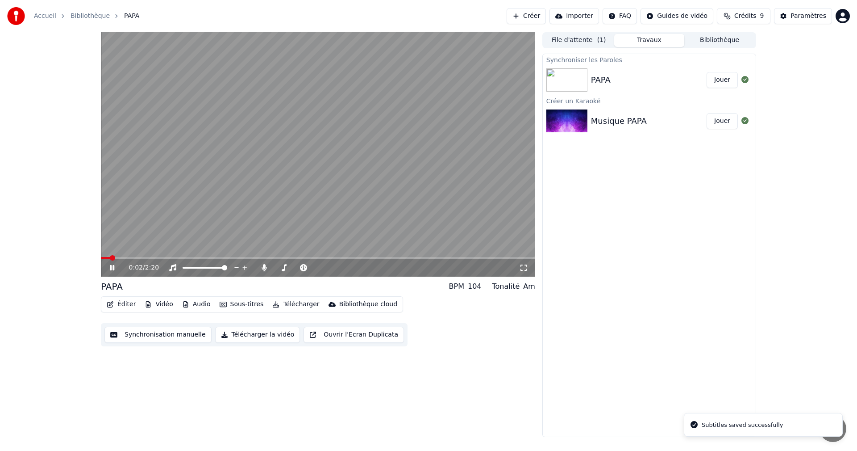
click at [108, 268] on div "0:02 / 2:20" at bounding box center [317, 267] width 427 height 9
click at [415, 258] on span at bounding box center [318, 258] width 434 height 2
click at [385, 258] on span at bounding box center [259, 258] width 316 height 2
click at [227, 305] on button "Sous-titres" at bounding box center [241, 304] width 51 height 13
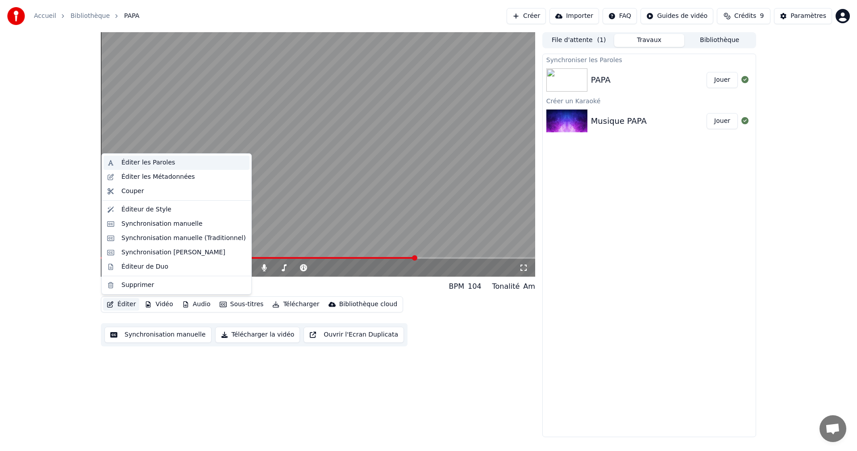
click at [142, 163] on div "Éditer les Paroles" at bounding box center [148, 162] width 54 height 9
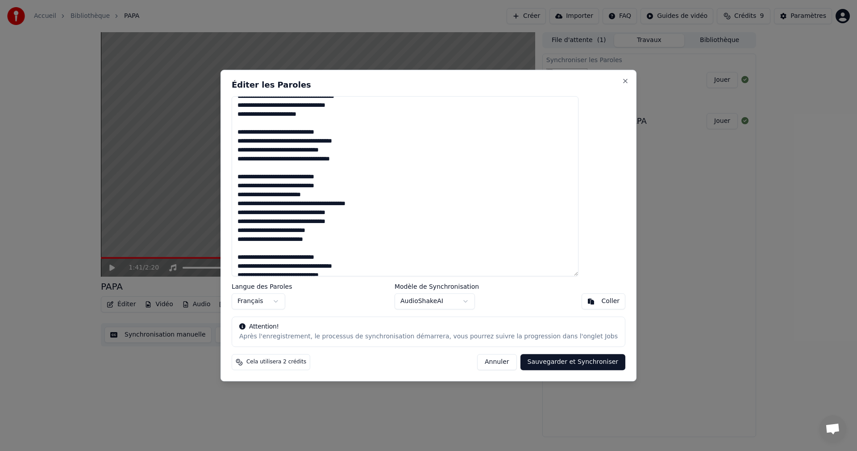
scroll to position [167, 0]
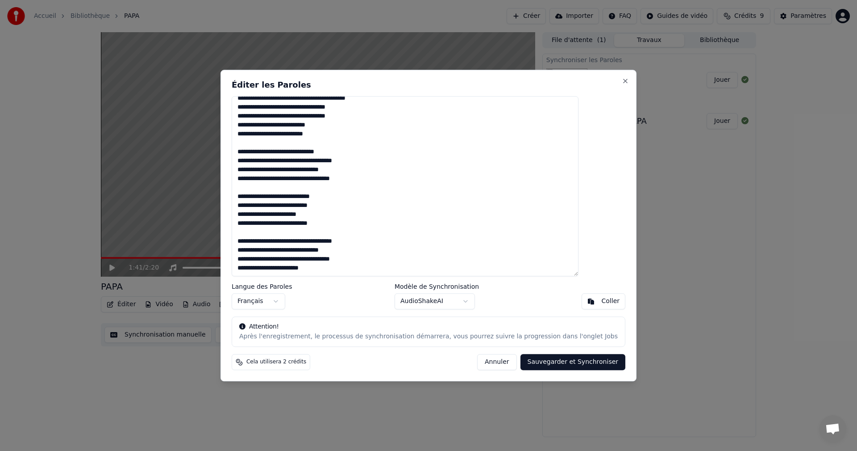
click at [355, 268] on textarea at bounding box center [405, 186] width 347 height 180
drag, startPoint x: 486, startPoint y: 360, endPoint x: 446, endPoint y: 355, distance: 41.0
click at [486, 360] on button "Annuler" at bounding box center [496, 362] width 39 height 16
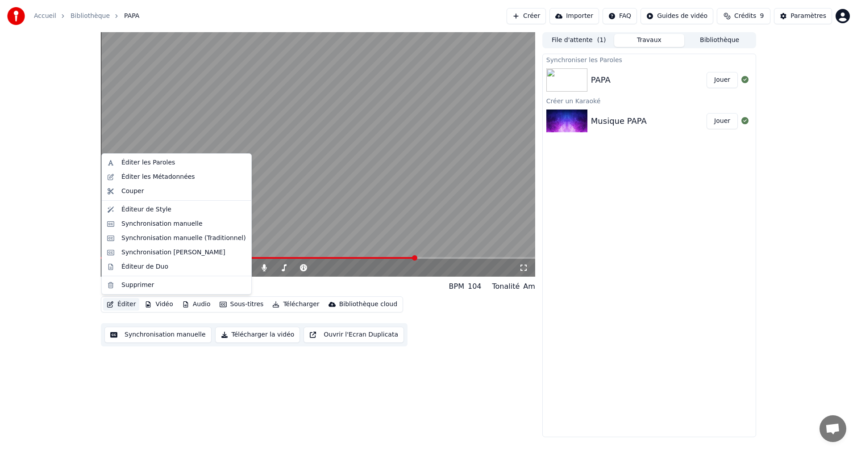
click at [120, 303] on button "Éditer" at bounding box center [121, 304] width 36 height 13
click at [133, 162] on div "Éditer les Paroles" at bounding box center [148, 162] width 54 height 9
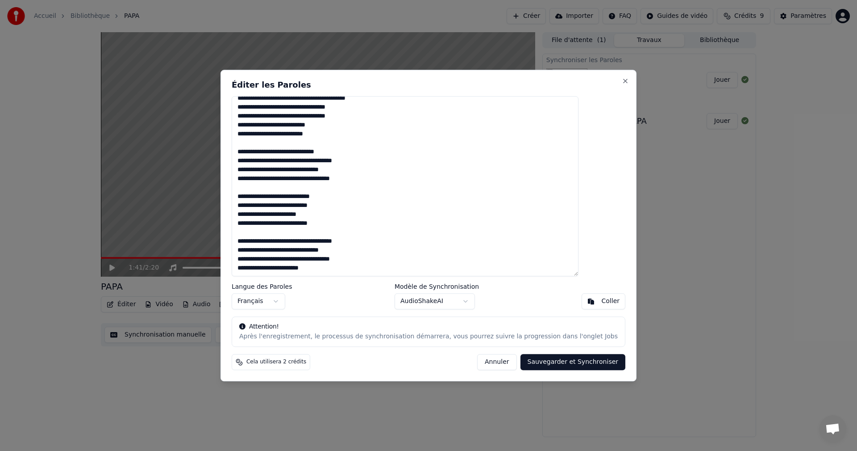
drag, startPoint x: 0, startPoint y: 252, endPoint x: 4, endPoint y: 248, distance: 5.7
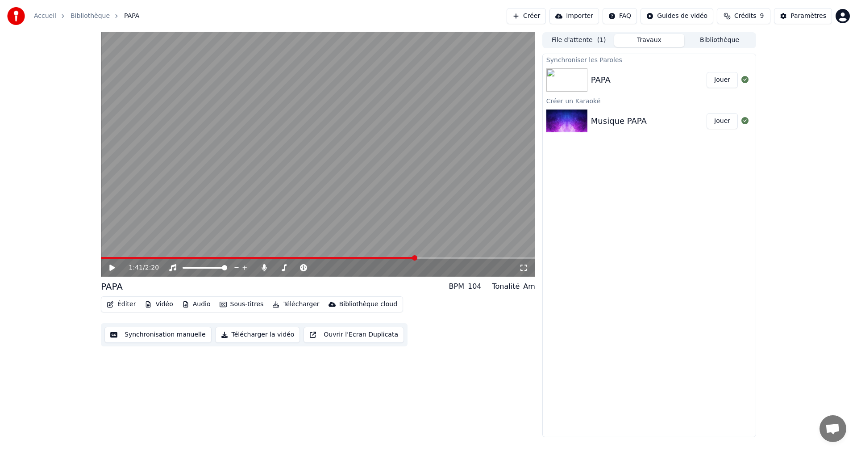
click at [113, 269] on icon at bounding box center [111, 267] width 5 height 6
click at [423, 257] on span at bounding box center [270, 258] width 338 height 2
click at [397, 258] on span at bounding box center [250, 258] width 298 height 2
click at [112, 267] on icon at bounding box center [118, 267] width 21 height 7
click at [121, 305] on button "Éditer" at bounding box center [121, 304] width 36 height 13
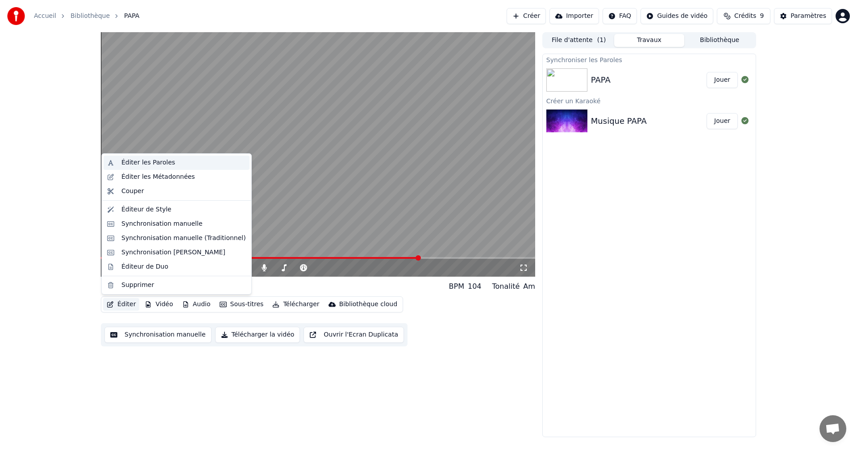
click at [179, 163] on div "Éditer les Paroles" at bounding box center [183, 162] width 125 height 9
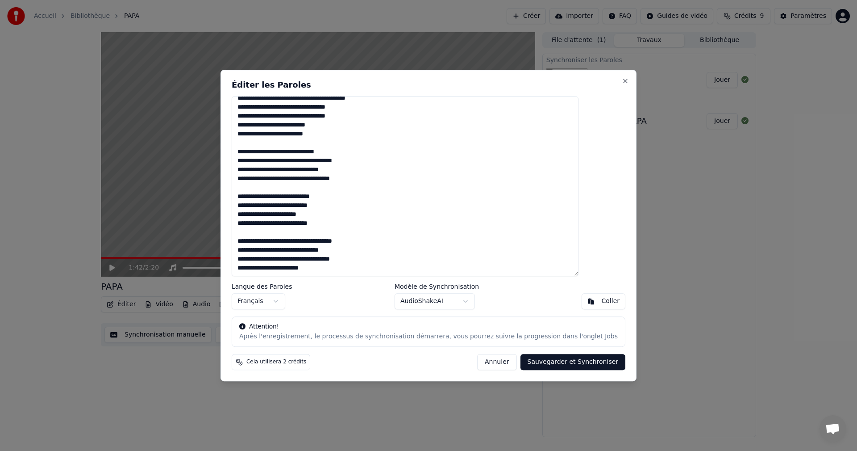
drag, startPoint x: 353, startPoint y: 267, endPoint x: 261, endPoint y: 242, distance: 94.9
click at [261, 242] on textarea at bounding box center [405, 186] width 347 height 180
click at [387, 265] on textarea at bounding box center [405, 186] width 347 height 180
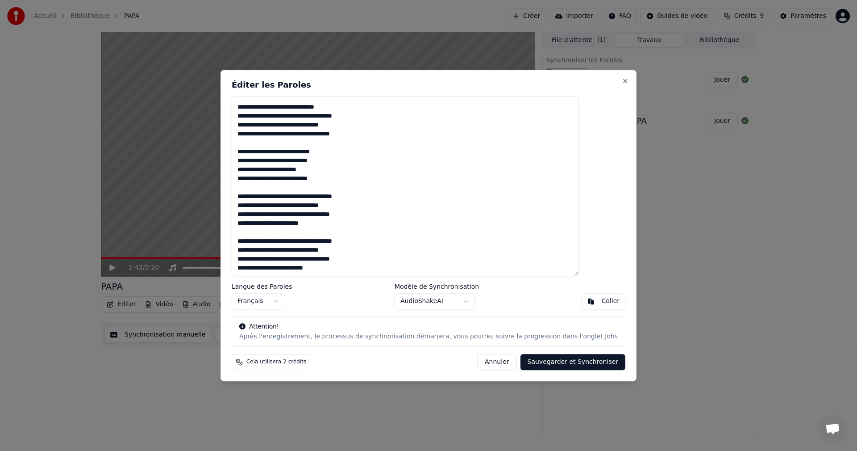
scroll to position [229, 0]
type textarea "**********"
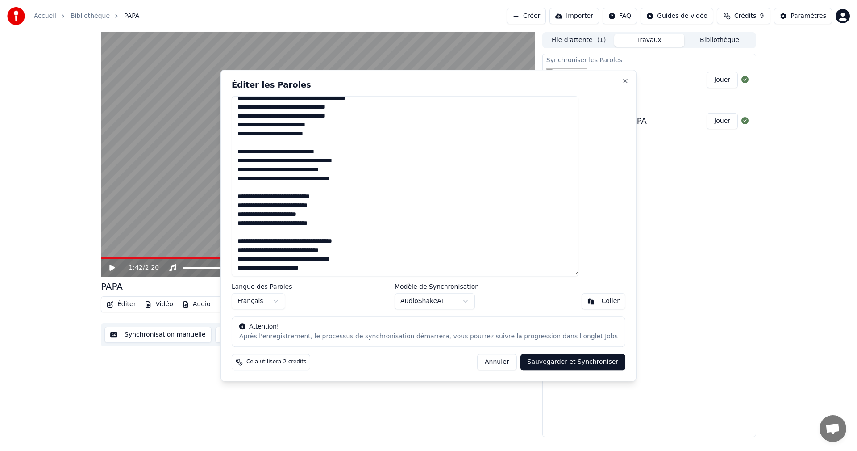
drag, startPoint x: 79, startPoint y: 284, endPoint x: 88, endPoint y: 280, distance: 9.8
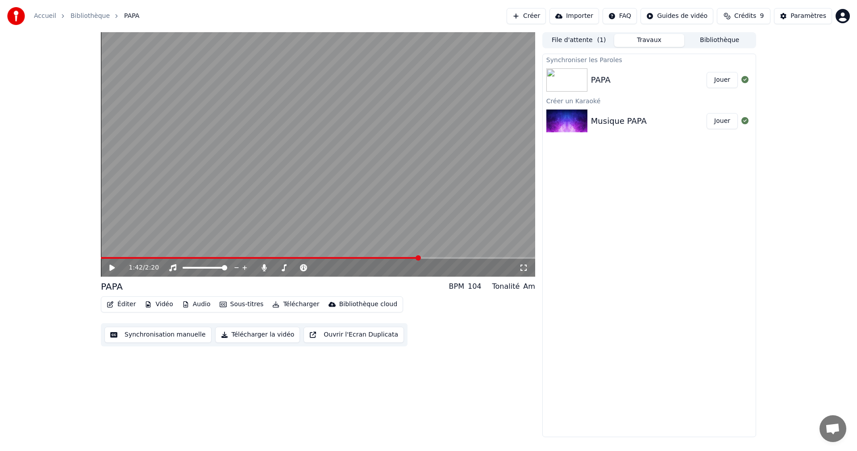
click at [113, 264] on icon at bounding box center [118, 267] width 21 height 7
click at [111, 268] on icon at bounding box center [112, 267] width 4 height 5
click at [114, 304] on button "Éditer" at bounding box center [121, 304] width 36 height 13
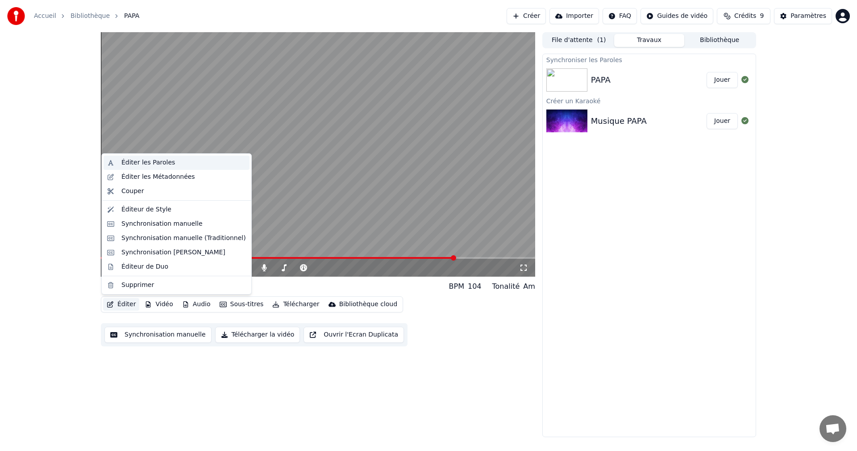
click at [150, 166] on div "Éditer les Paroles" at bounding box center [148, 162] width 54 height 9
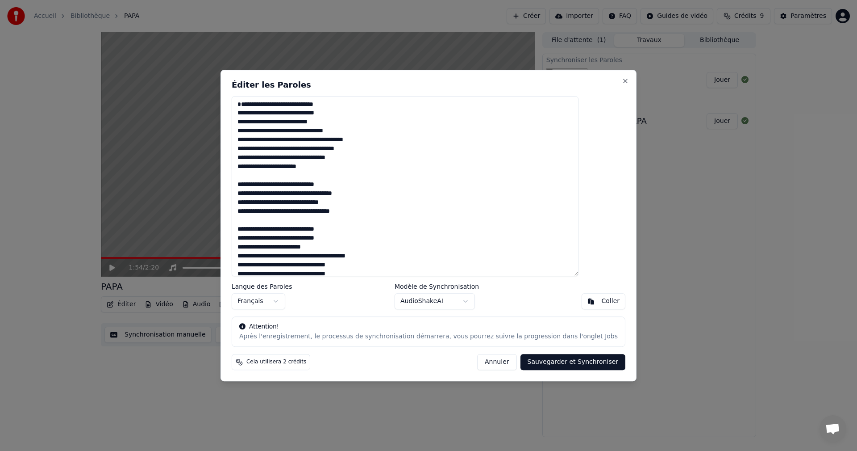
drag, startPoint x: 371, startPoint y: 221, endPoint x: 255, endPoint y: 193, distance: 119.9
click at [255, 193] on div "Éditer les Paroles Langue des Paroles Français Modèle de Synchronisation AudioS…" at bounding box center [429, 225] width 416 height 311
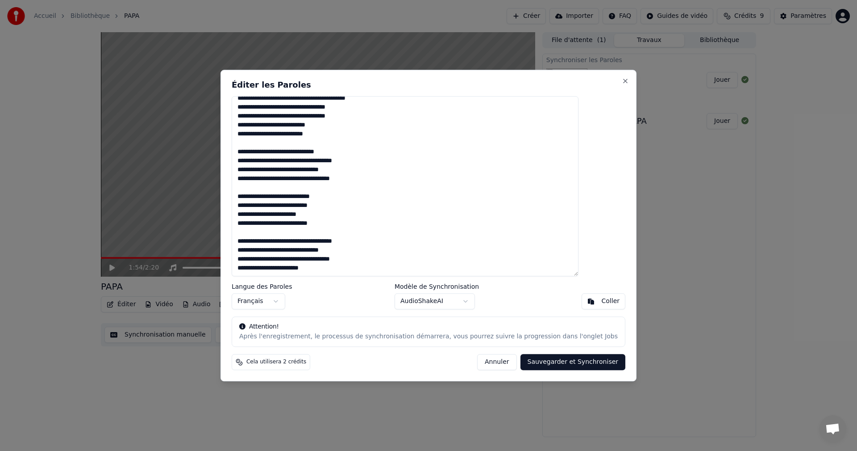
click at [364, 267] on textarea at bounding box center [405, 186] width 347 height 180
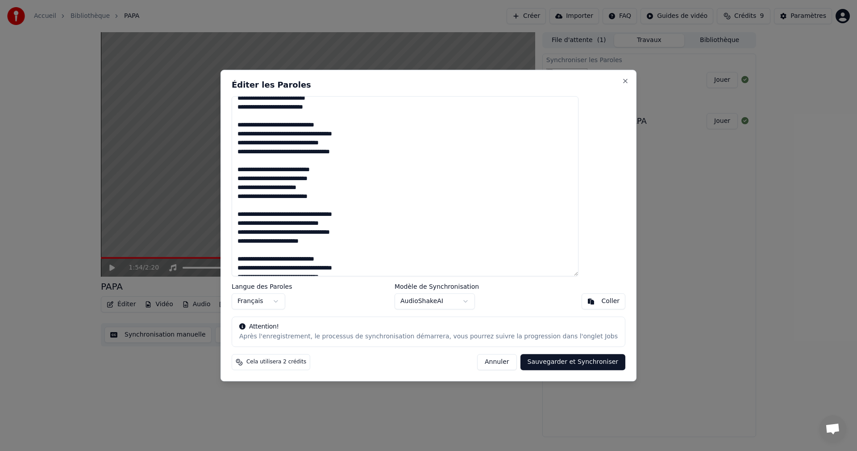
scroll to position [208, 0]
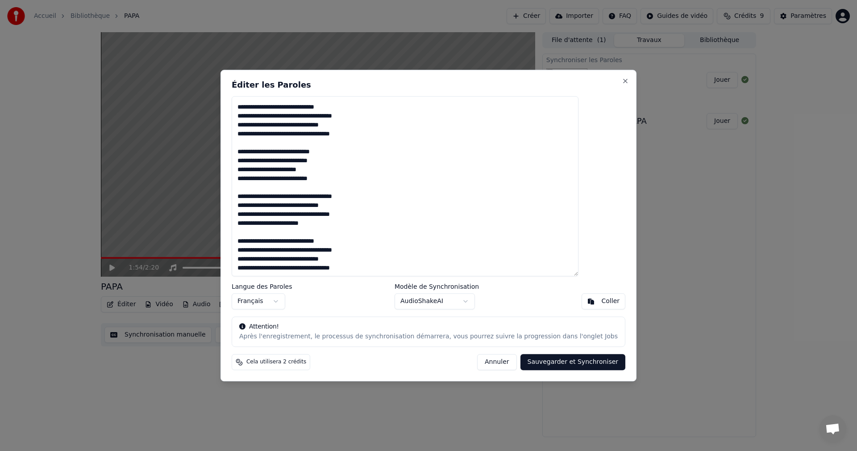
drag, startPoint x: 350, startPoint y: 226, endPoint x: 250, endPoint y: 199, distance: 103.4
click at [250, 199] on div "Éditer les Paroles Langue des Paroles Français Modèle de Synchronisation AudioS…" at bounding box center [429, 225] width 416 height 311
click at [284, 235] on textarea at bounding box center [405, 186] width 347 height 180
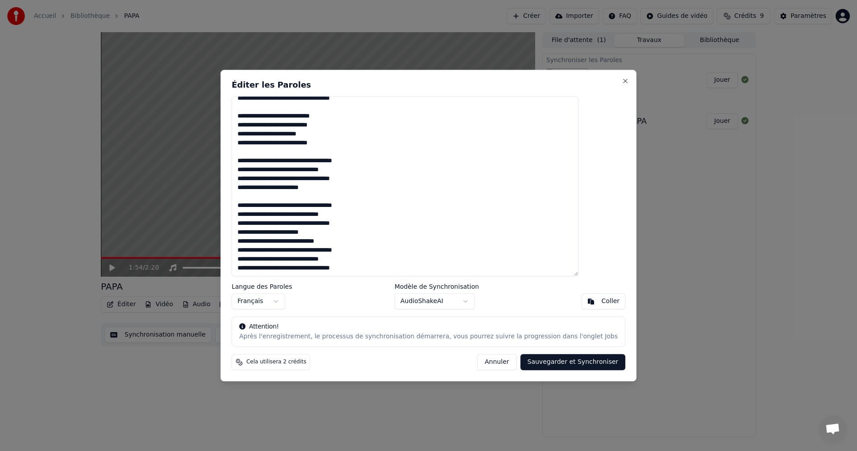
scroll to position [247, 0]
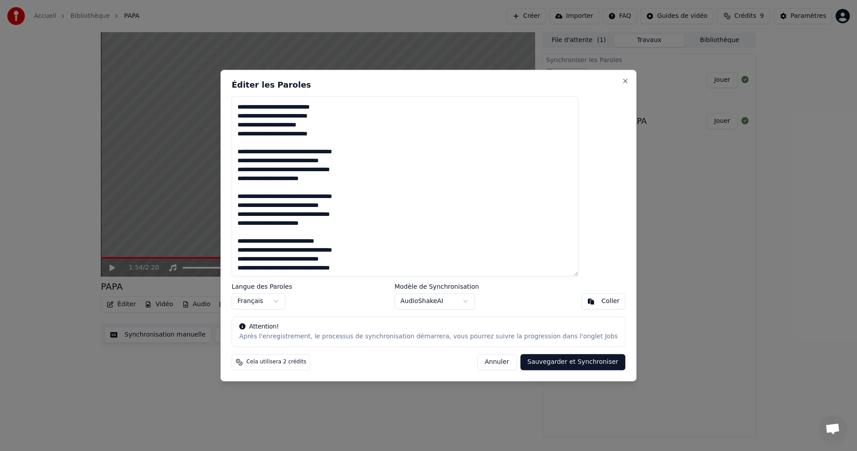
click at [559, 357] on button "Sauvegarder et Synchroniser" at bounding box center [573, 362] width 105 height 16
type textarea "**********"
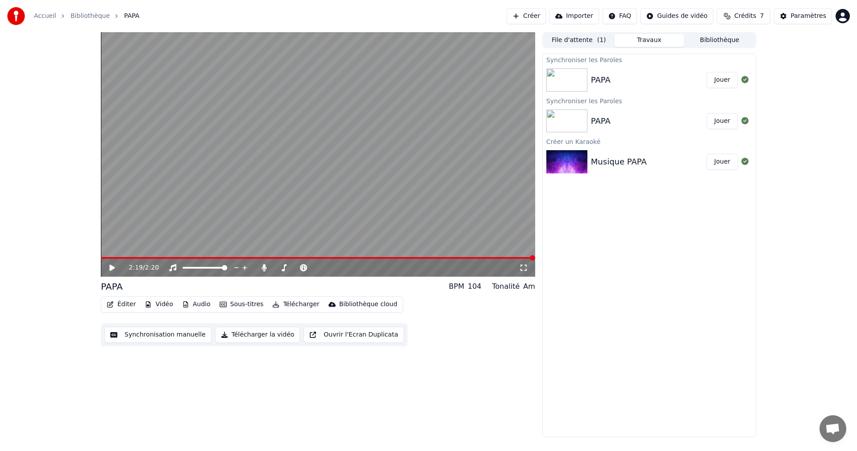
click at [593, 75] on div "PAPA" at bounding box center [601, 80] width 20 height 13
click at [113, 266] on icon at bounding box center [111, 267] width 5 height 6
click at [465, 259] on div "2:19 / 2:20" at bounding box center [318, 268] width 434 height 18
click at [112, 266] on icon at bounding box center [112, 267] width 4 height 5
click at [626, 80] on div "PAPA" at bounding box center [649, 80] width 116 height 13
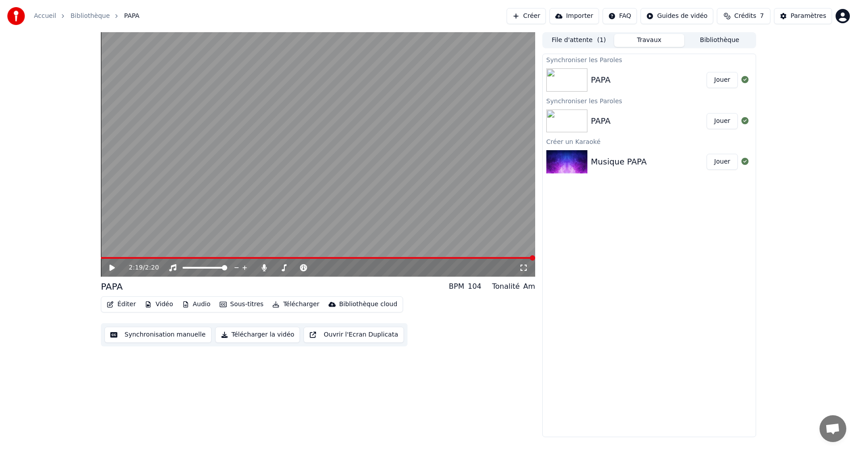
click at [719, 81] on button "Jouer" at bounding box center [722, 80] width 31 height 16
click at [476, 256] on video at bounding box center [318, 154] width 434 height 244
click at [480, 257] on span at bounding box center [318, 258] width 434 height 2
click at [513, 260] on div "2:02 / 2:20" at bounding box center [318, 268] width 434 height 18
click at [513, 256] on video at bounding box center [318, 154] width 434 height 244
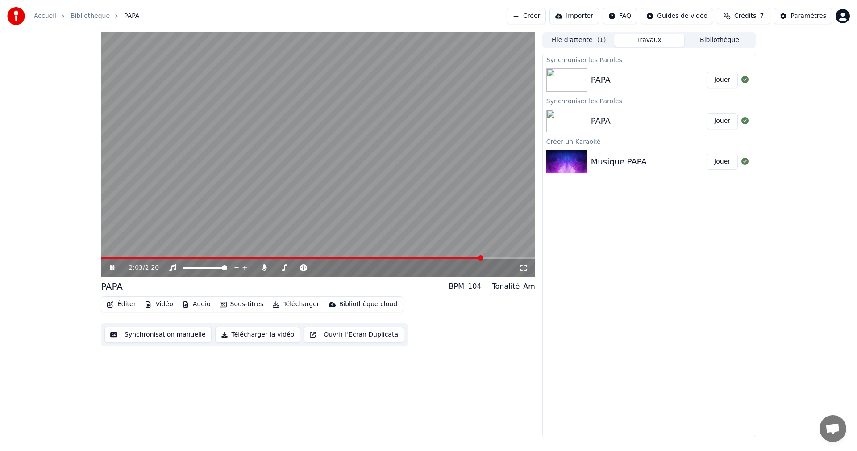
click at [513, 258] on span at bounding box center [318, 258] width 434 height 2
click at [116, 266] on icon at bounding box center [118, 267] width 21 height 7
